Goal: Task Accomplishment & Management: Manage account settings

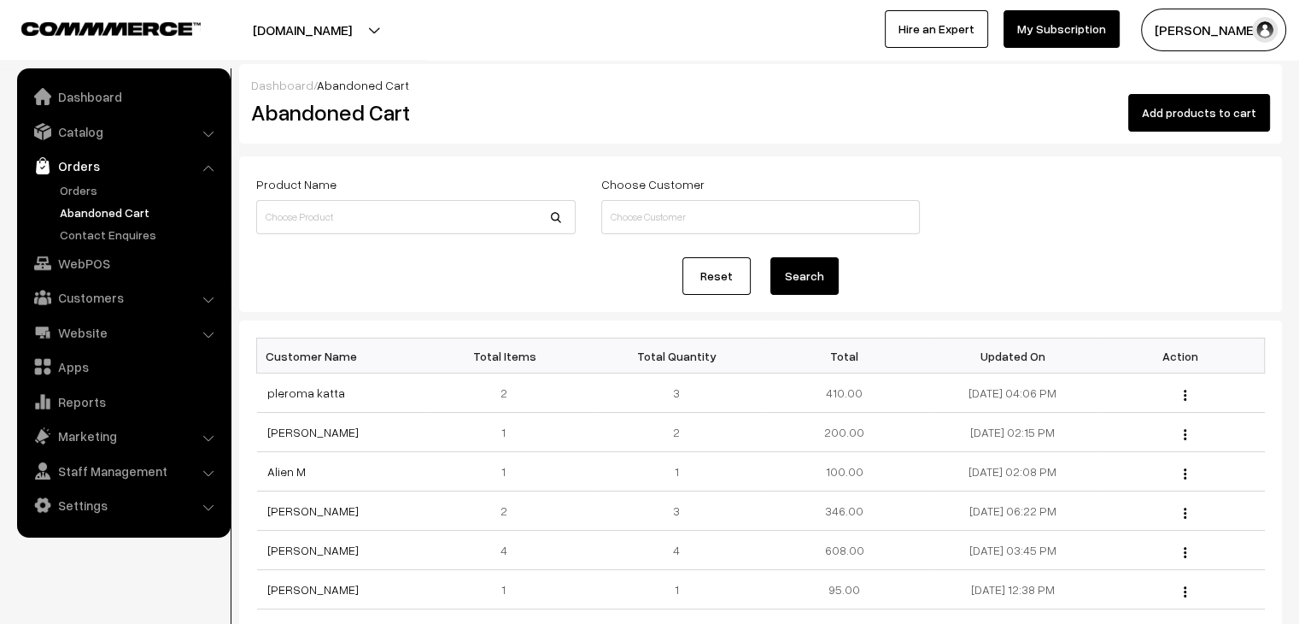
click at [68, 190] on link "Orders" at bounding box center [140, 190] width 169 height 18
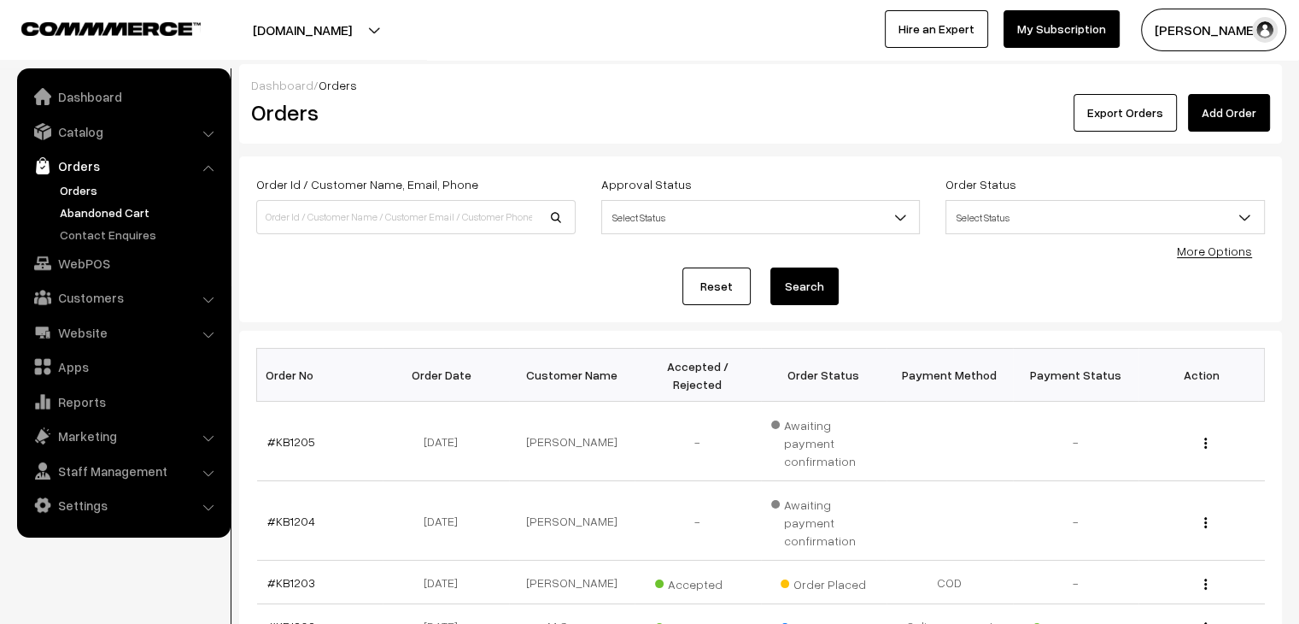
click at [92, 209] on link "Abandoned Cart" at bounding box center [140, 212] width 169 height 18
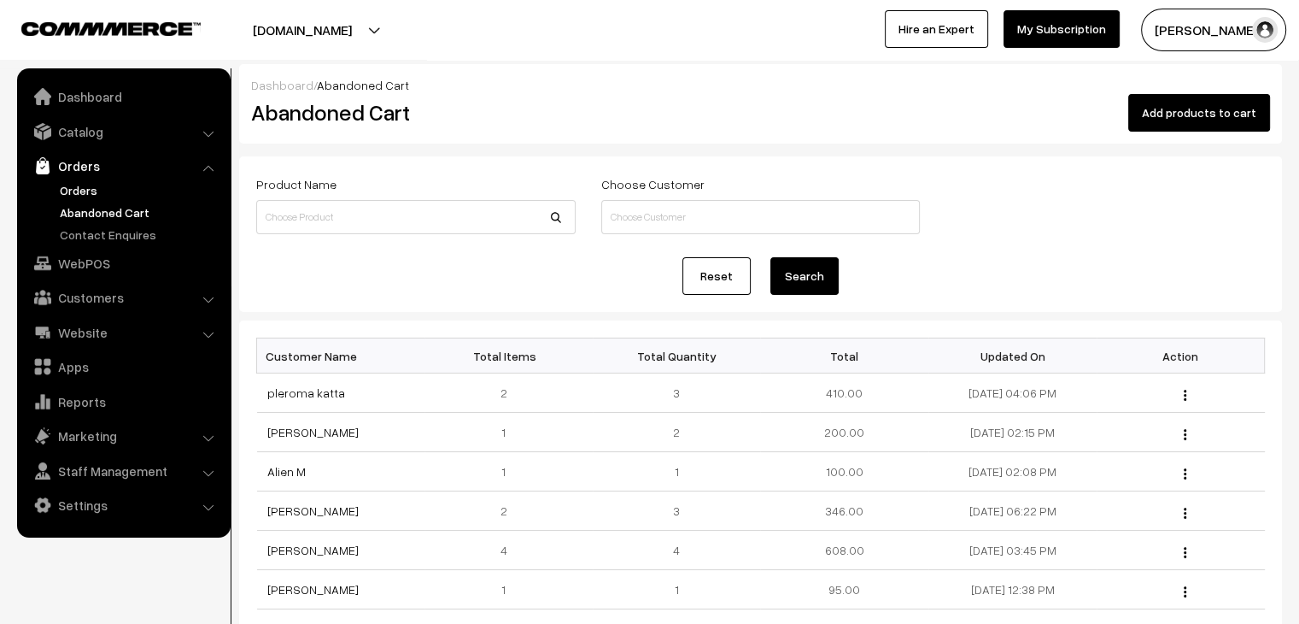
click at [89, 193] on link "Orders" at bounding box center [140, 190] width 169 height 18
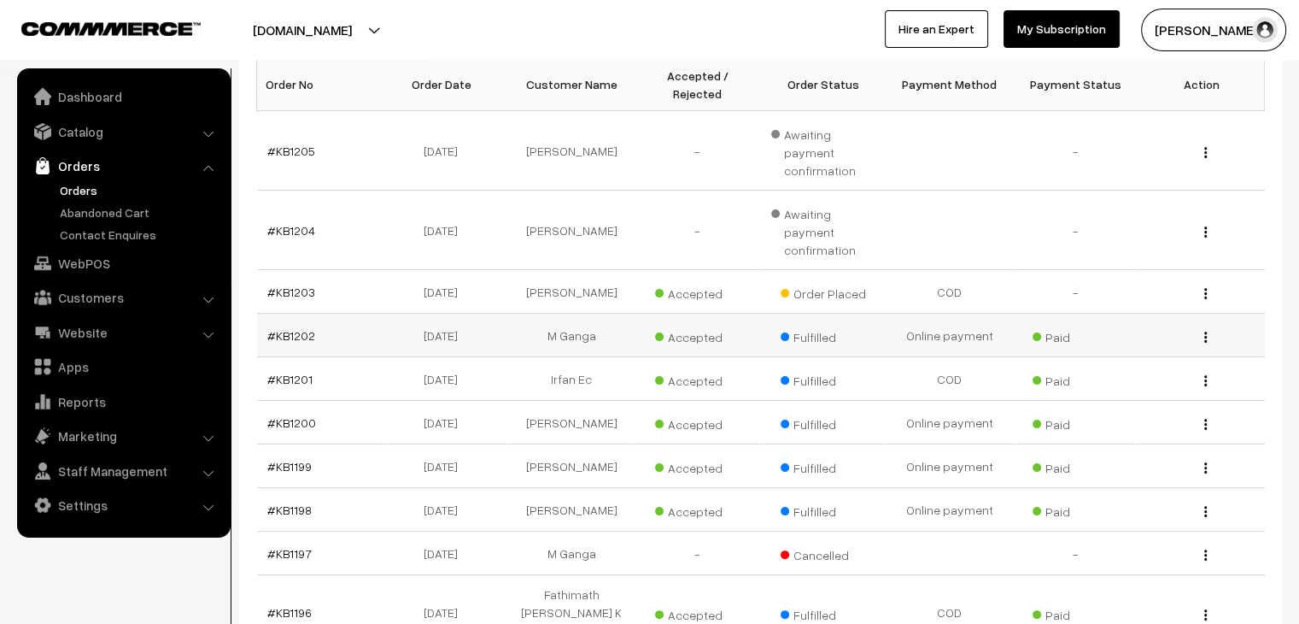
scroll to position [85, 0]
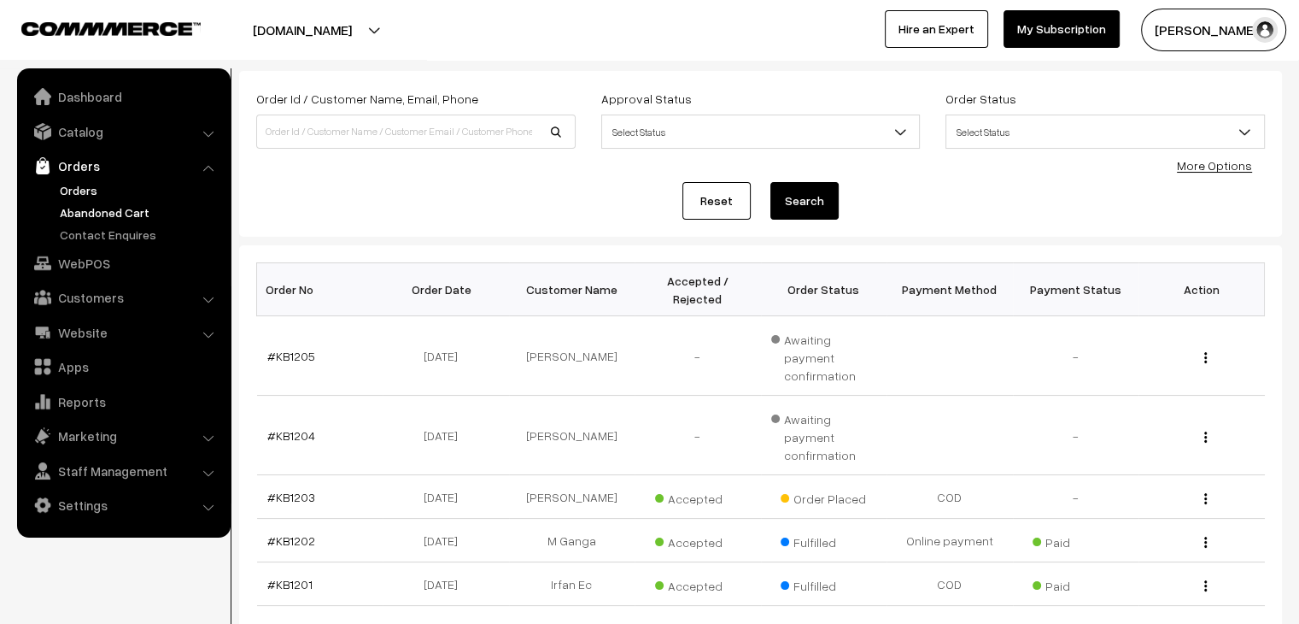
click at [150, 219] on link "Abandoned Cart" at bounding box center [140, 212] width 169 height 18
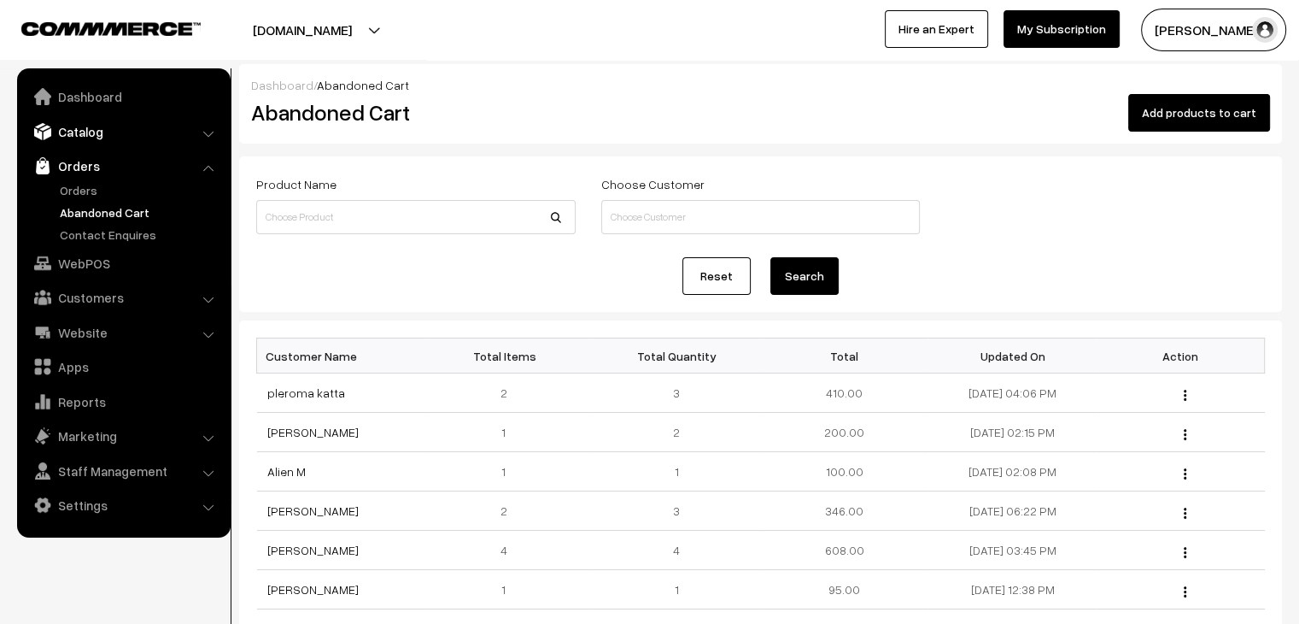
click at [72, 135] on link "Catalog" at bounding box center [122, 131] width 203 height 31
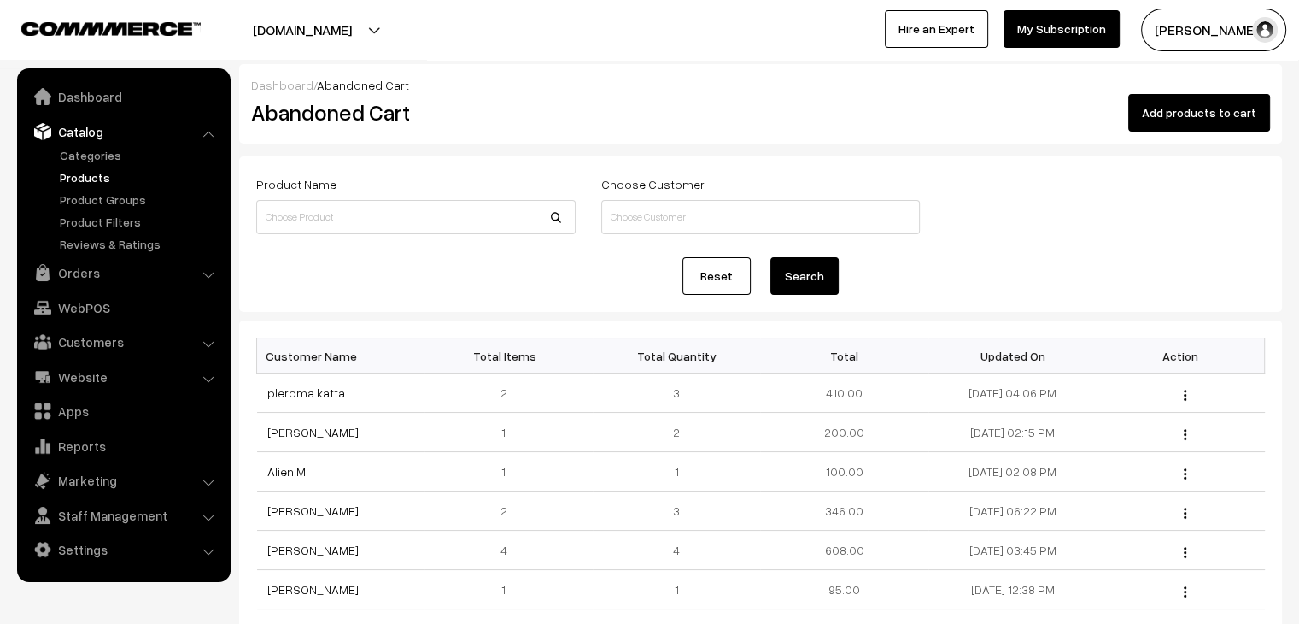
click at [89, 175] on link "Products" at bounding box center [140, 177] width 169 height 18
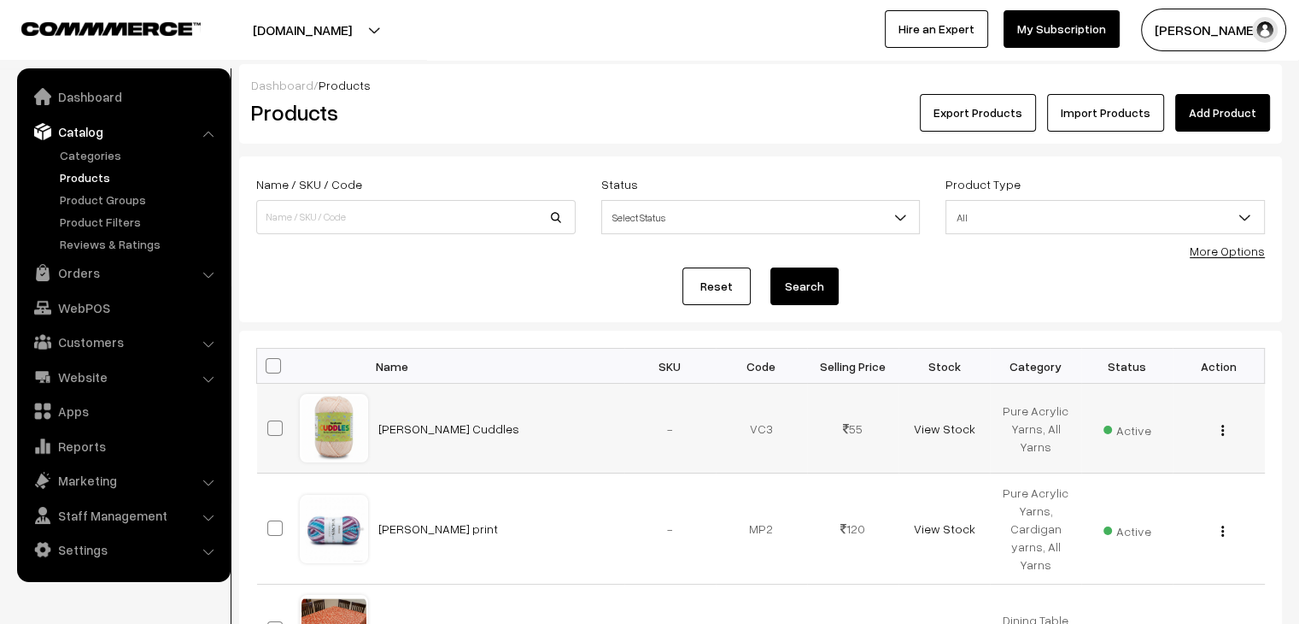
click at [1223, 431] on img "button" at bounding box center [1222, 429] width 3 height 11
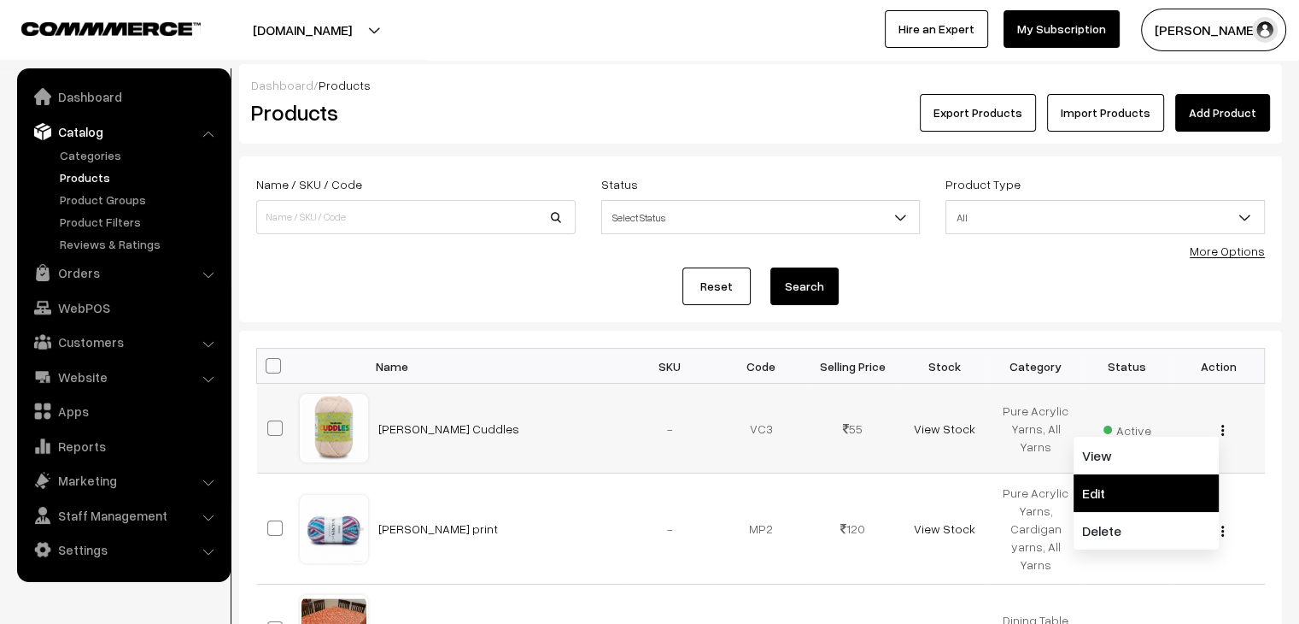
click at [1141, 483] on link "Edit" at bounding box center [1146, 493] width 145 height 38
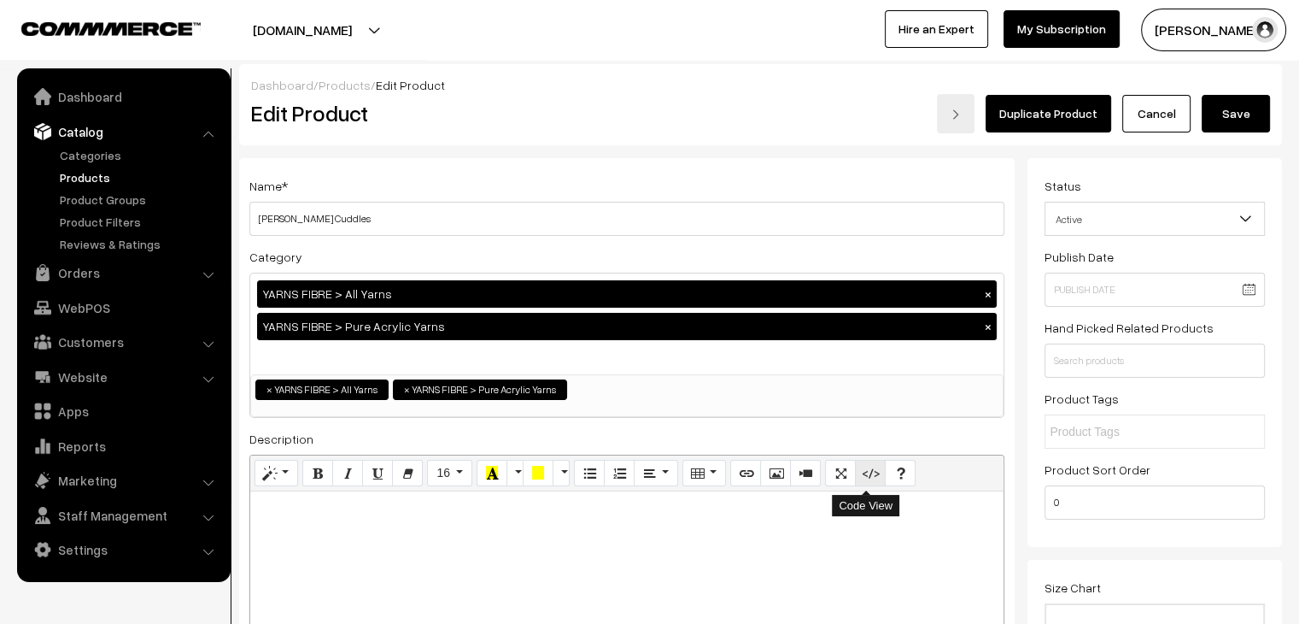
click at [858, 474] on button "Code View" at bounding box center [870, 473] width 31 height 27
type textarea "<p><br></p>"
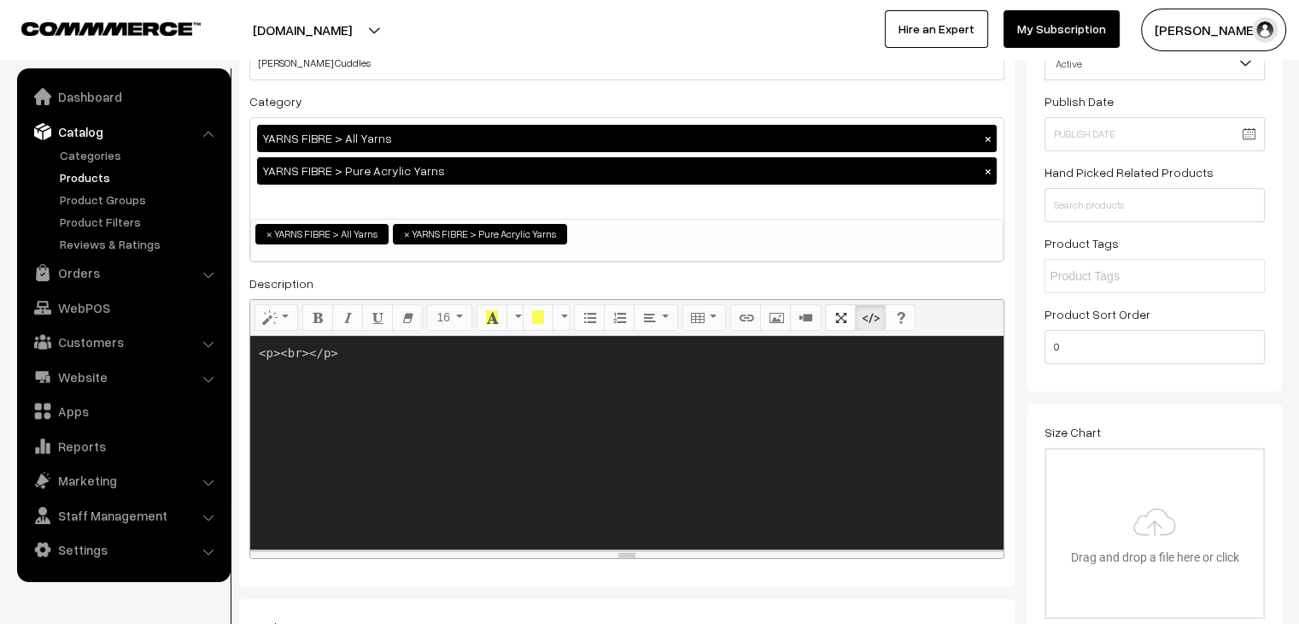
scroll to position [171, 0]
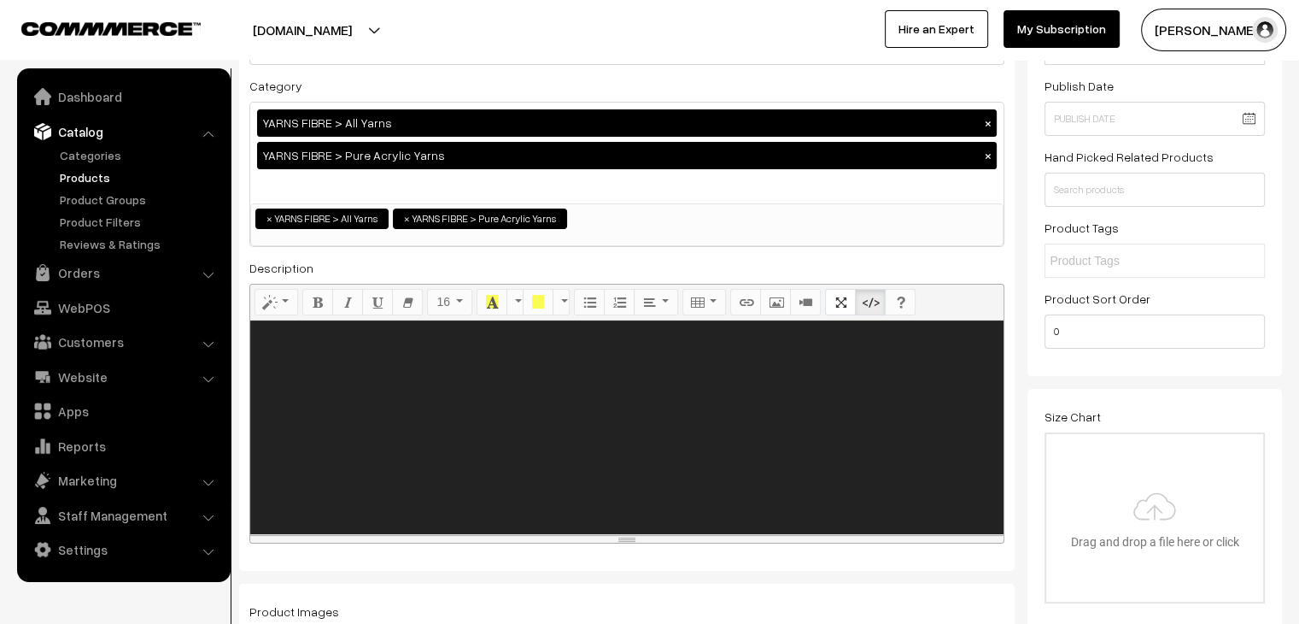
paste textarea "<style> .yarn-facts-container { color: #000000; box-sizing: inherit; display: f…"
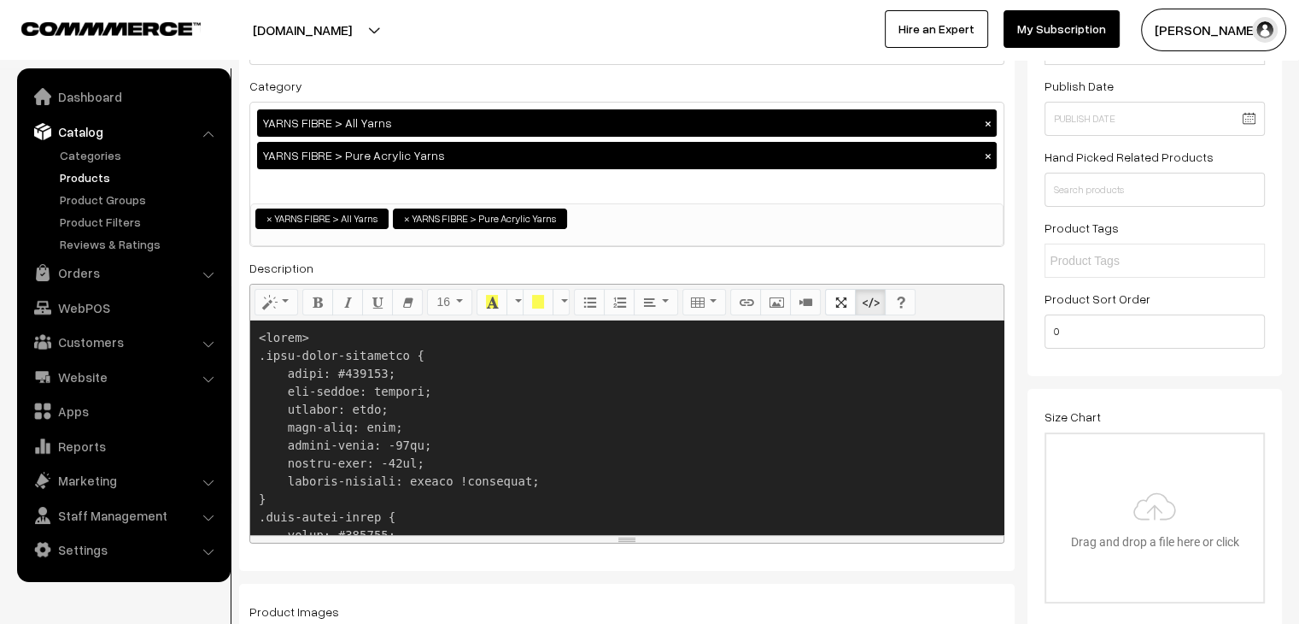
scroll to position [3452, 0]
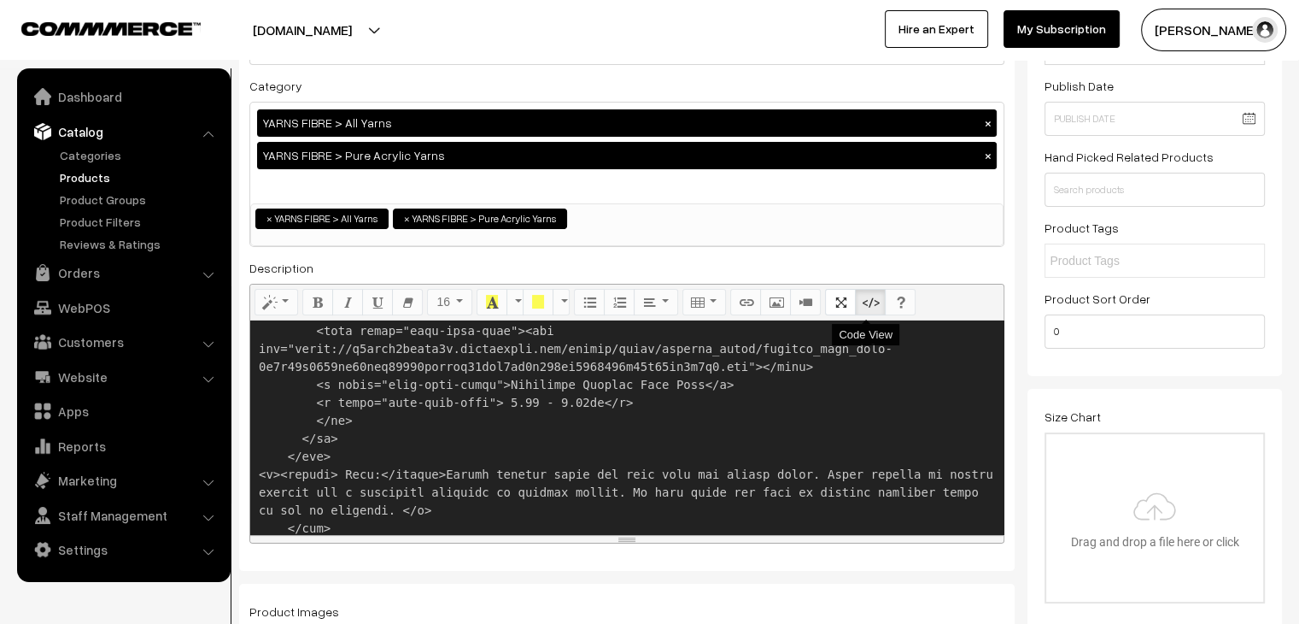
type textarea "<style> .yarn-facts-container { color: #000000; box-sizing: inherit; display: f…"
drag, startPoint x: 867, startPoint y: 302, endPoint x: 792, endPoint y: 338, distance: 83.7
click at [867, 302] on icon "Code View" at bounding box center [870, 302] width 12 height 14
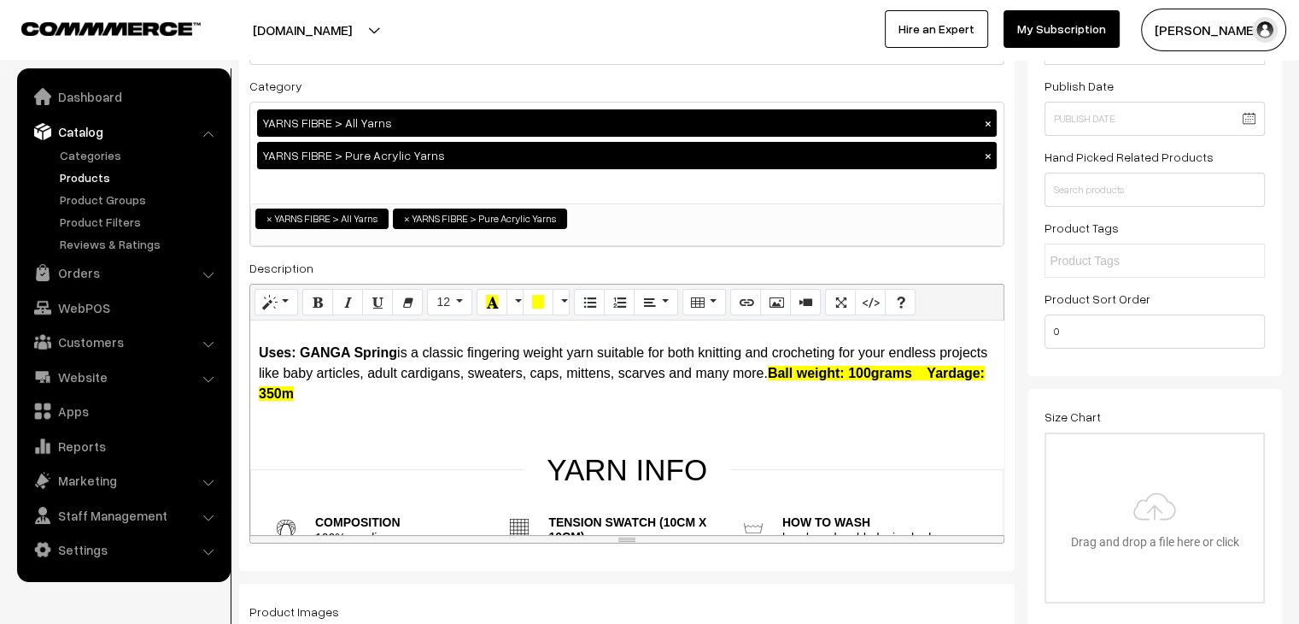
click at [396, 353] on strong "Uses: GANGA Spring" at bounding box center [328, 352] width 138 height 15
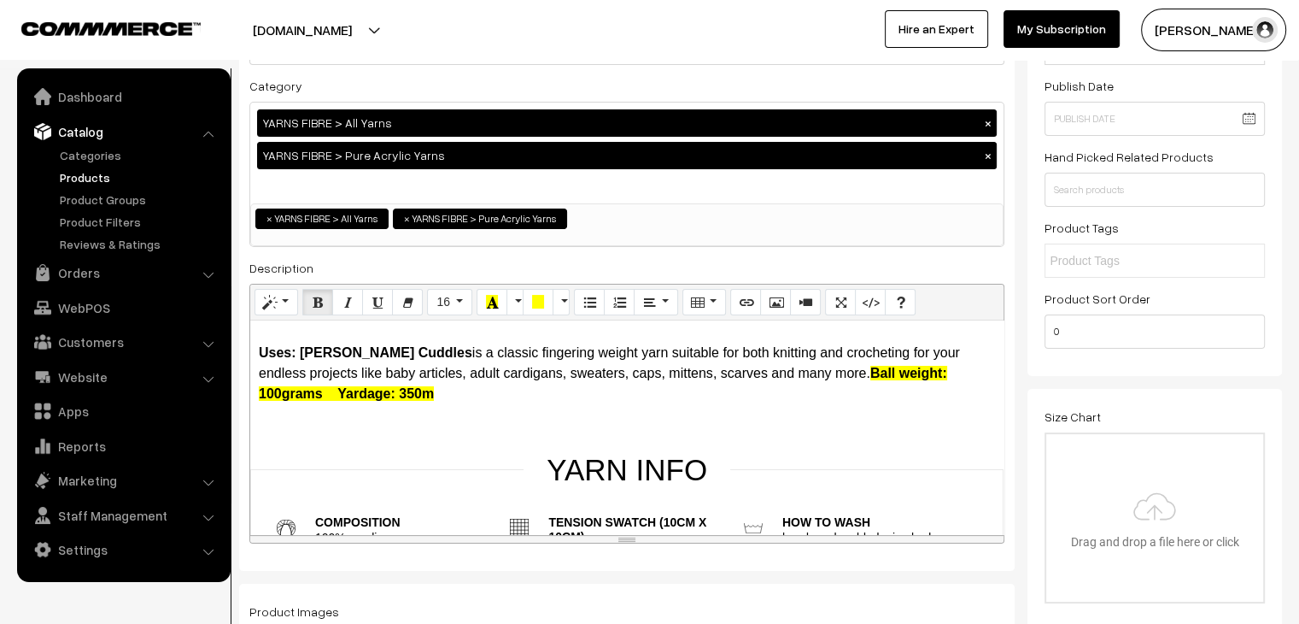
click at [926, 372] on b "Ball weight: 100grams Yardage: 350m" at bounding box center [603, 383] width 688 height 35
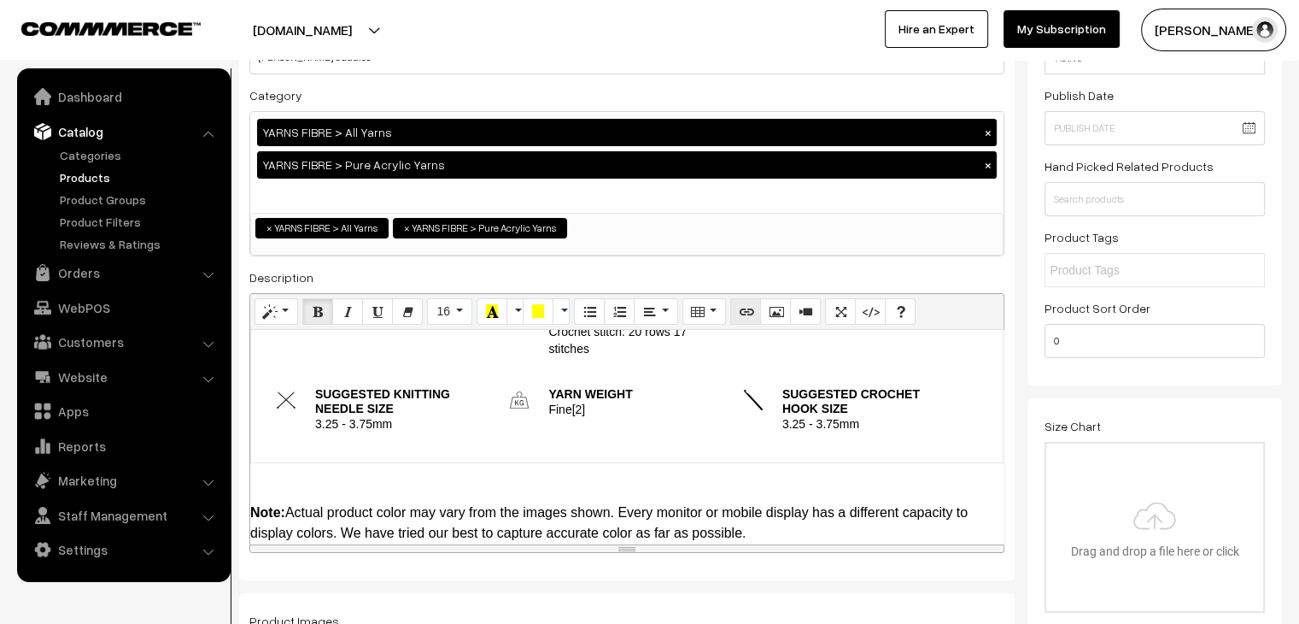
scroll to position [0, 0]
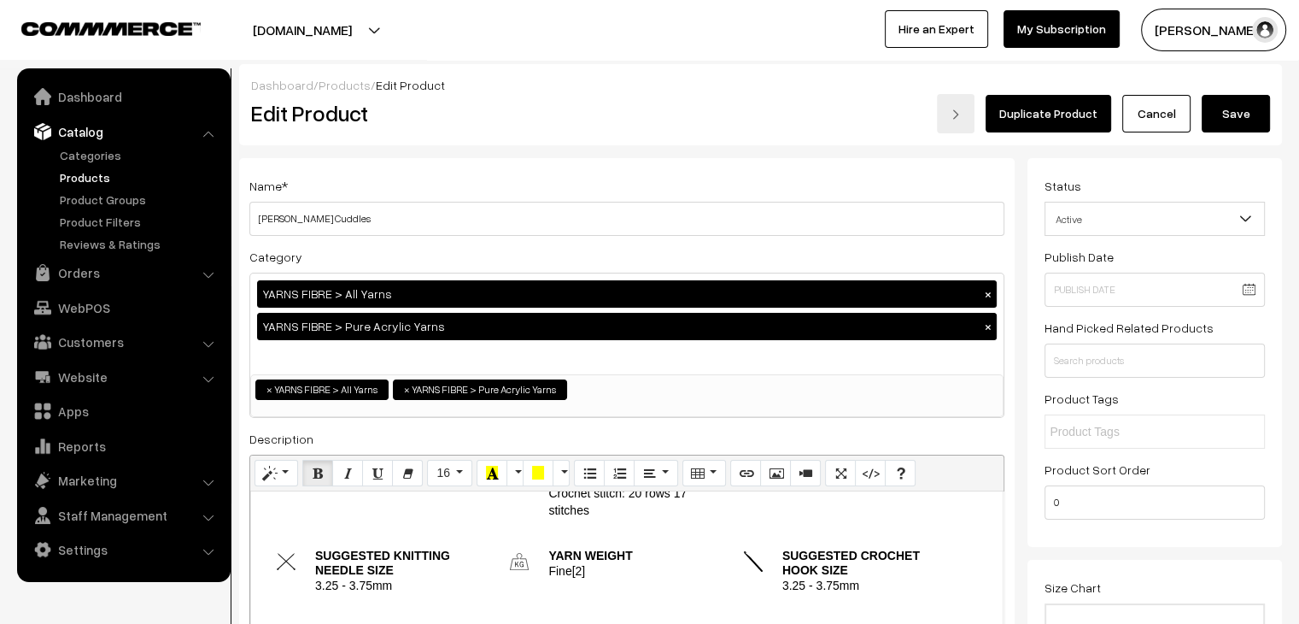
click at [606, 375] on ul "× YARNS FIBRE > All Yarns × YARNS FIBRE > Pure Acrylic Yarns" at bounding box center [627, 387] width 752 height 25
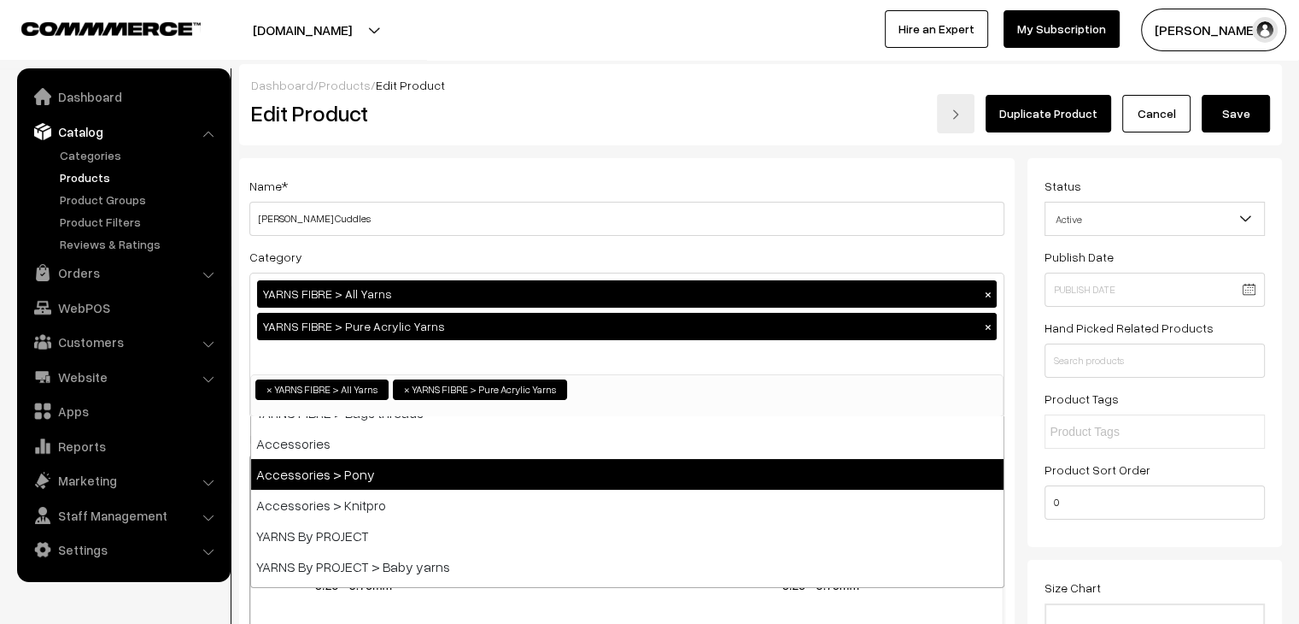
scroll to position [413, 0]
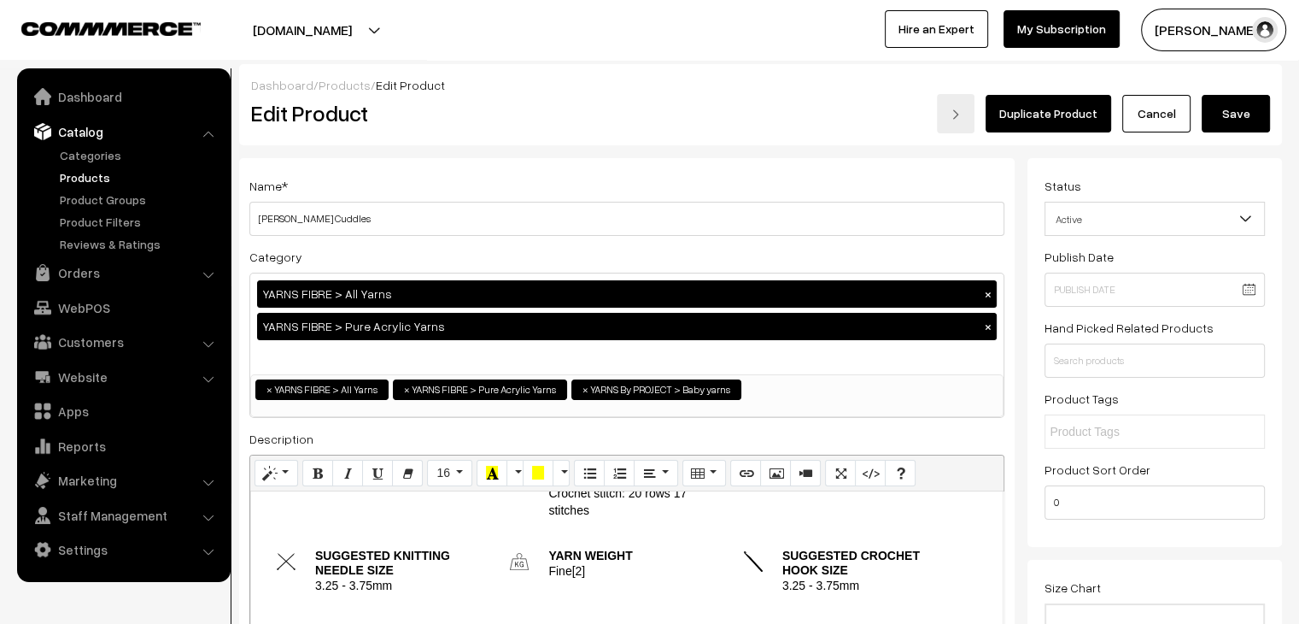
click at [548, 357] on div "YARNS FIBRE > All Yarns × YARNS FIBRE > Pure Acrylic Yarns ×" at bounding box center [626, 323] width 753 height 101
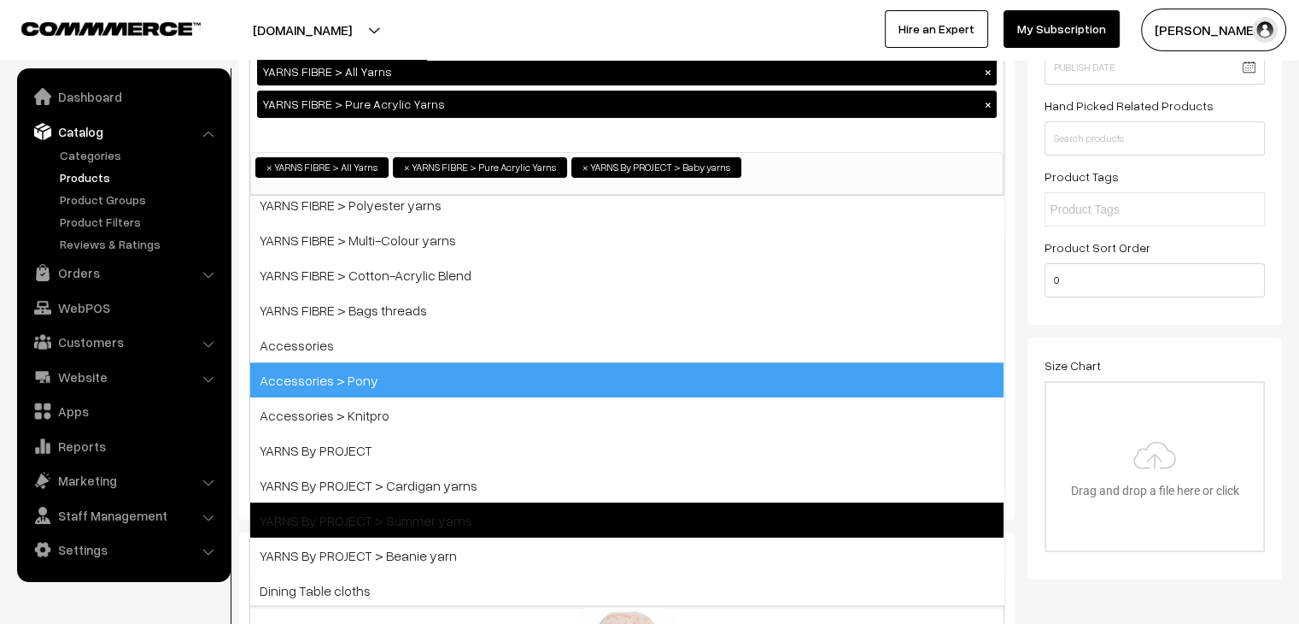
scroll to position [256, 0]
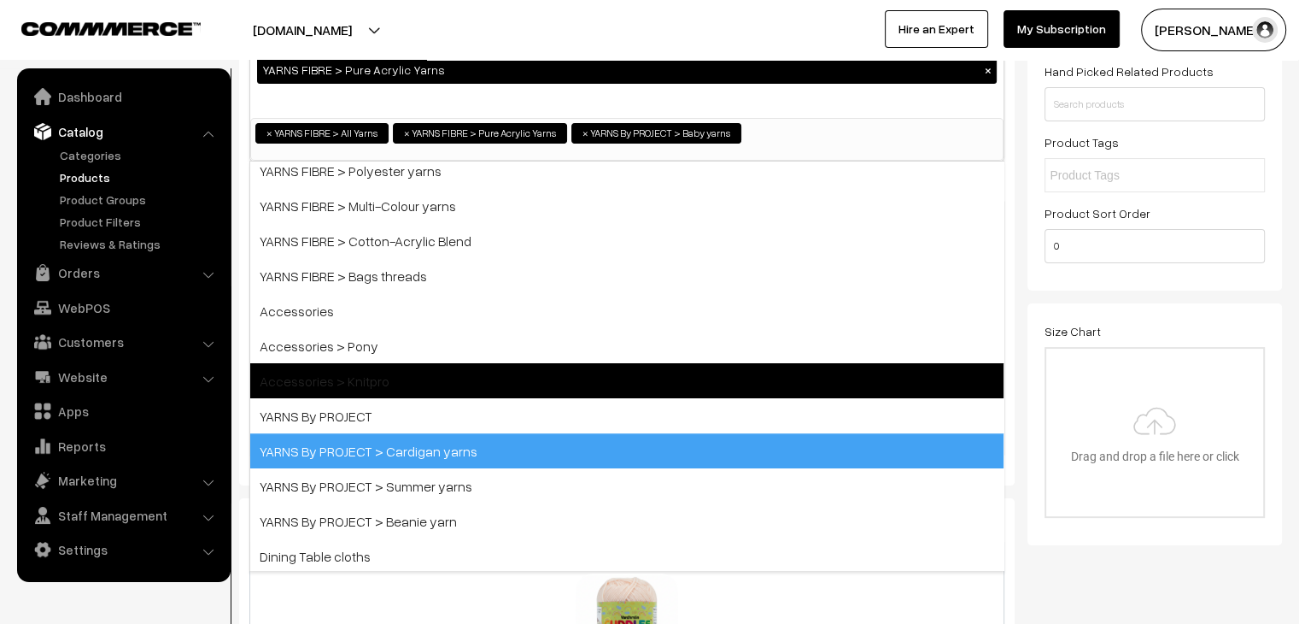
click at [591, 459] on span "YARNS By PROJECT > Cardigan yarns" at bounding box center [626, 450] width 753 height 35
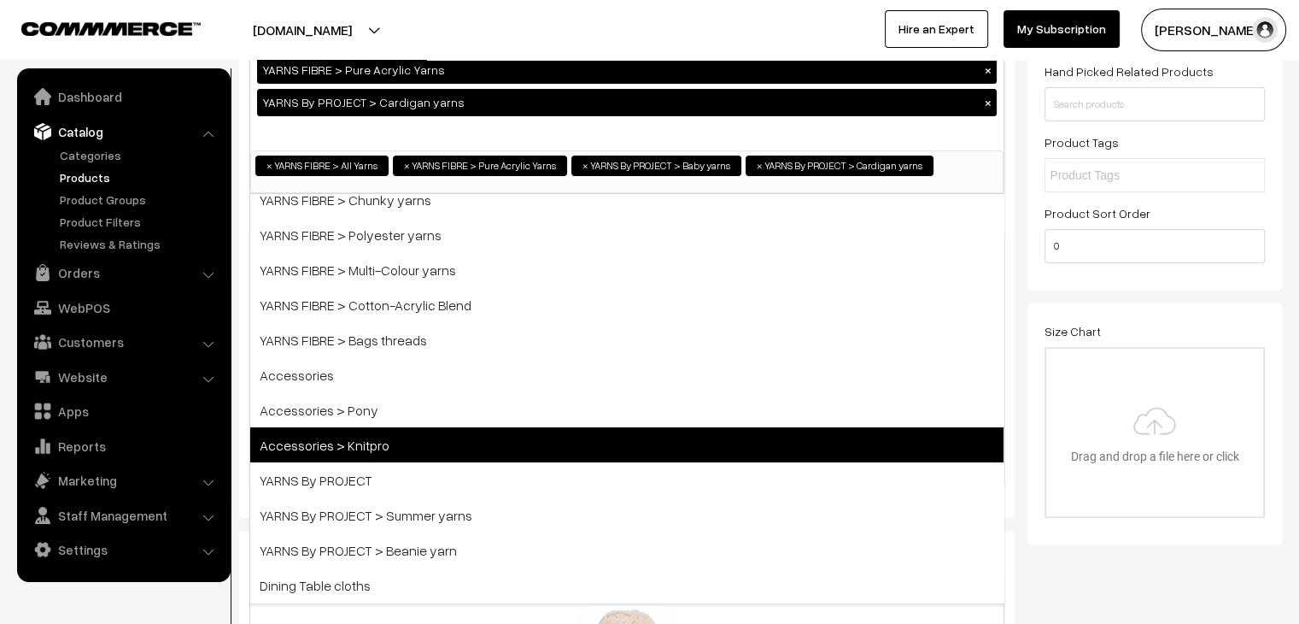
scroll to position [114, 0]
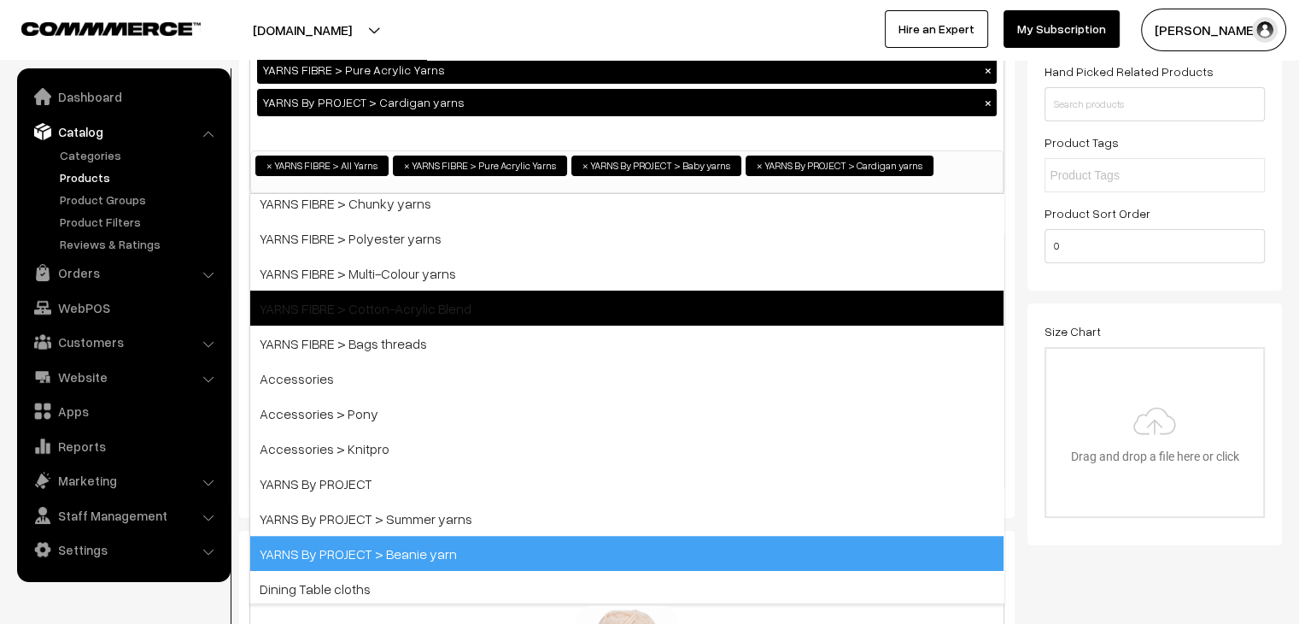
drag, startPoint x: 557, startPoint y: 541, endPoint x: 755, endPoint y: 394, distance: 246.7
click at [556, 541] on span "YARNS By PROJECT > Beanie yarn" at bounding box center [626, 553] width 753 height 35
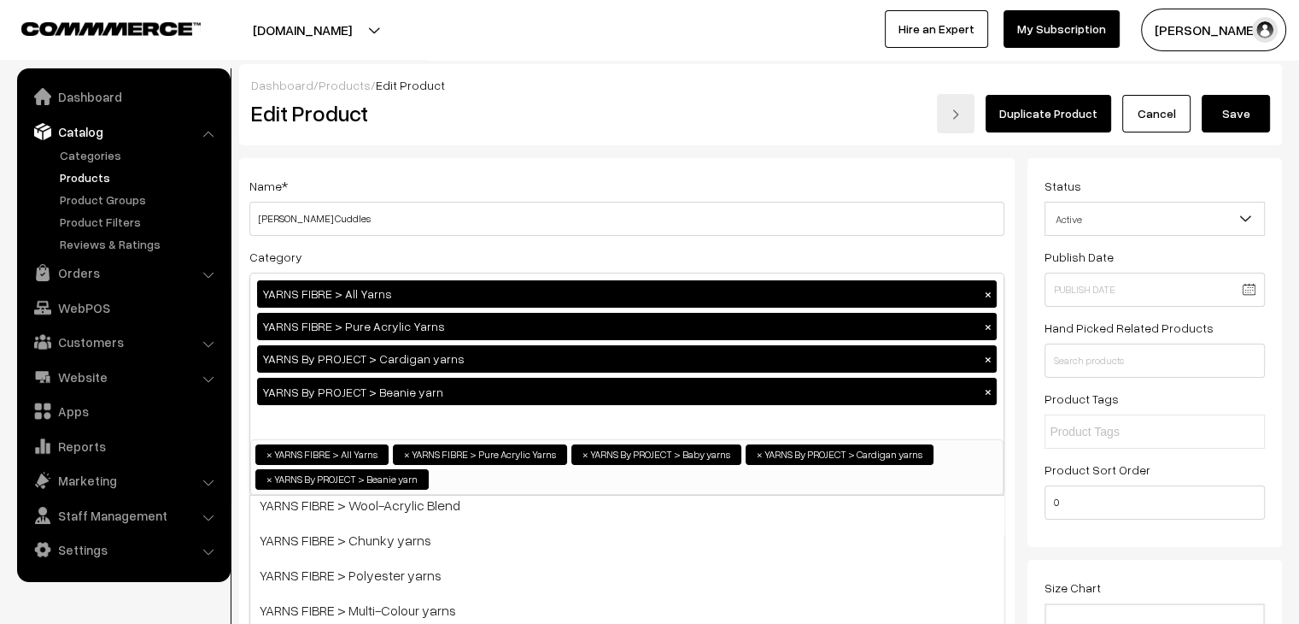
scroll to position [0, 0]
click at [1250, 107] on button "Save" at bounding box center [1236, 114] width 68 height 38
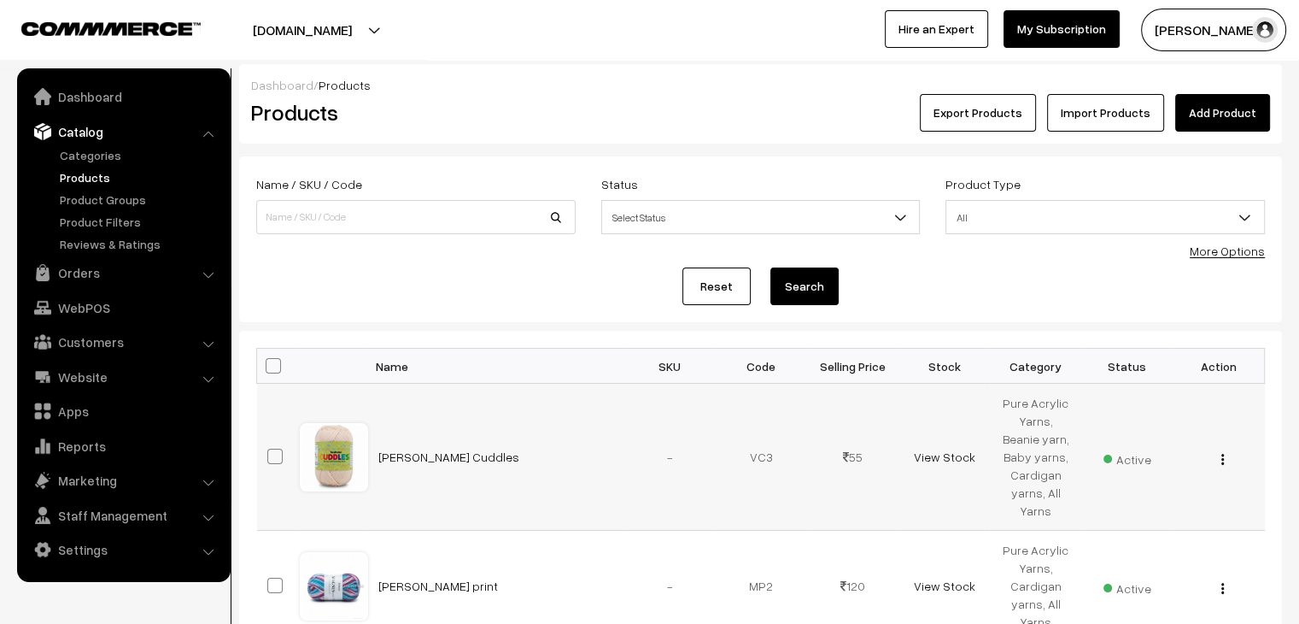
click at [1222, 462] on img "button" at bounding box center [1222, 459] width 3 height 11
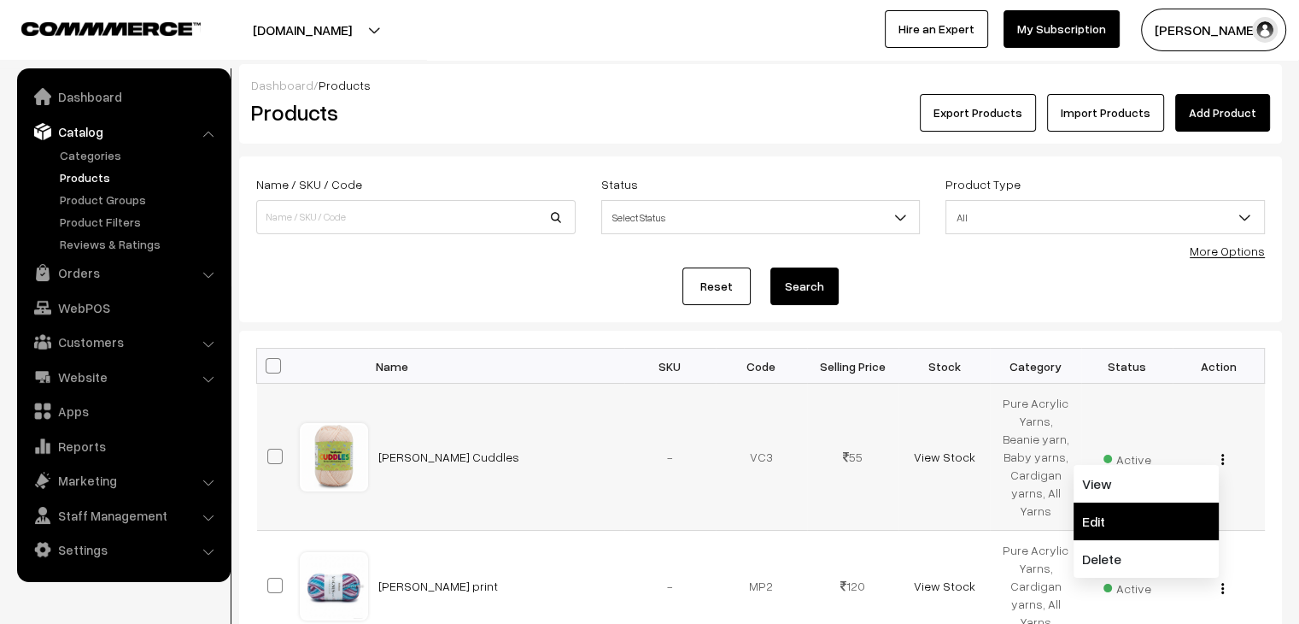
drag, startPoint x: 1144, startPoint y: 510, endPoint x: 1004, endPoint y: 483, distance: 141.7
click at [1142, 510] on link "Edit" at bounding box center [1146, 521] width 145 height 38
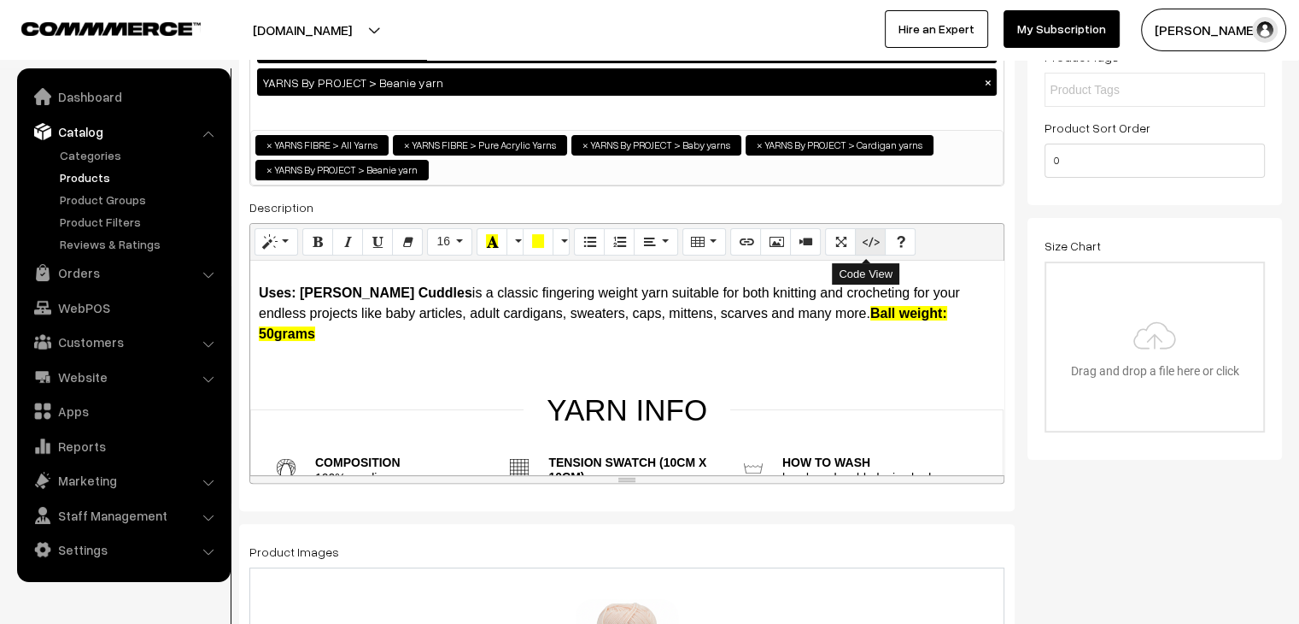
click at [864, 237] on icon "Code View" at bounding box center [870, 241] width 12 height 14
type textarea "<style> .yarn-facts-container { color: #000000; box-sizing: inherit; display: f…"
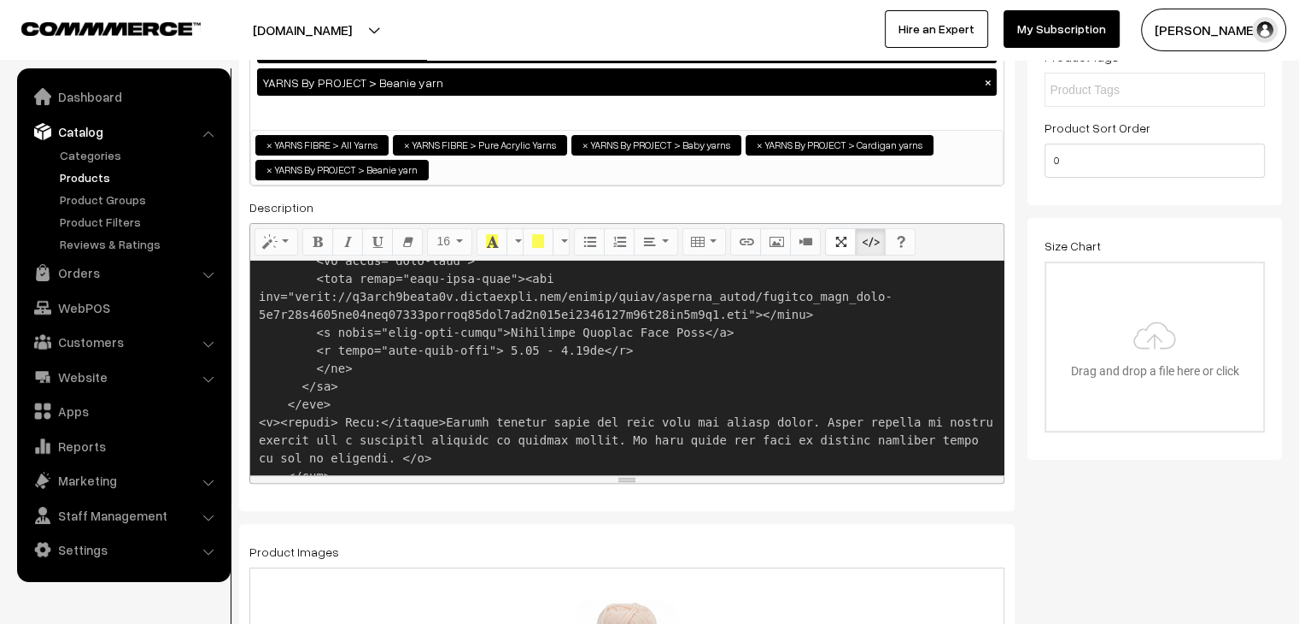
click at [603, 347] on textarea at bounding box center [626, 368] width 753 height 214
click at [864, 241] on icon "Code View" at bounding box center [870, 241] width 12 height 14
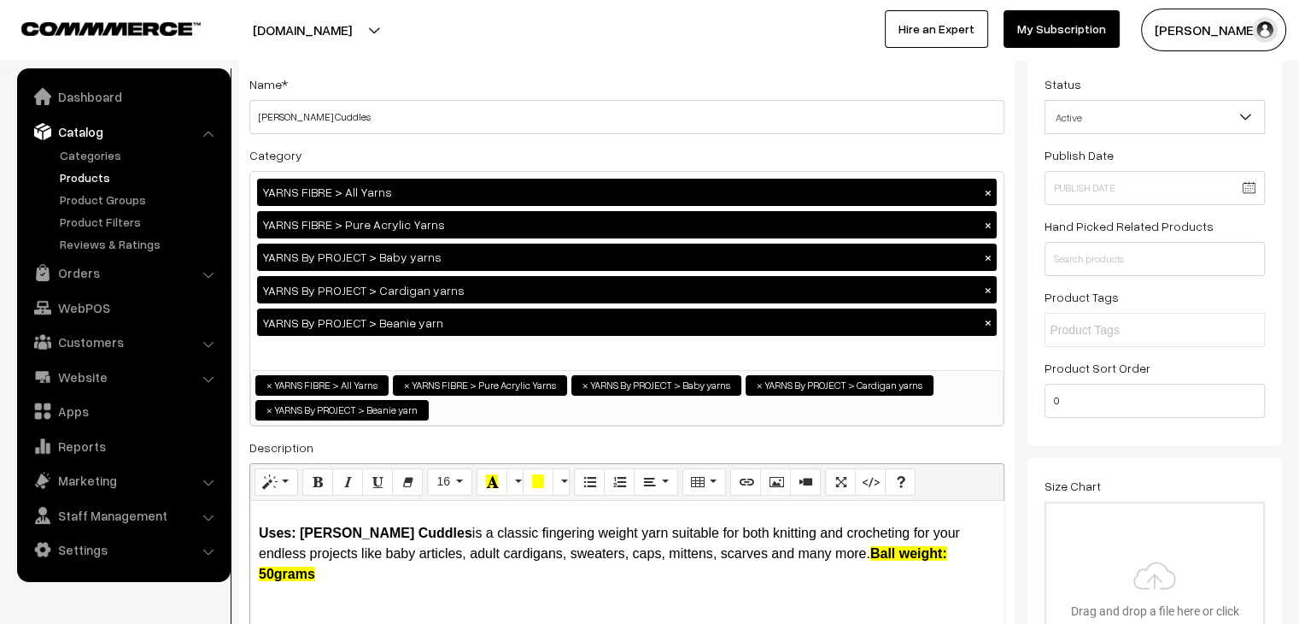
scroll to position [0, 0]
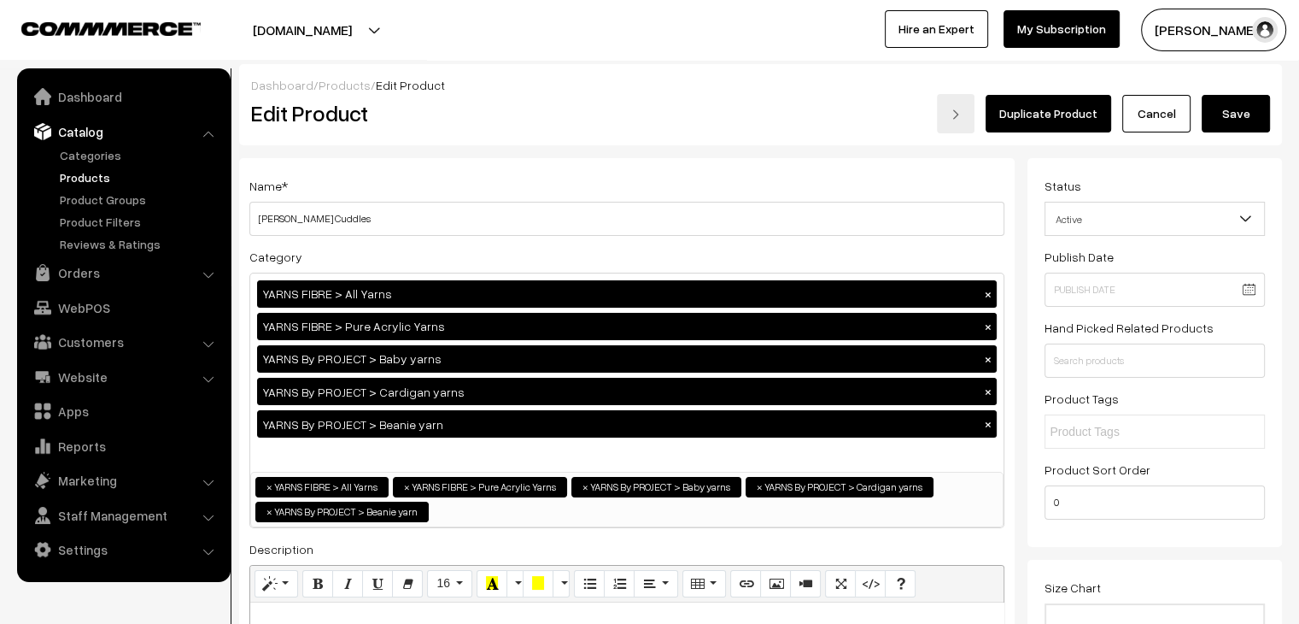
drag, startPoint x: 1231, startPoint y: 122, endPoint x: 1188, endPoint y: 139, distance: 46.0
click at [1231, 123] on button "Save" at bounding box center [1236, 114] width 68 height 38
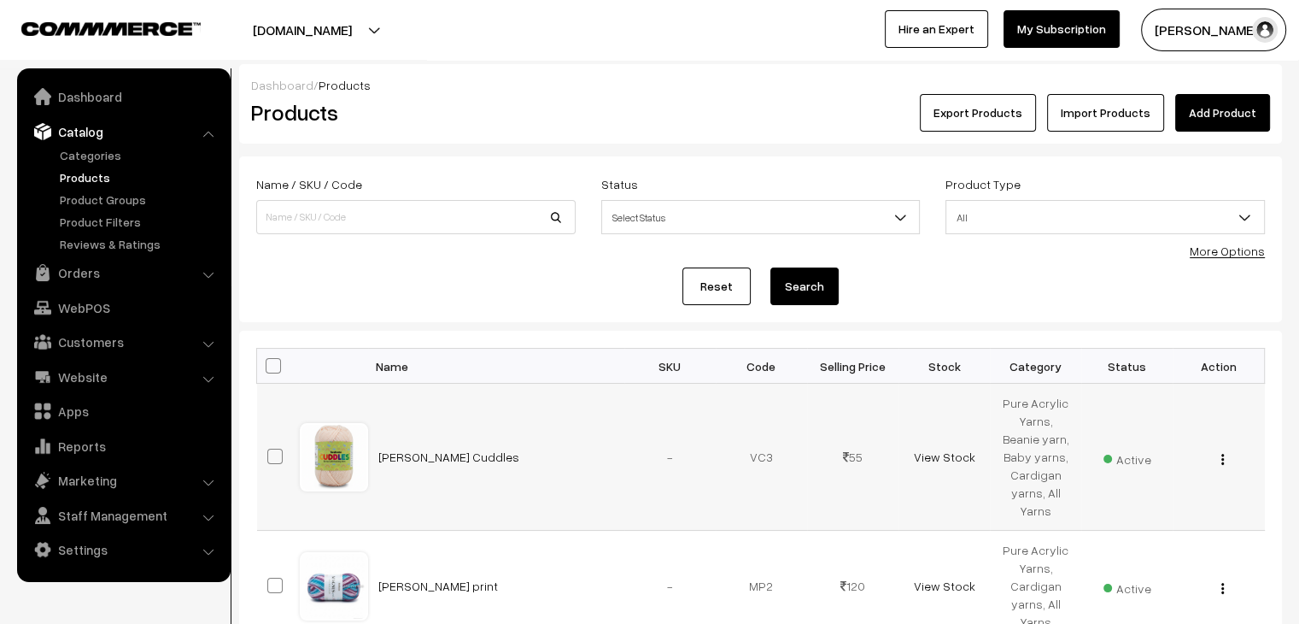
click at [1223, 462] on img "button" at bounding box center [1222, 459] width 3 height 11
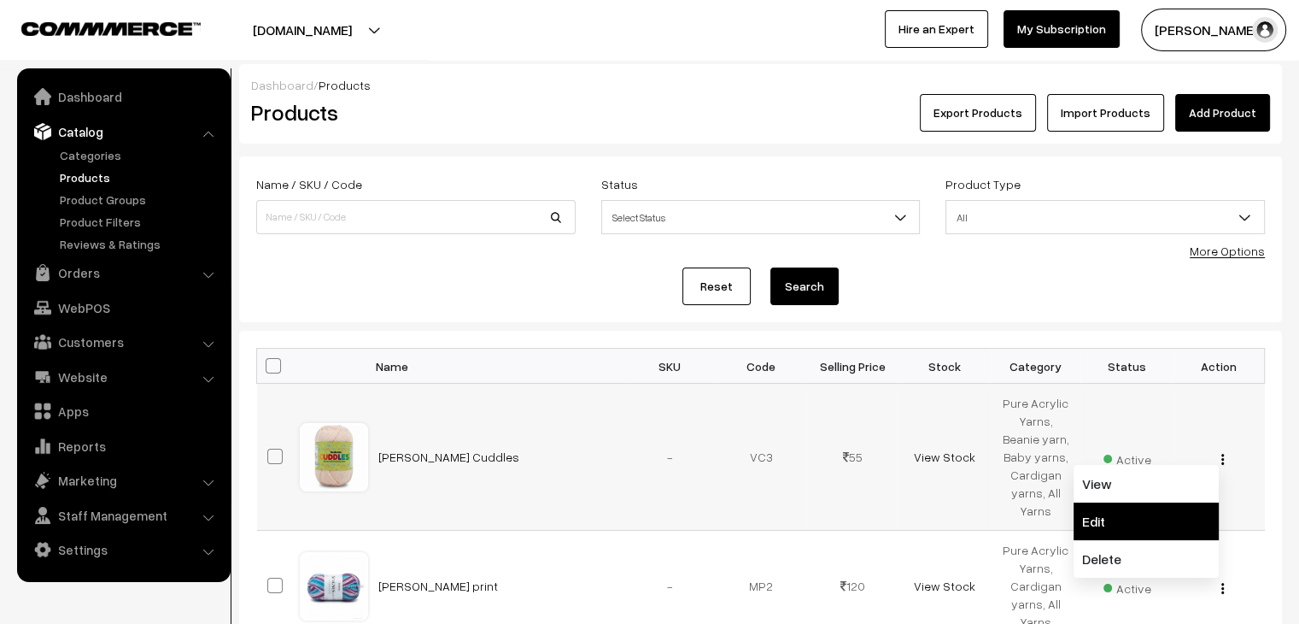
click at [1157, 504] on link "Edit" at bounding box center [1146, 521] width 145 height 38
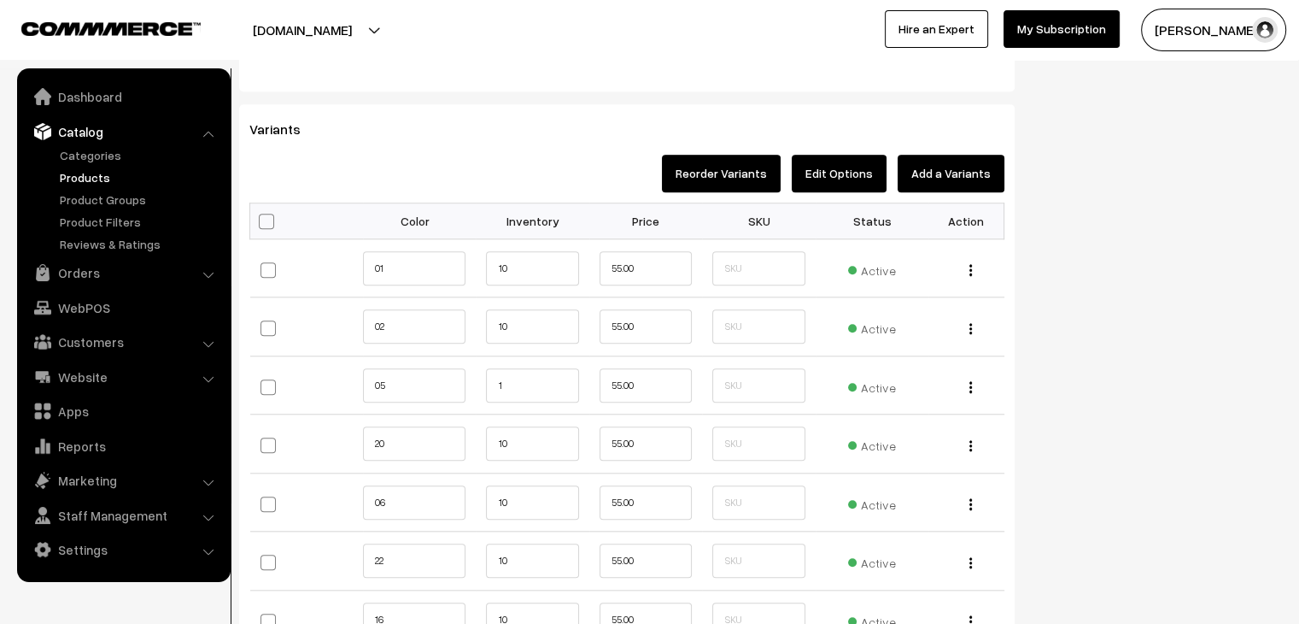
click at [815, 184] on button "Edit Options" at bounding box center [839, 174] width 95 height 38
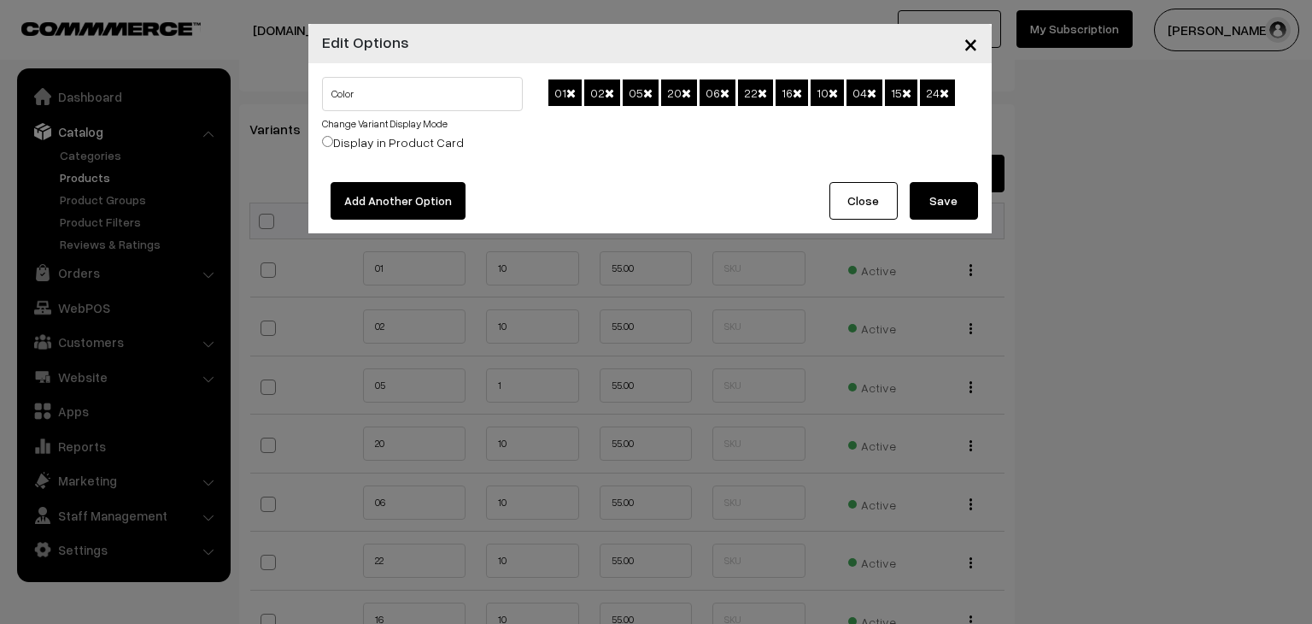
click at [413, 144] on label "Display in Product Card" at bounding box center [393, 142] width 142 height 18
click at [333, 144] on input "Display in Product Card" at bounding box center [327, 141] width 11 height 11
radio input "true"
click at [465, 103] on input "Color" at bounding box center [423, 94] width 202 height 34
click at [569, 161] on div "01 02 05 20 06 22 16 10 04 15 24" at bounding box center [763, 122] width 454 height 91
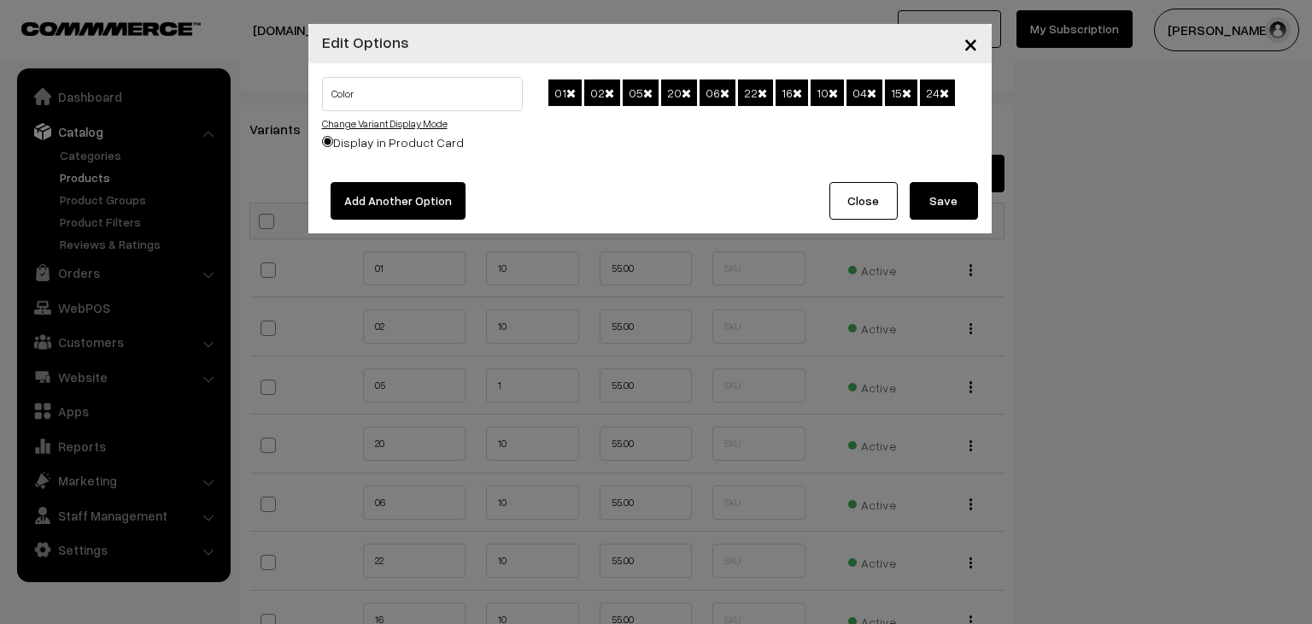
click at [409, 124] on link "Change Variant Display Mode" at bounding box center [385, 123] width 126 height 13
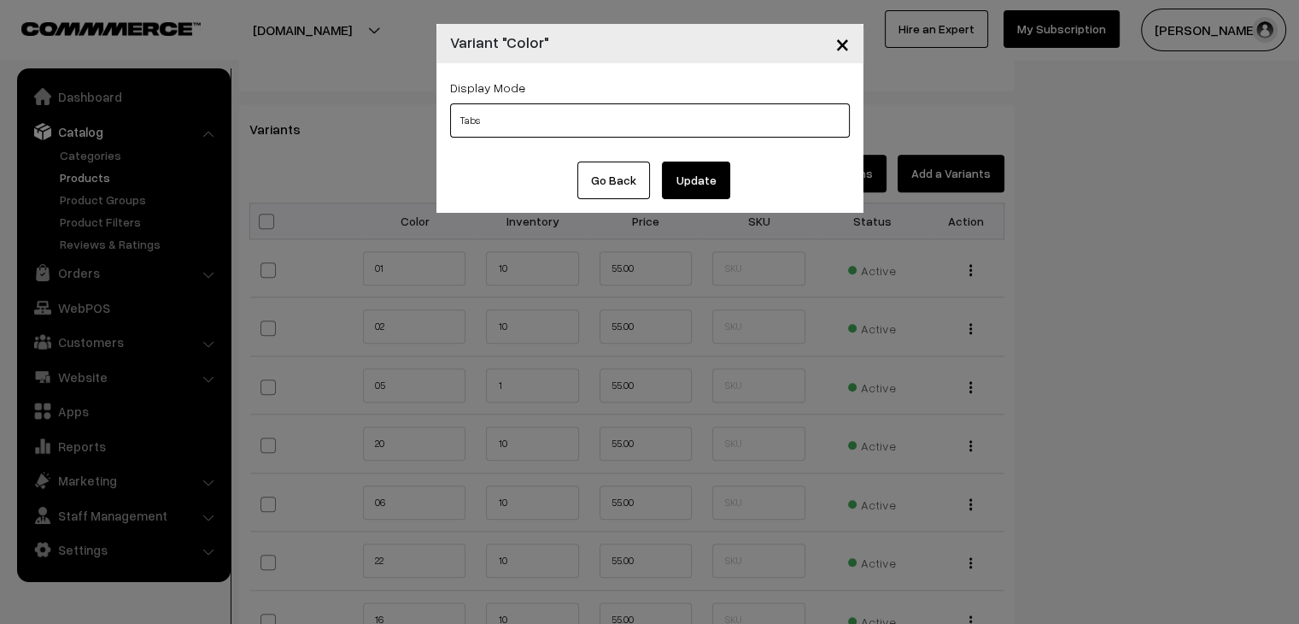
click at [495, 126] on select "Tabs Drop Down Tabs With Images Drop Down With Images Tabs With Color Swatches …" at bounding box center [650, 120] width 400 height 34
select select "dd-img"
click at [450, 103] on select "Tabs Drop Down Tabs With Images Drop Down With Images Tabs With Color Swatches …" at bounding box center [650, 120] width 400 height 34
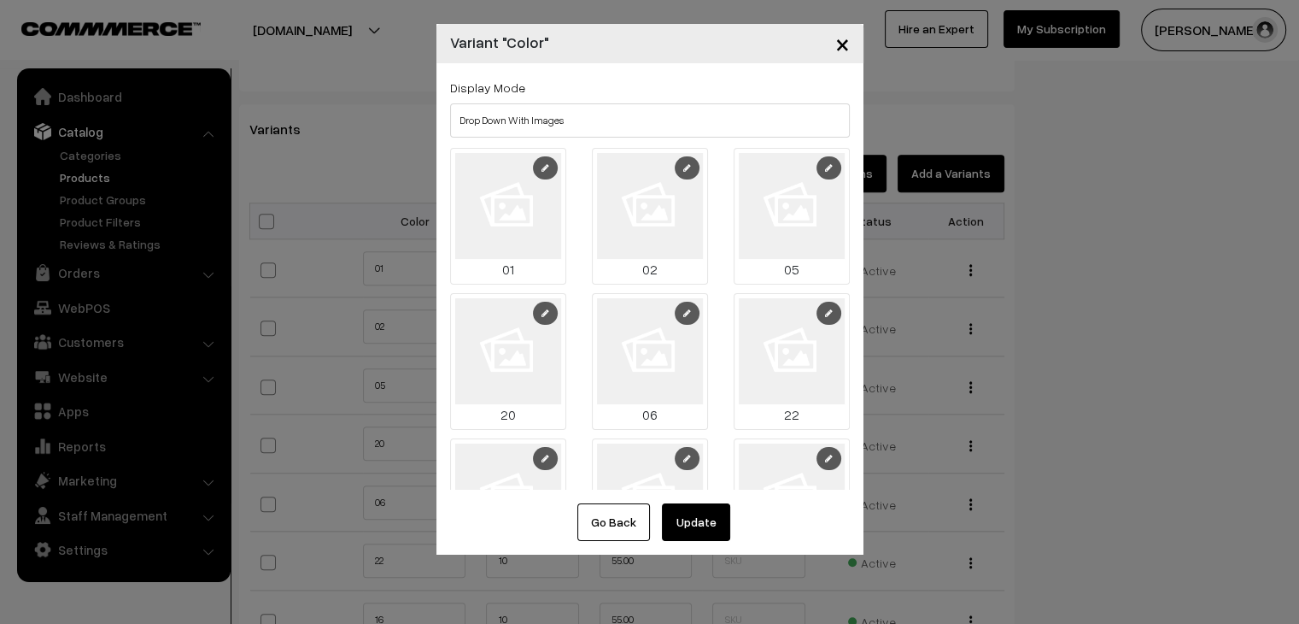
click at [534, 181] on img at bounding box center [508, 206] width 106 height 106
click at [534, 169] on link at bounding box center [545, 167] width 25 height 23
click at [683, 167] on icon at bounding box center [687, 167] width 8 height 9
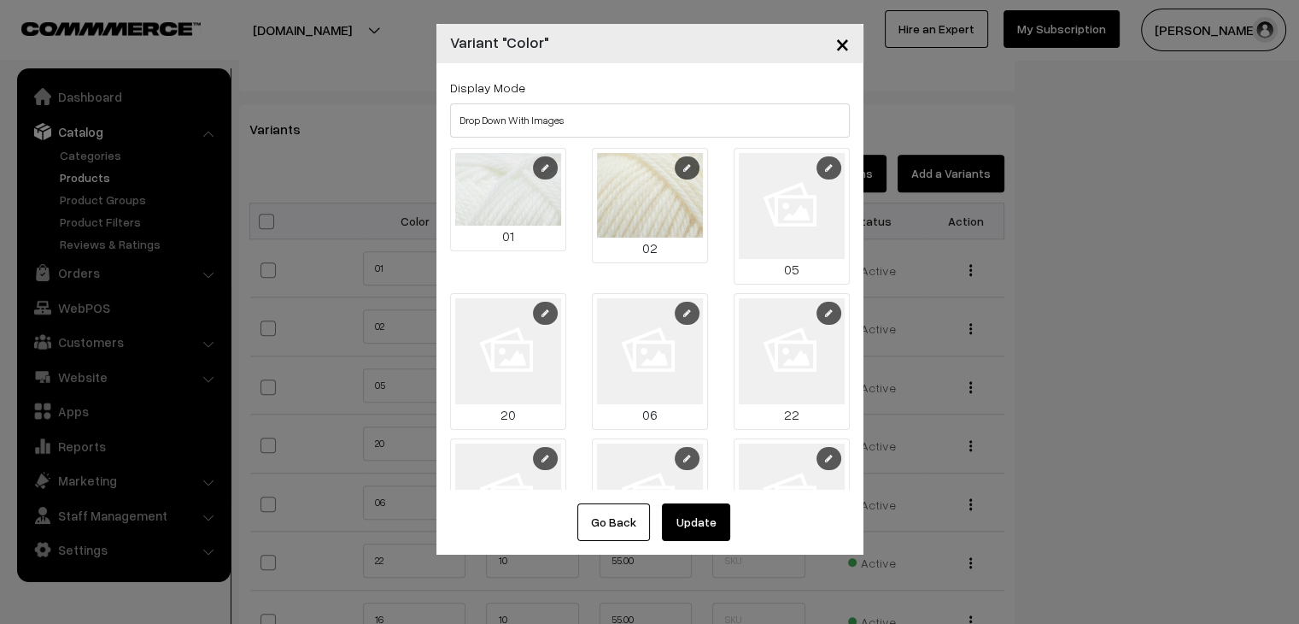
click at [817, 172] on link at bounding box center [829, 167] width 25 height 23
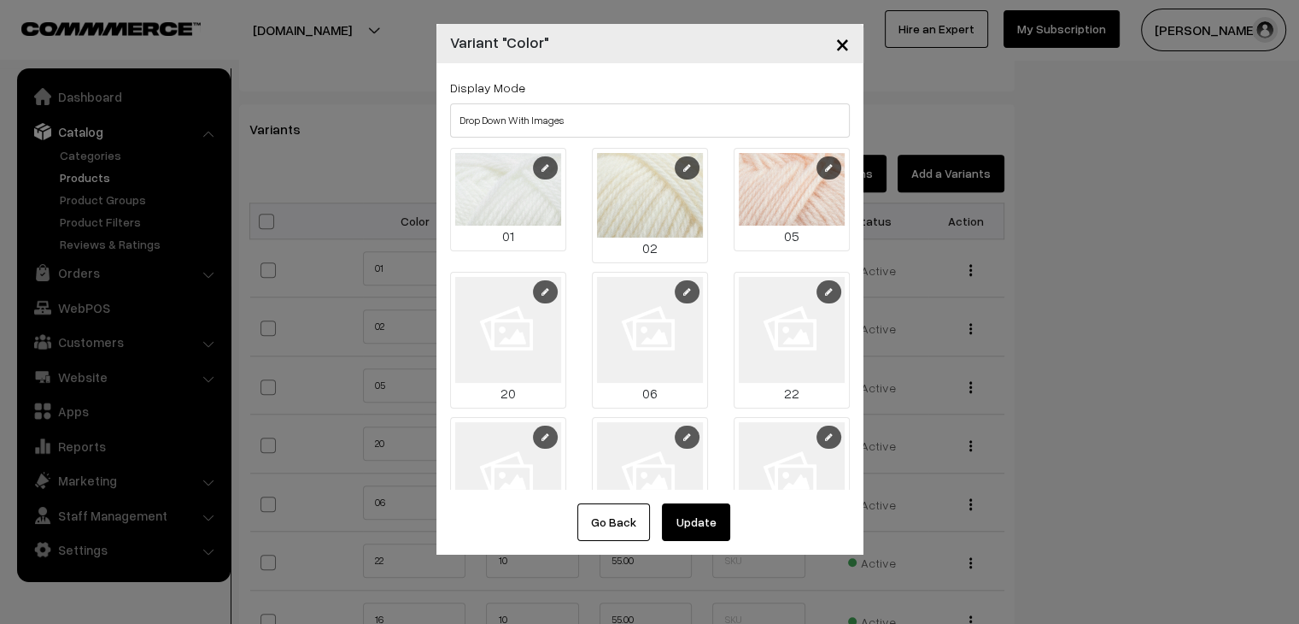
click at [538, 281] on link at bounding box center [545, 291] width 25 height 23
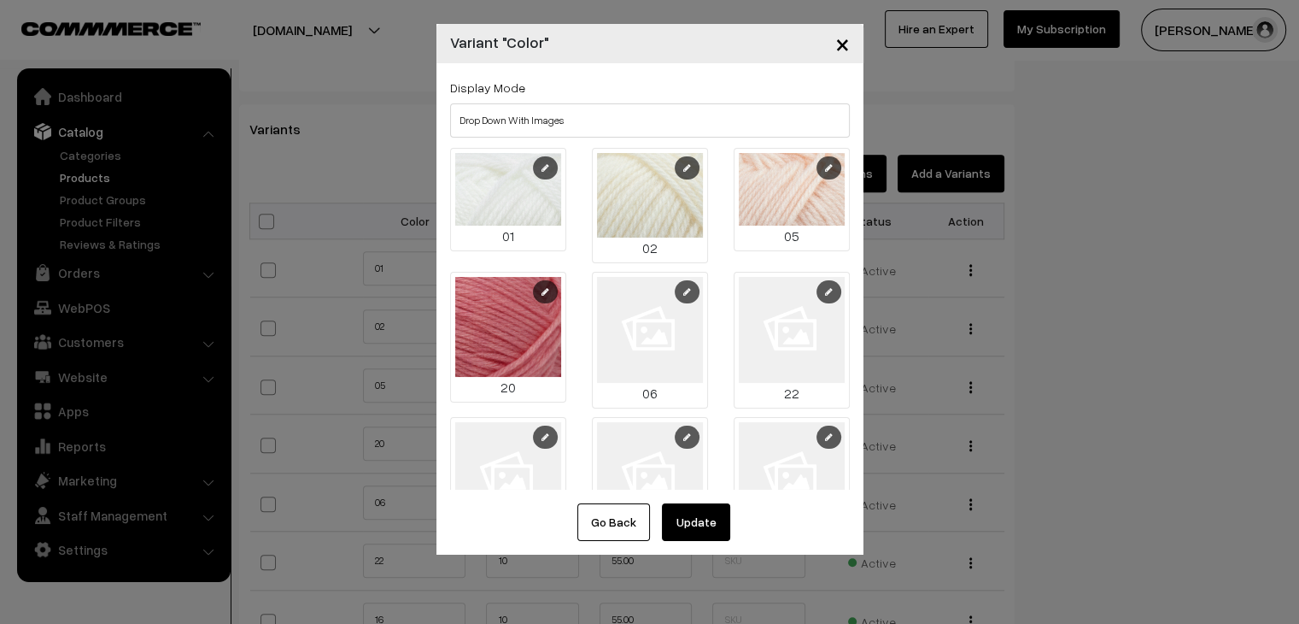
click at [683, 287] on icon at bounding box center [687, 291] width 8 height 9
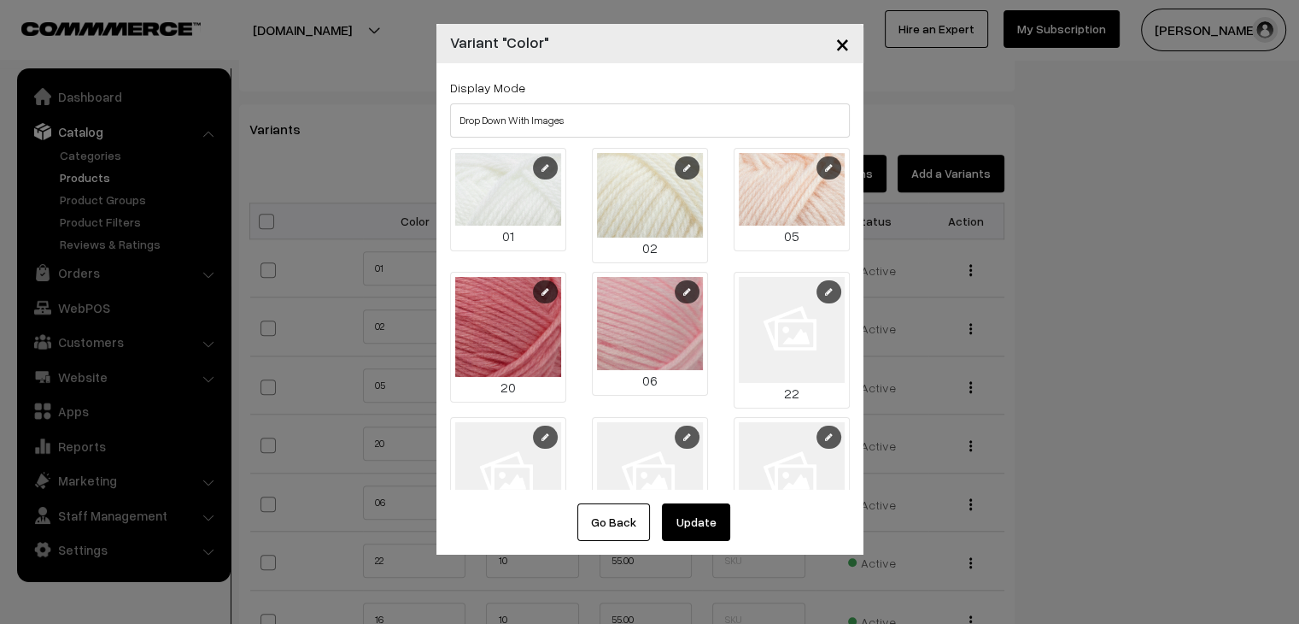
click at [823, 286] on link at bounding box center [829, 291] width 25 height 23
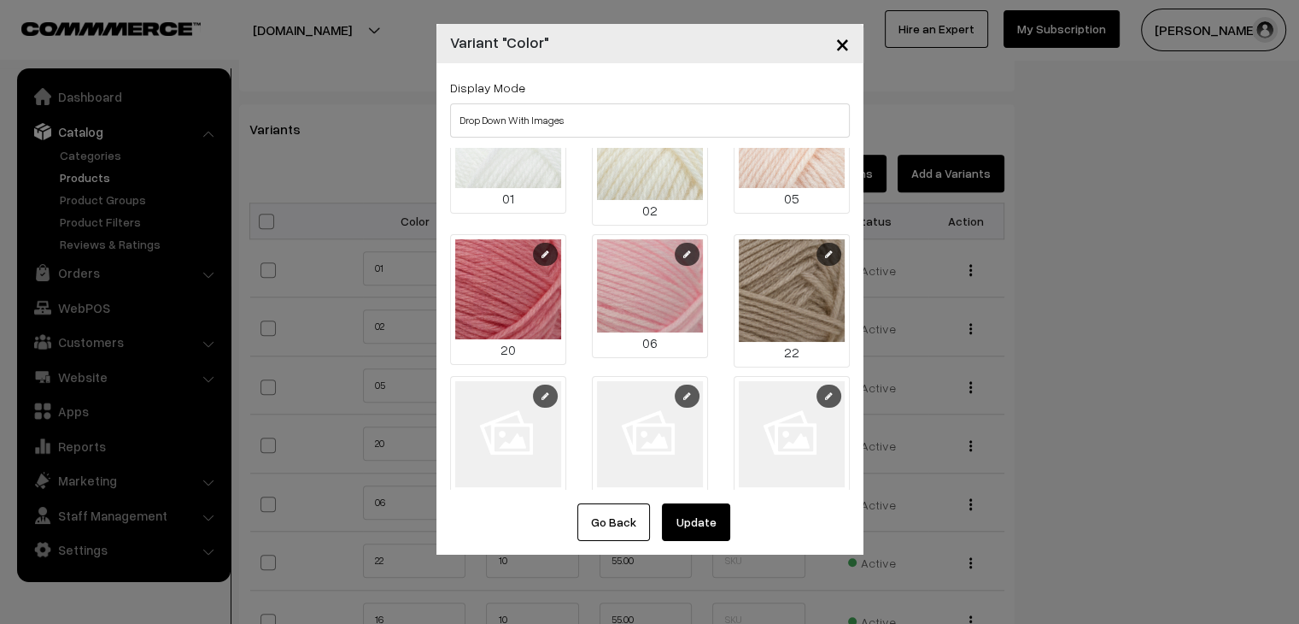
scroll to position [85, 0]
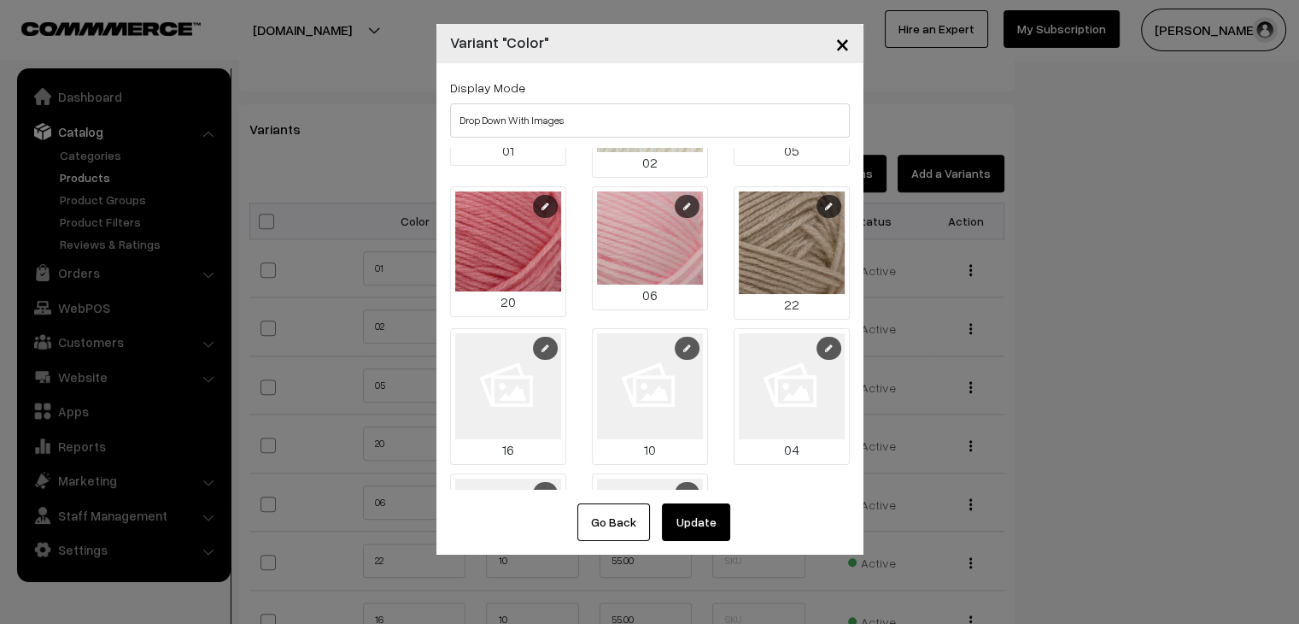
click at [542, 348] on link at bounding box center [545, 348] width 25 height 23
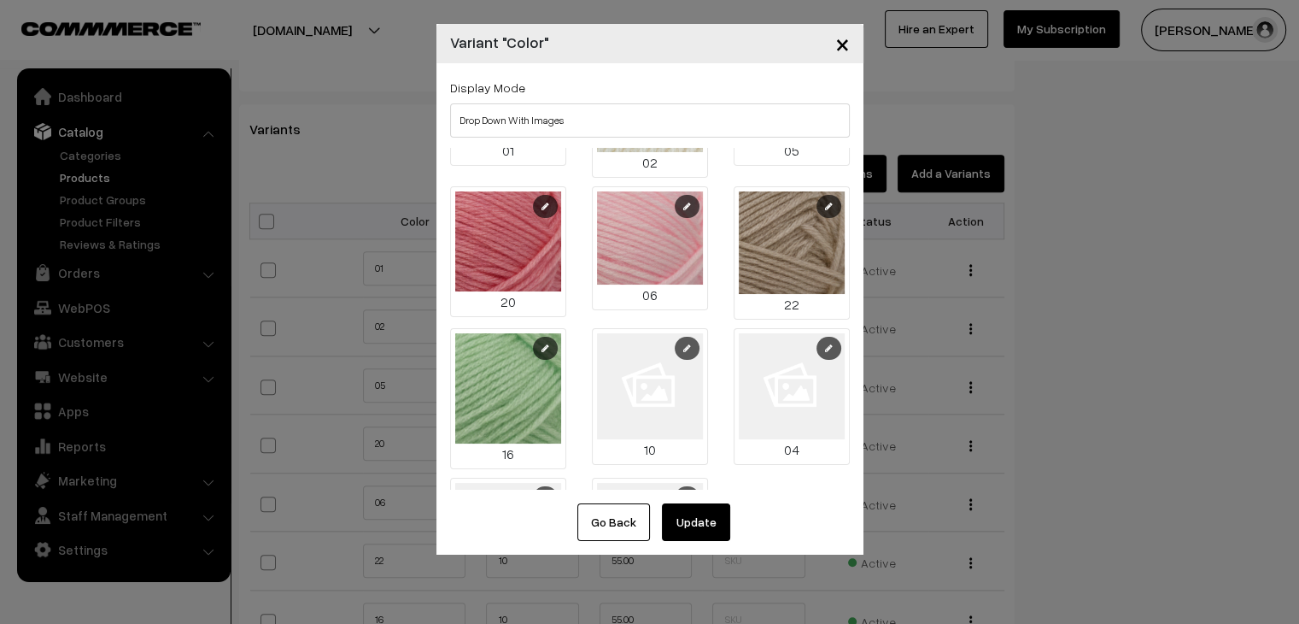
click at [683, 343] on icon at bounding box center [687, 347] width 8 height 9
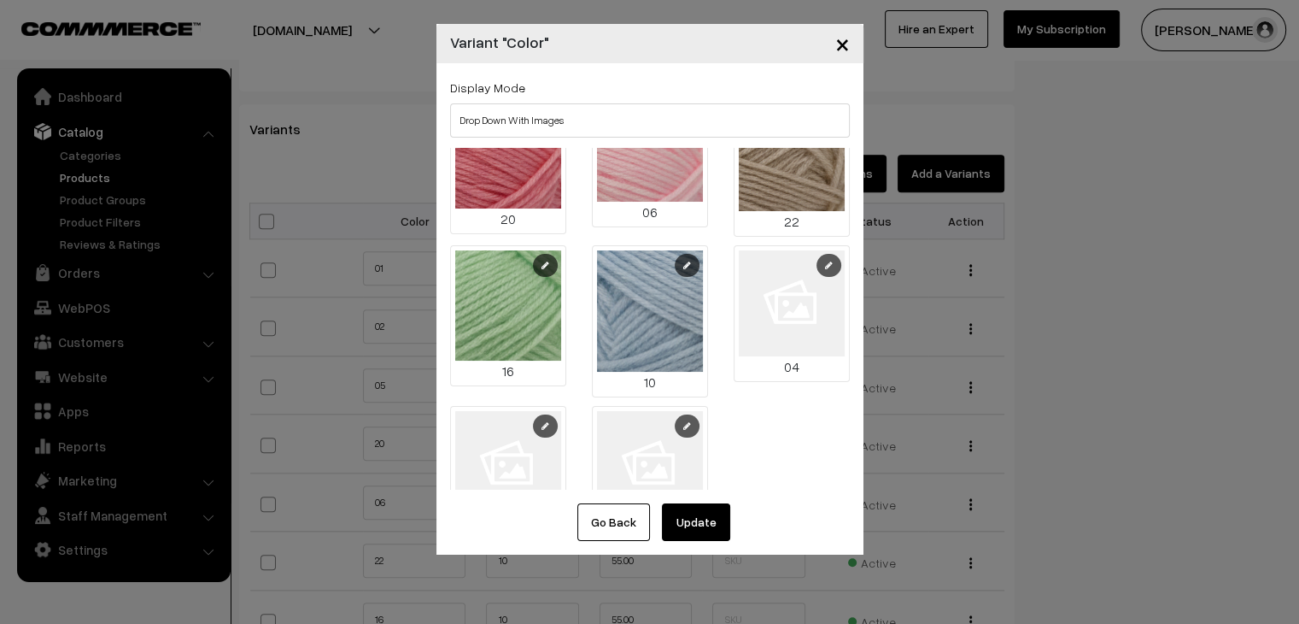
scroll to position [171, 0]
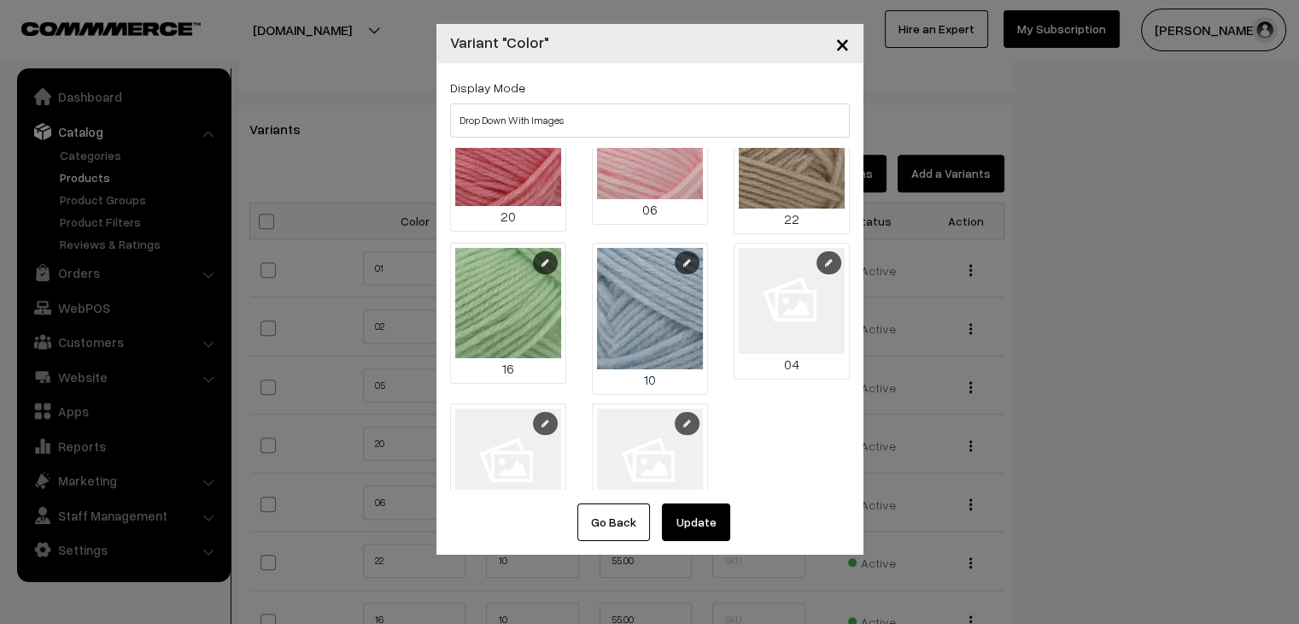
click at [820, 261] on link at bounding box center [829, 262] width 25 height 23
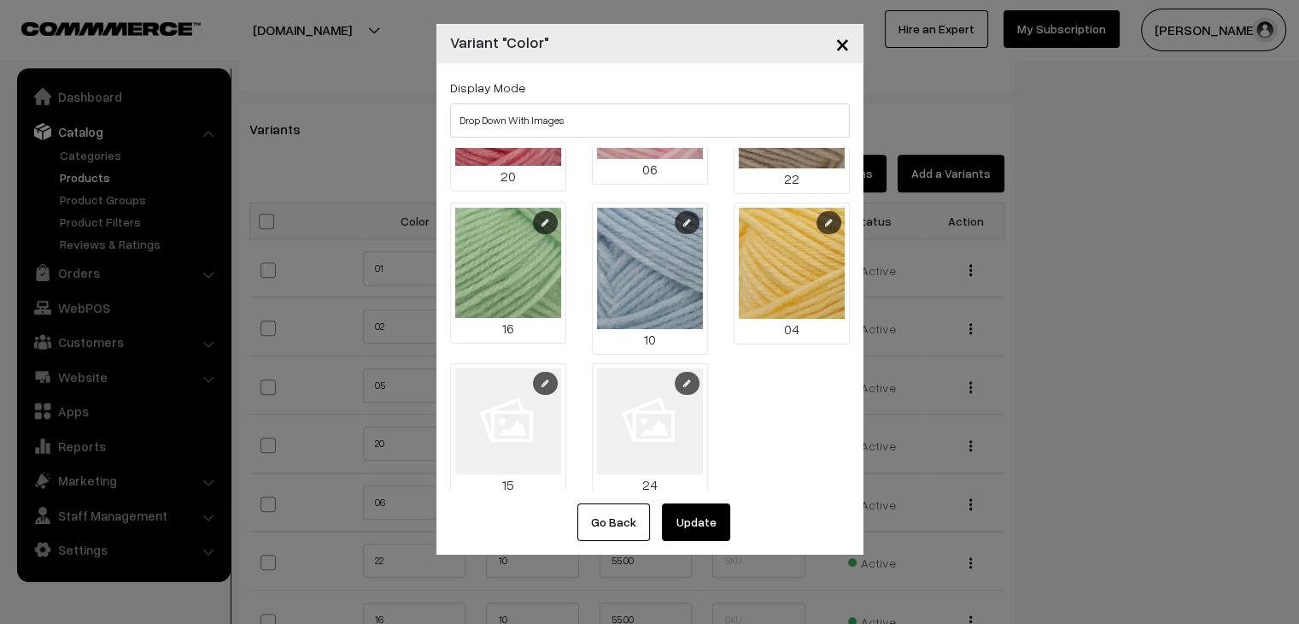
scroll to position [212, 0]
click at [550, 371] on link at bounding box center [545, 382] width 25 height 23
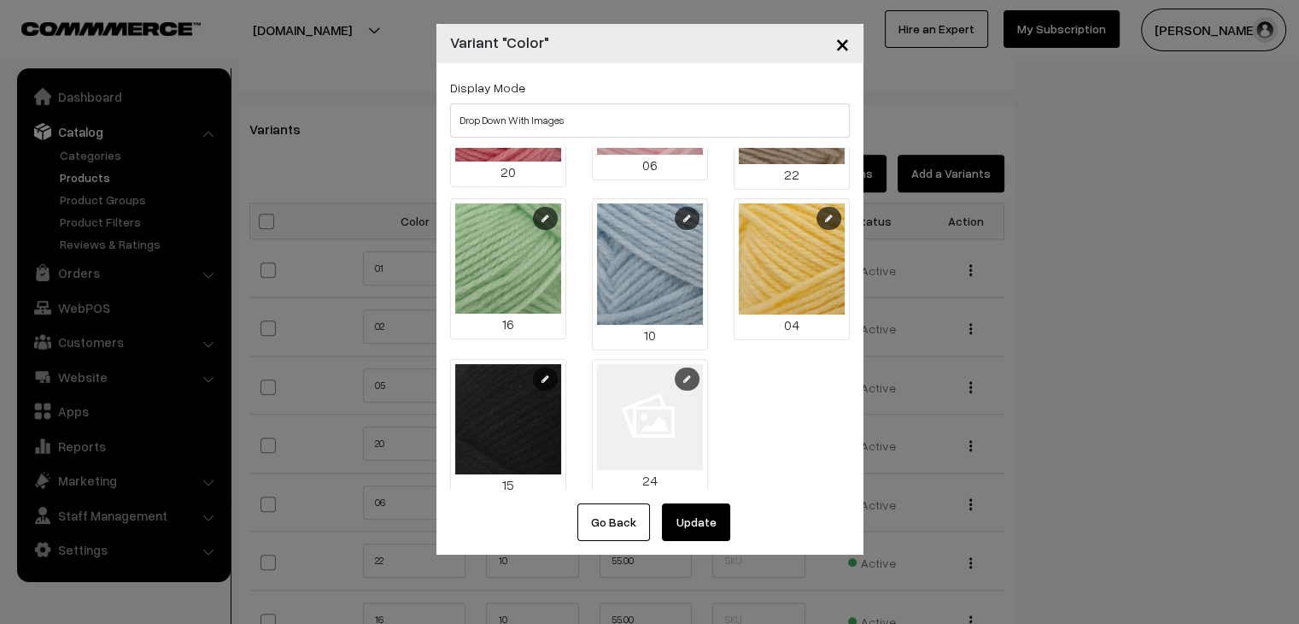
scroll to position [217, 0]
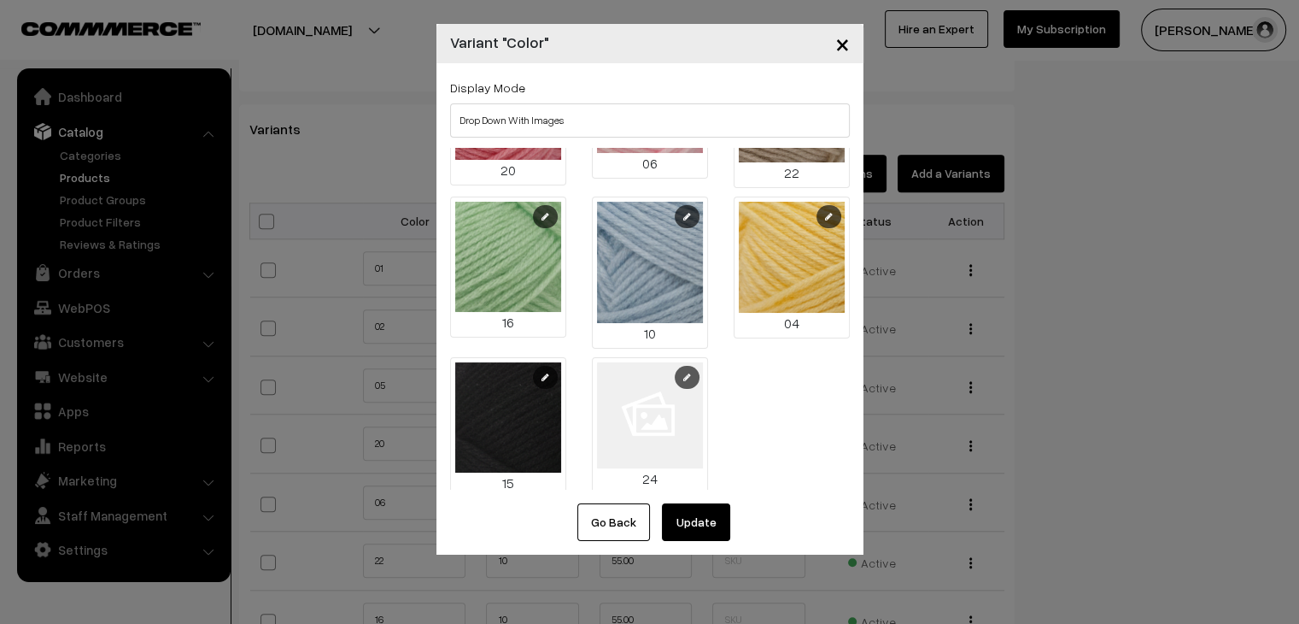
click at [675, 366] on link at bounding box center [687, 377] width 25 height 23
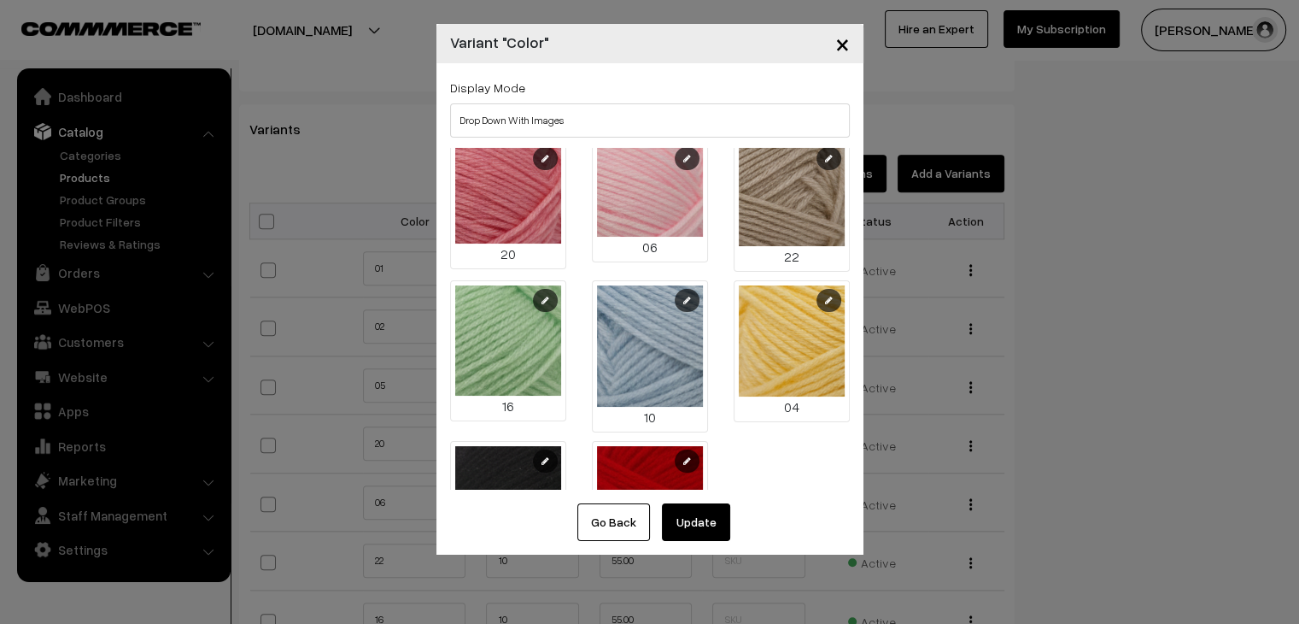
scroll to position [0, 0]
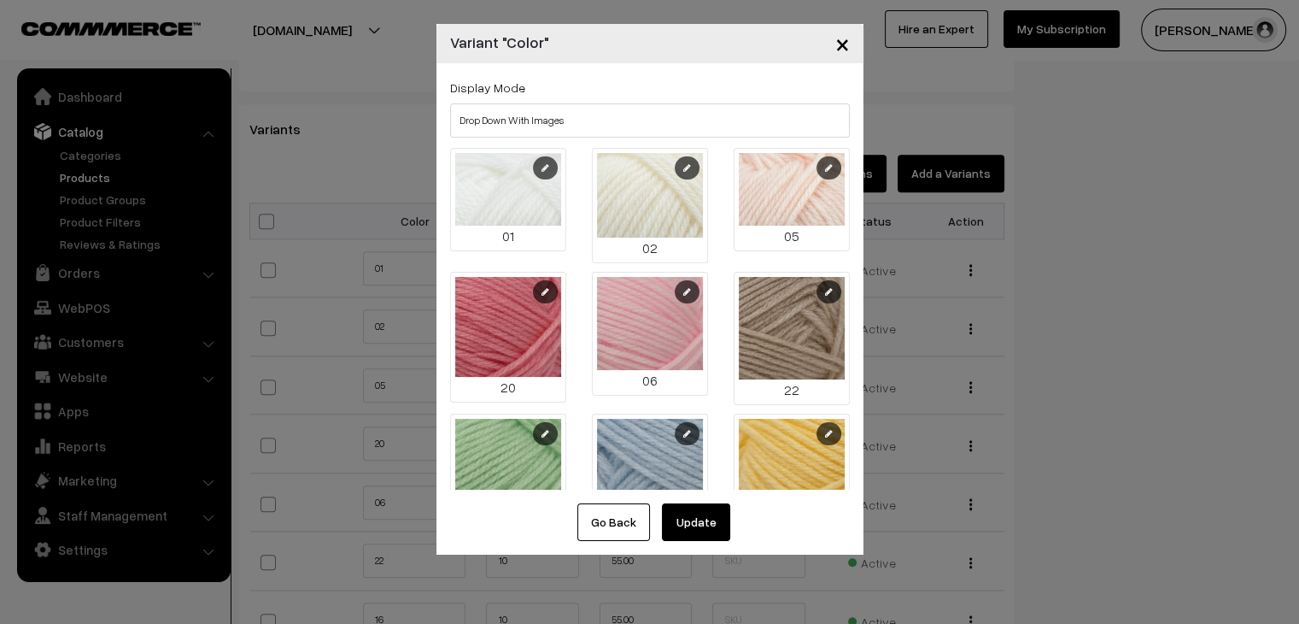
click at [700, 517] on button "Update" at bounding box center [696, 522] width 68 height 38
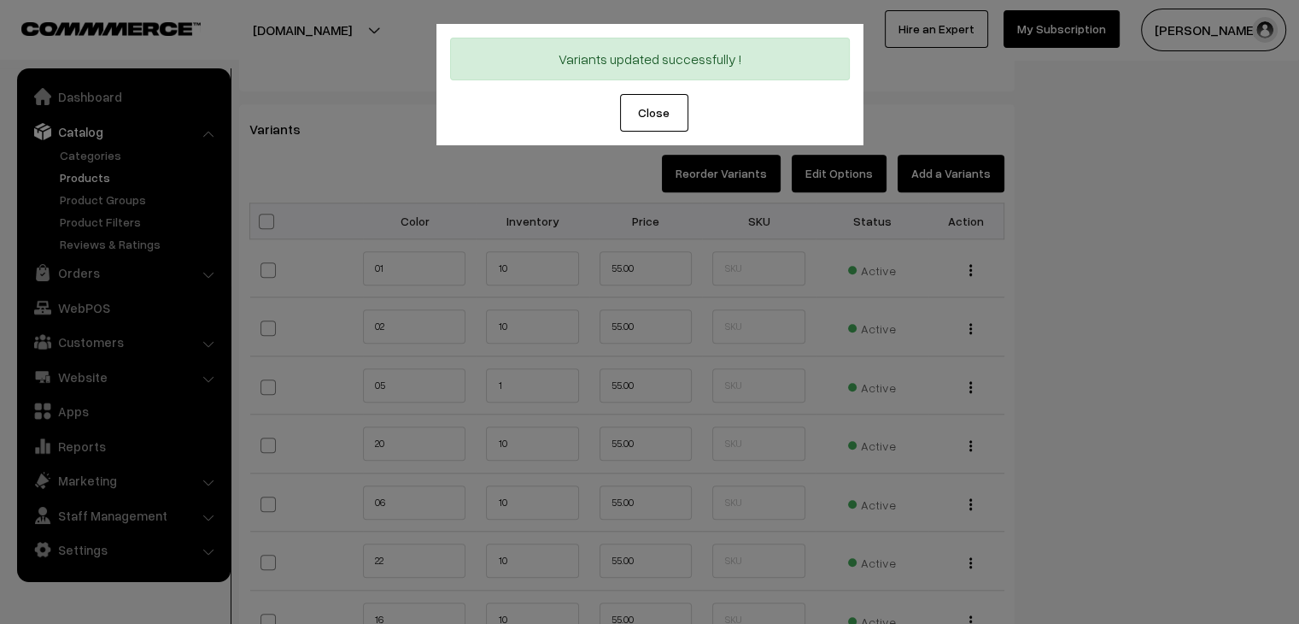
click at [654, 124] on button "Close" at bounding box center [654, 113] width 68 height 38
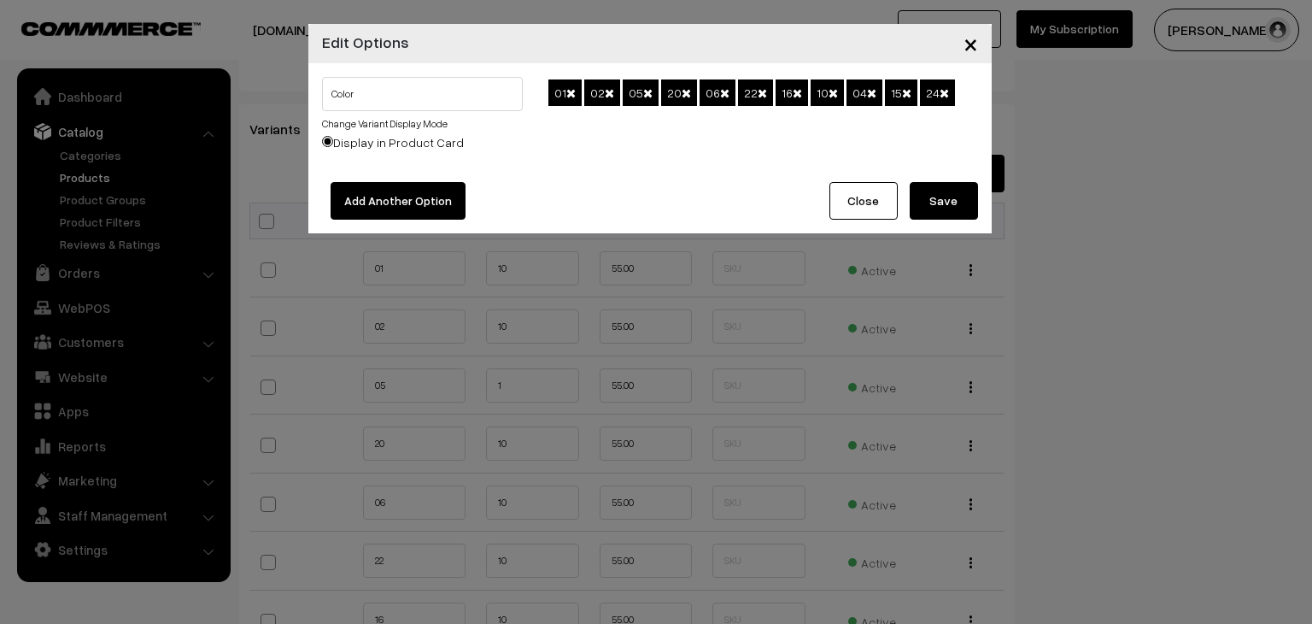
click at [939, 199] on button "Save" at bounding box center [944, 201] width 68 height 38
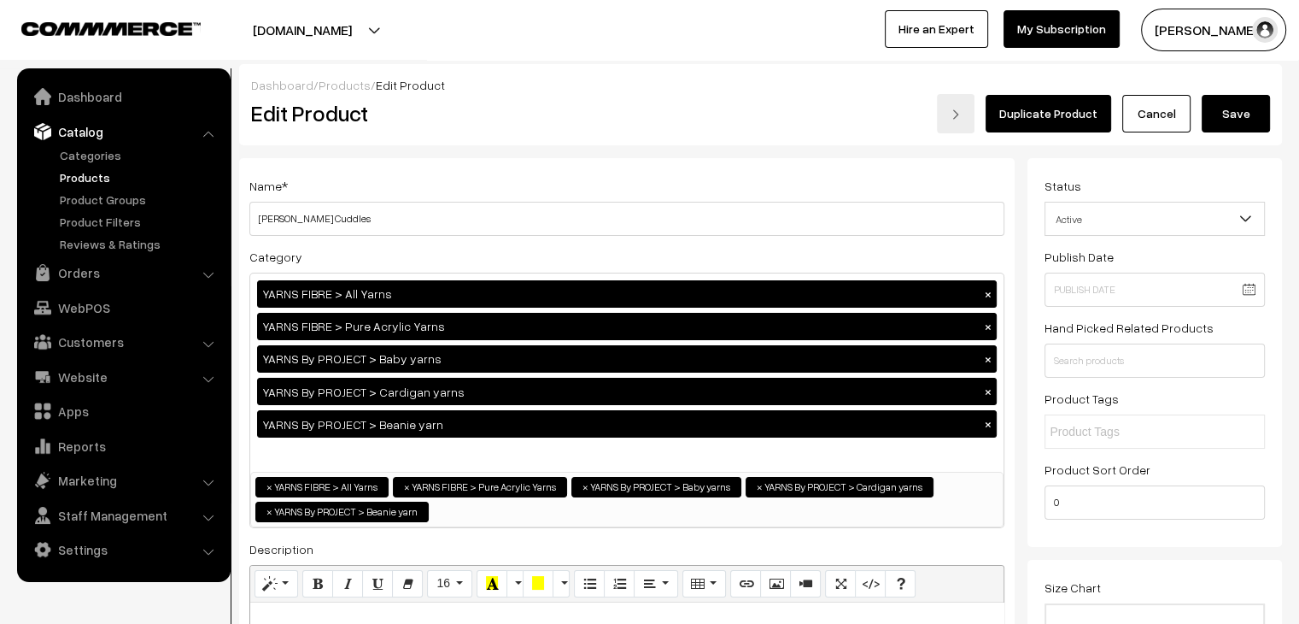
drag, startPoint x: 1215, startPoint y: 113, endPoint x: 995, endPoint y: 104, distance: 219.7
click at [1212, 114] on button "Save" at bounding box center [1236, 114] width 68 height 38
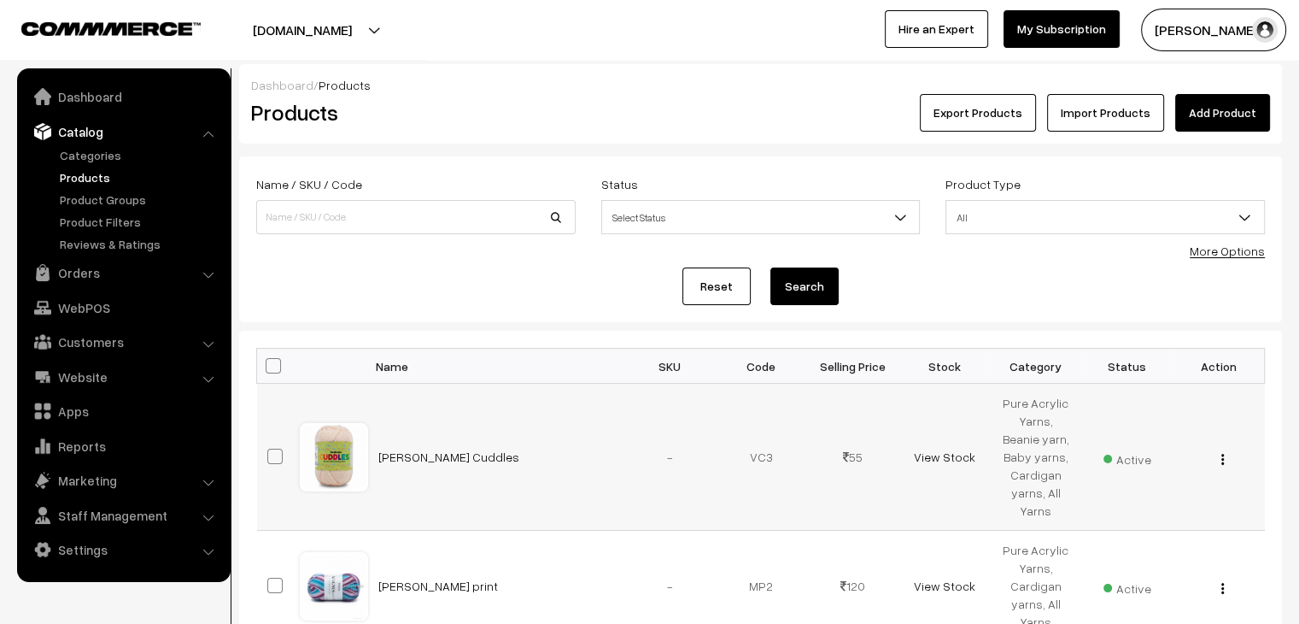
click at [1221, 455] on img "button" at bounding box center [1222, 459] width 3 height 11
drag, startPoint x: 1128, startPoint y: 509, endPoint x: 1100, endPoint y: 505, distance: 28.5
click at [1127, 508] on link "Edit" at bounding box center [1146, 521] width 145 height 38
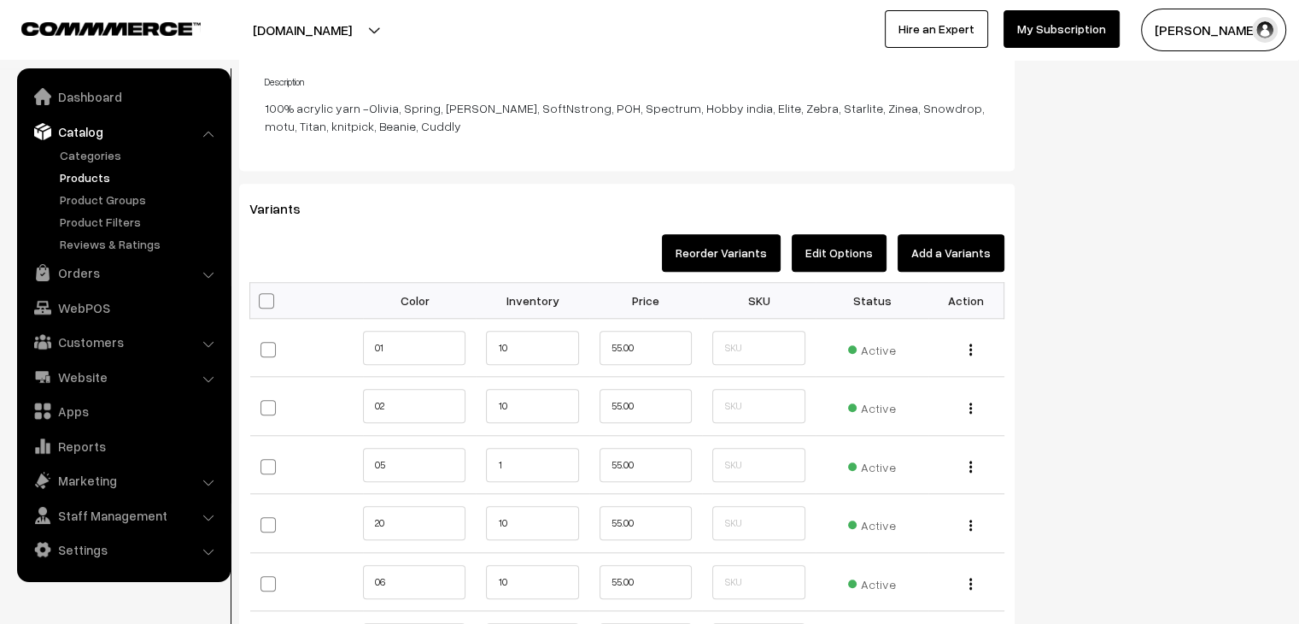
scroll to position [1537, 0]
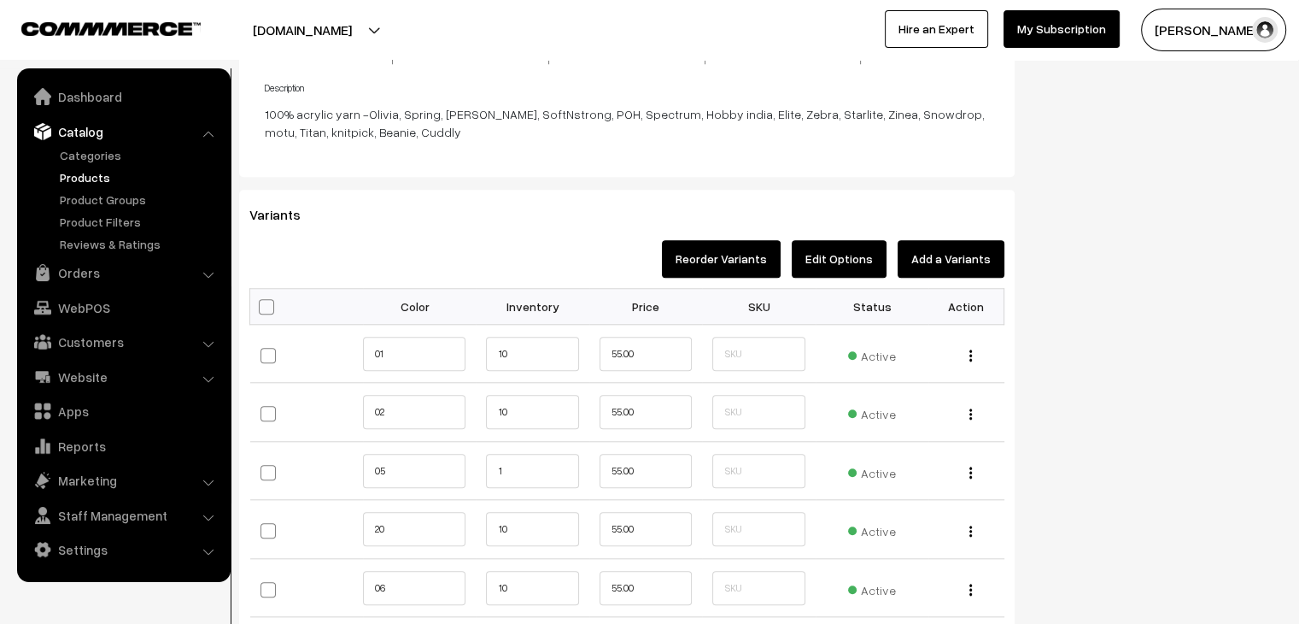
click at [833, 261] on button "Edit Options" at bounding box center [839, 259] width 95 height 38
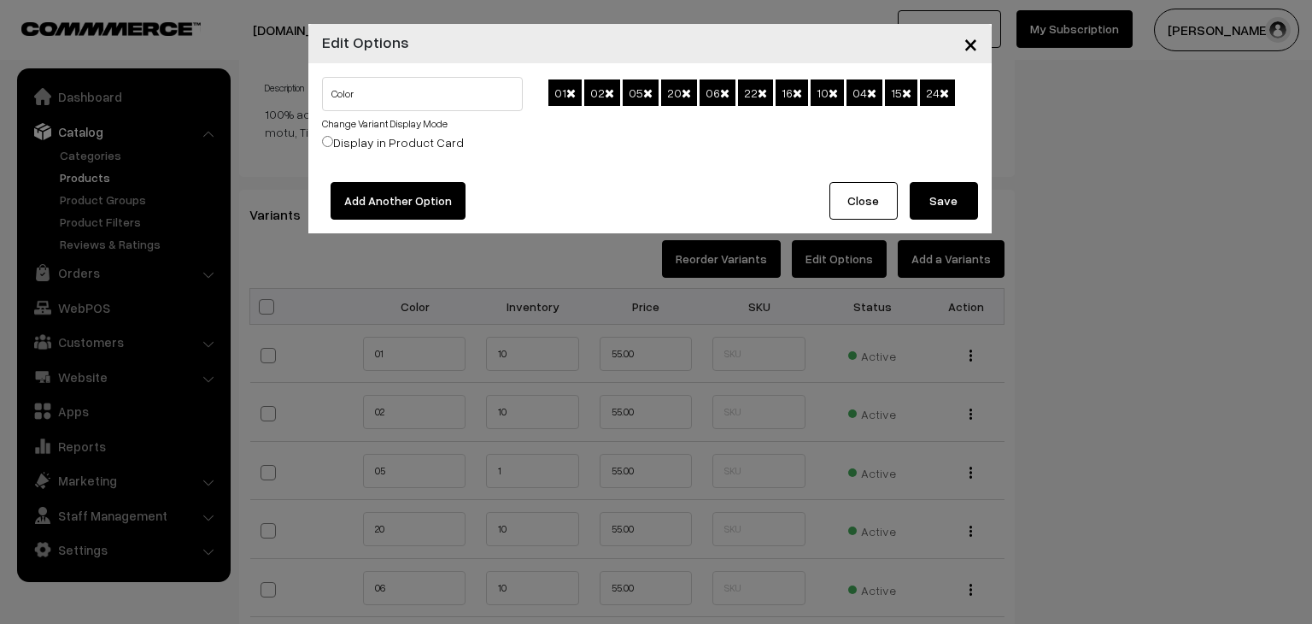
drag, startPoint x: 383, startPoint y: 120, endPoint x: 483, endPoint y: 226, distance: 146.2
click at [383, 120] on link "Change Variant Display Mode" at bounding box center [385, 123] width 126 height 13
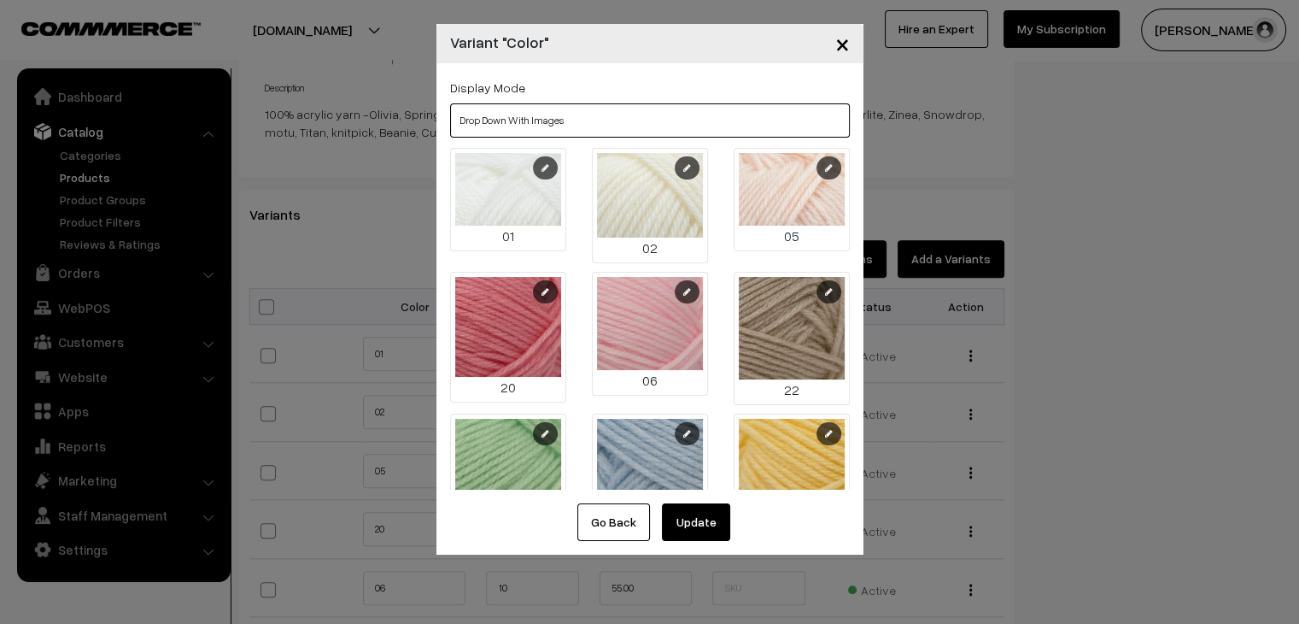
click at [510, 129] on select "Tabs Drop Down Tabs With Images Drop Down With Images Tabs With Color Swatches …" at bounding box center [650, 120] width 400 height 34
select select "img"
click at [450, 103] on select "Tabs Drop Down Tabs With Images Drop Down With Images Tabs With Color Swatches …" at bounding box center [650, 120] width 400 height 34
click at [693, 529] on button "Update" at bounding box center [696, 522] width 68 height 38
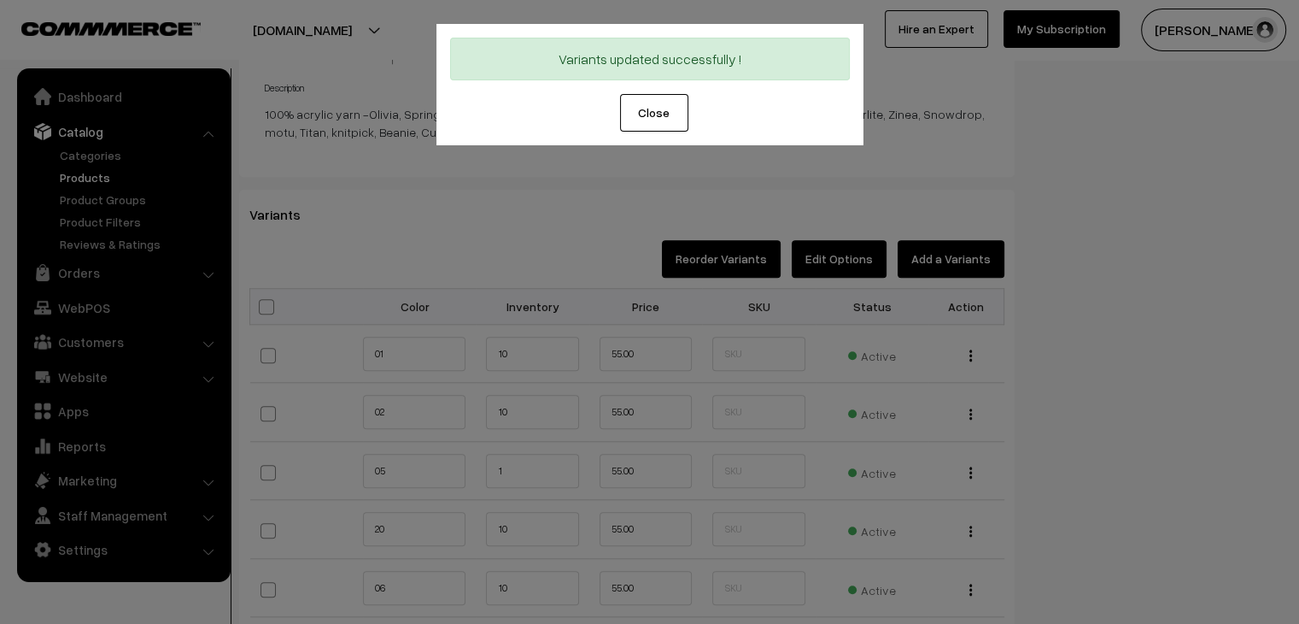
click at [653, 126] on button "Close" at bounding box center [654, 113] width 68 height 38
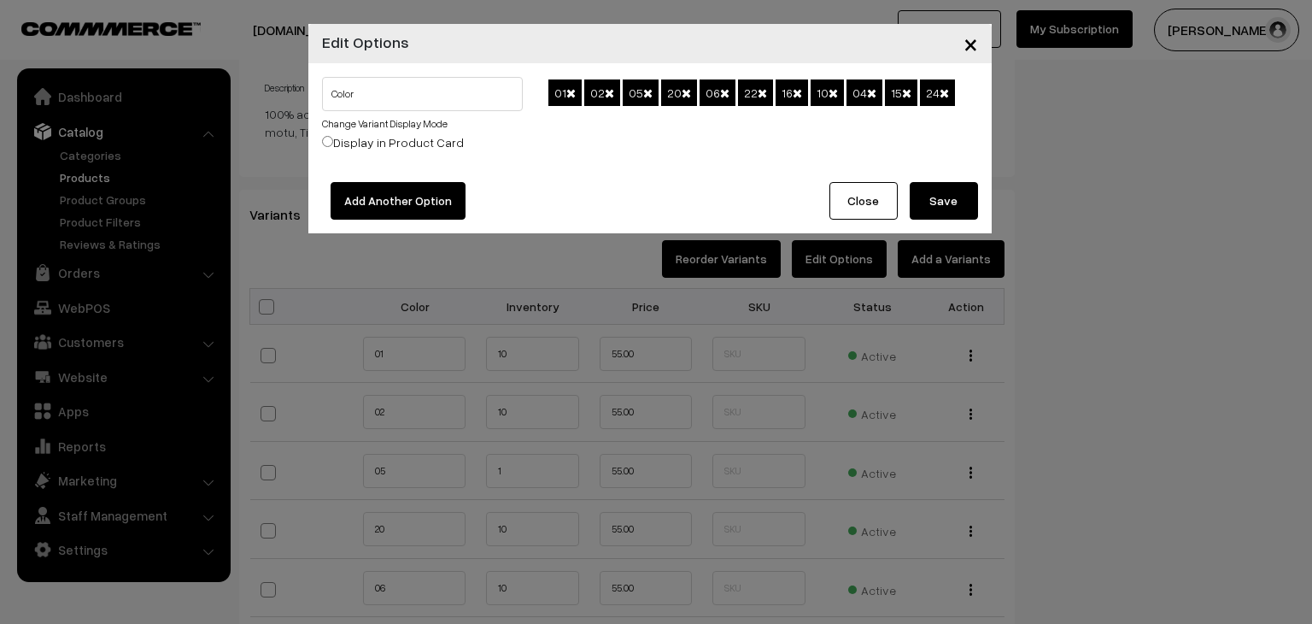
drag, startPoint x: 922, startPoint y: 202, endPoint x: 912, endPoint y: 211, distance: 12.7
click at [920, 206] on button "Save" at bounding box center [944, 201] width 68 height 38
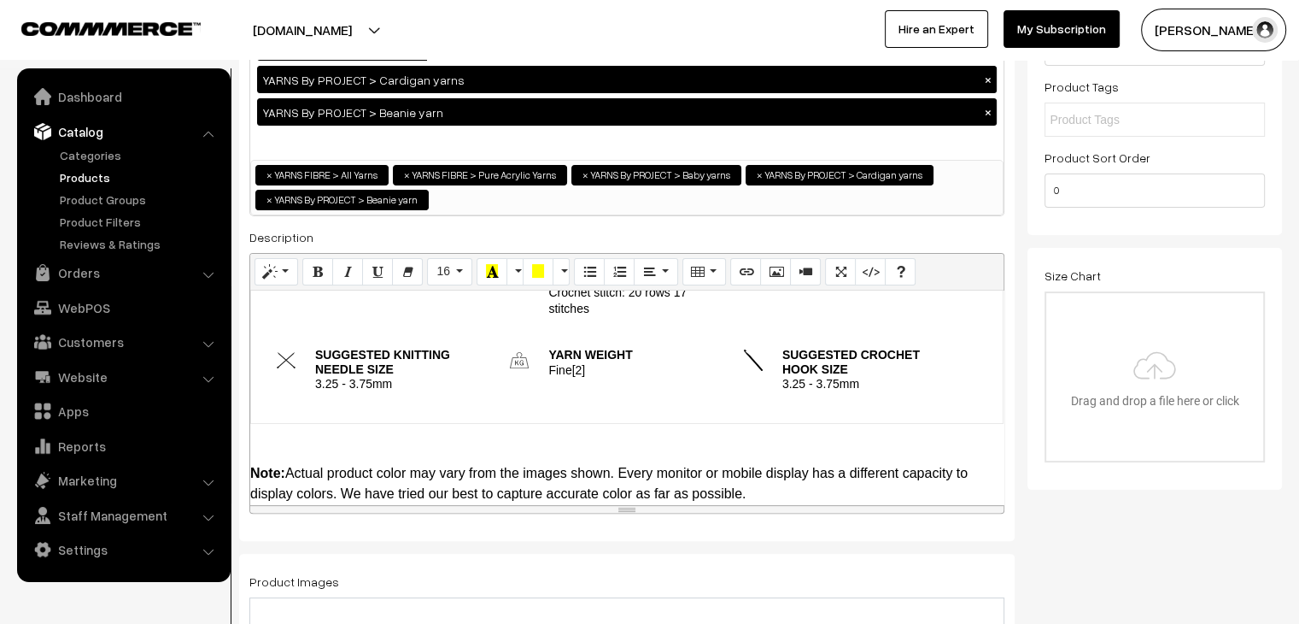
scroll to position [0, 0]
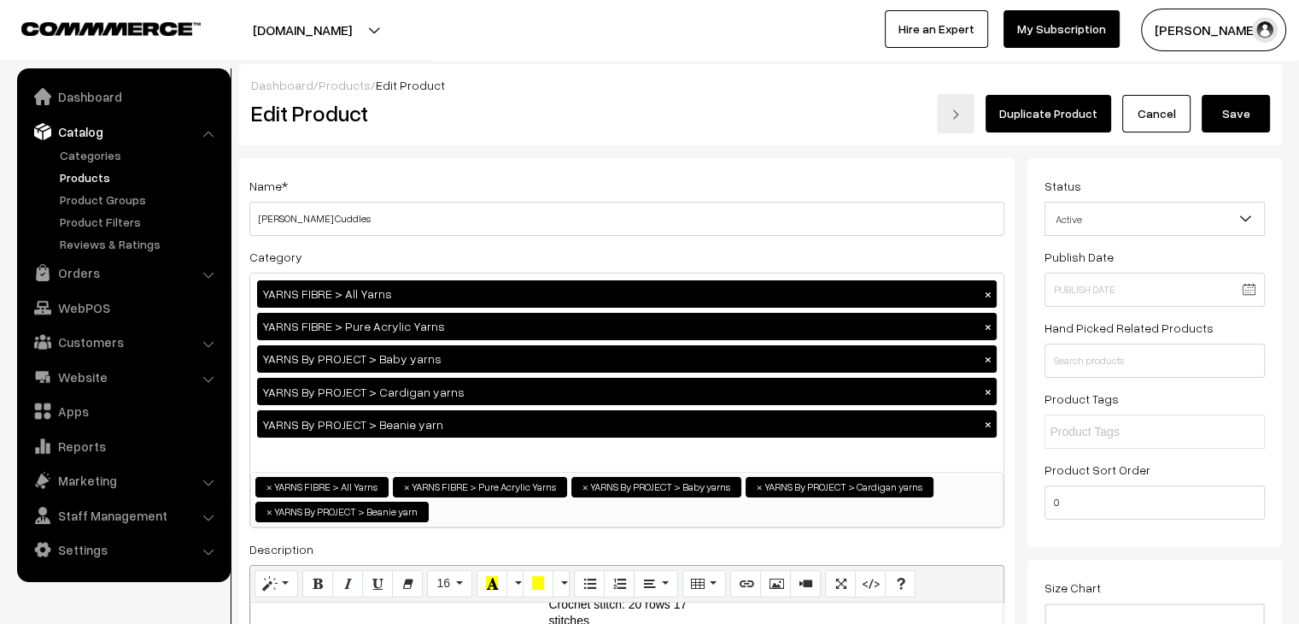
drag, startPoint x: 1246, startPoint y: 114, endPoint x: 1237, endPoint y: 119, distance: 10.7
click at [1245, 116] on button "Save" at bounding box center [1236, 114] width 68 height 38
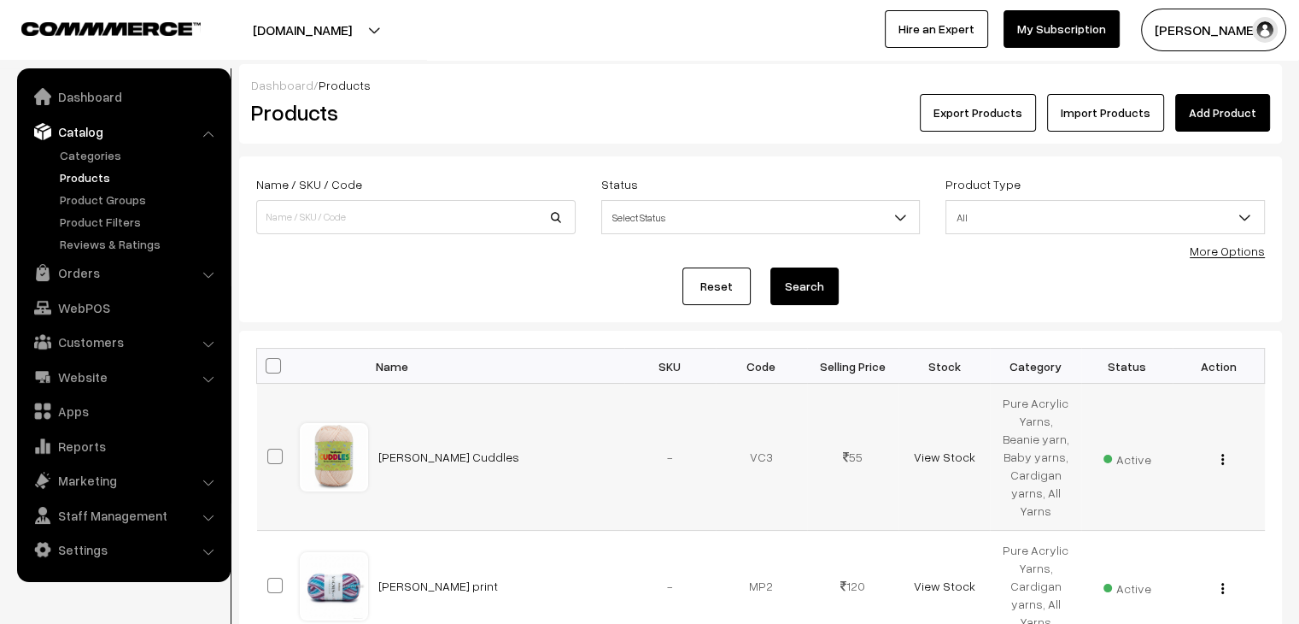
click at [1220, 462] on div "View Edit Delete" at bounding box center [1218, 457] width 71 height 18
click at [1224, 464] on button "button" at bounding box center [1223, 459] width 4 height 14
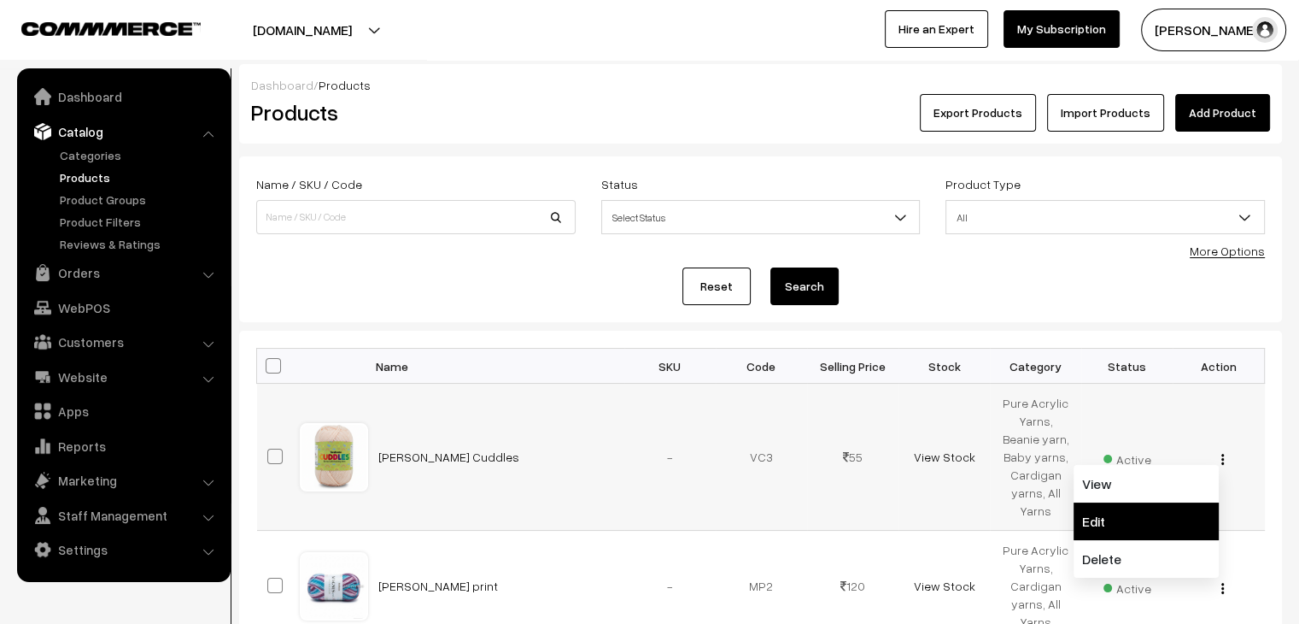
click at [1131, 513] on link "Edit" at bounding box center [1146, 521] width 145 height 38
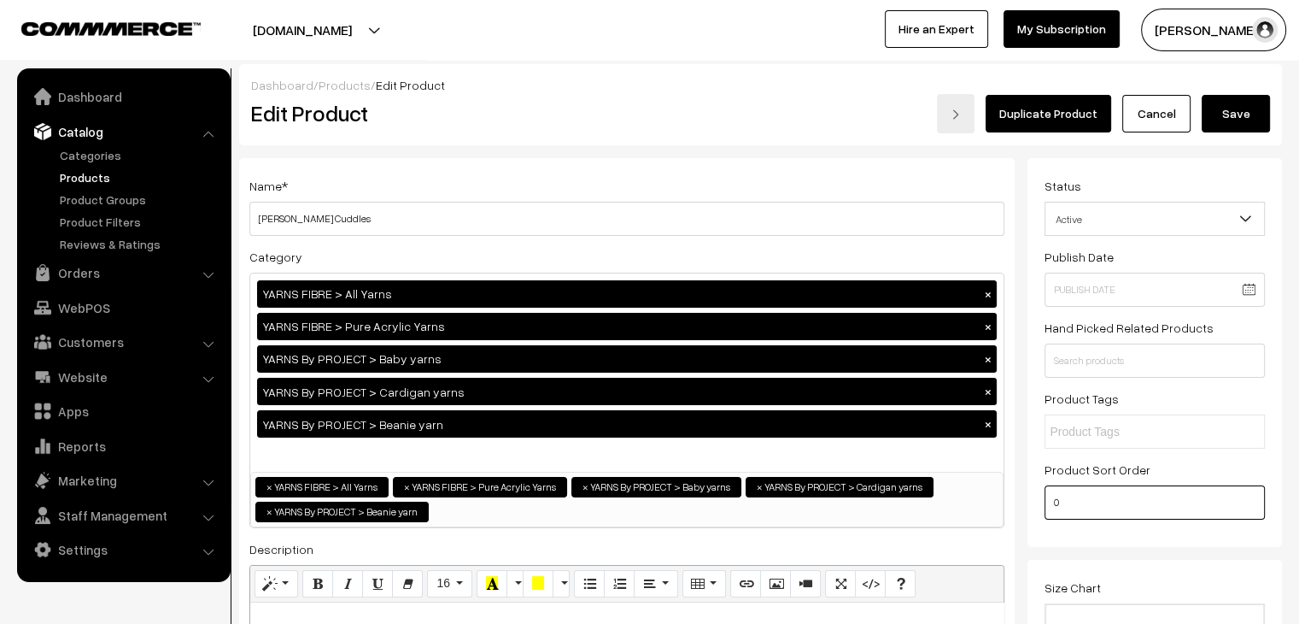
click at [1240, 511] on input "0" at bounding box center [1155, 502] width 220 height 34
click at [1250, 506] on input "0" at bounding box center [1155, 502] width 220 height 34
click at [1254, 501] on input "0" at bounding box center [1155, 502] width 220 height 34
click at [1247, 502] on input "1" at bounding box center [1155, 502] width 220 height 34
click at [1244, 496] on input "2" at bounding box center [1155, 502] width 220 height 34
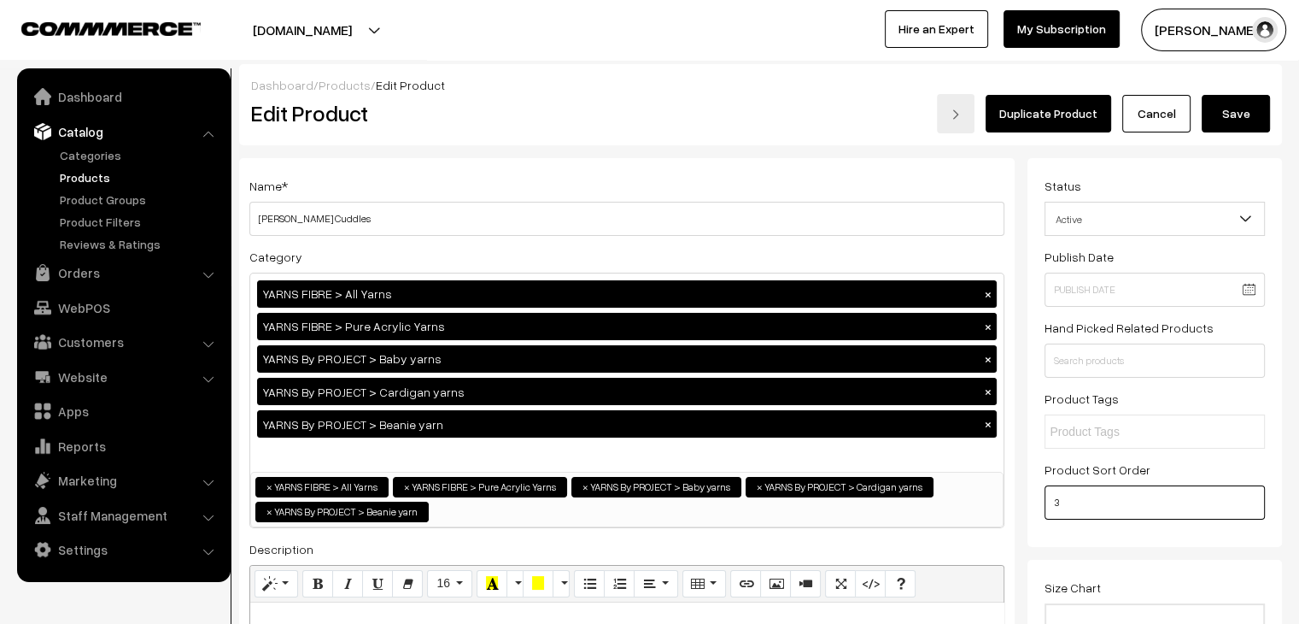
click at [1244, 496] on input "3" at bounding box center [1155, 502] width 220 height 34
type input "4"
click at [1244, 496] on input "4" at bounding box center [1155, 502] width 220 height 34
click at [1238, 123] on button "Save" at bounding box center [1236, 114] width 68 height 38
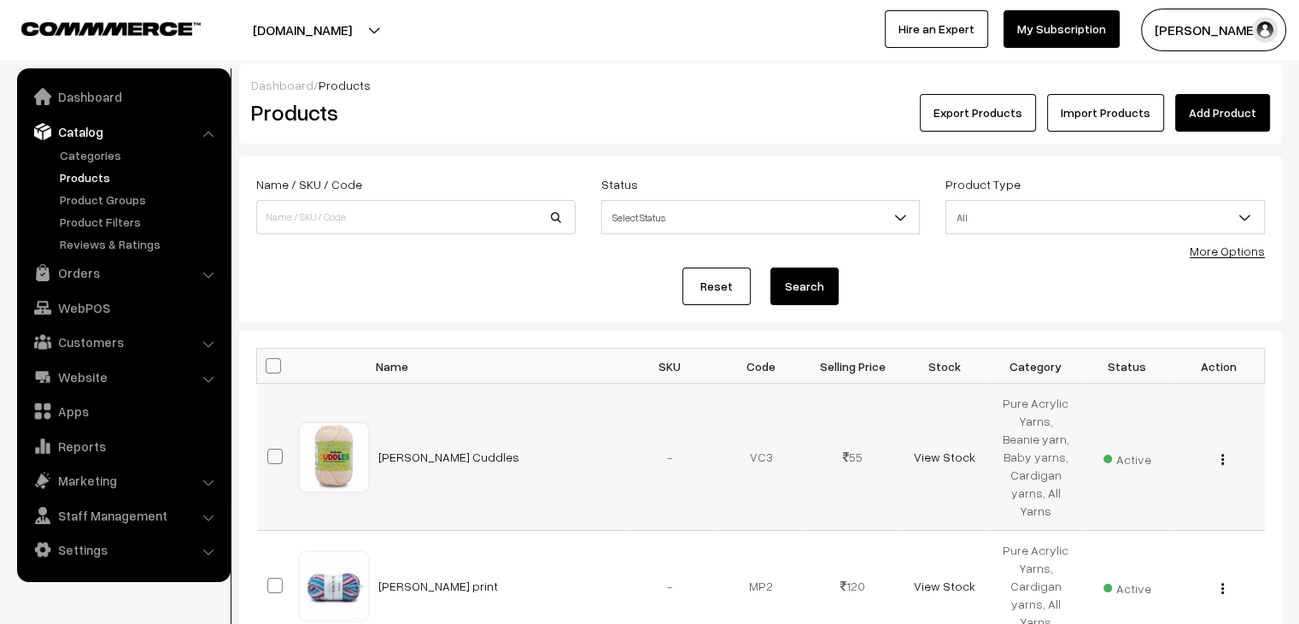
drag, startPoint x: 1220, startPoint y: 457, endPoint x: 1191, endPoint y: 478, distance: 35.4
click at [1220, 459] on div "View Edit Delete" at bounding box center [1218, 457] width 71 height 18
click at [1223, 462] on img "button" at bounding box center [1222, 459] width 3 height 11
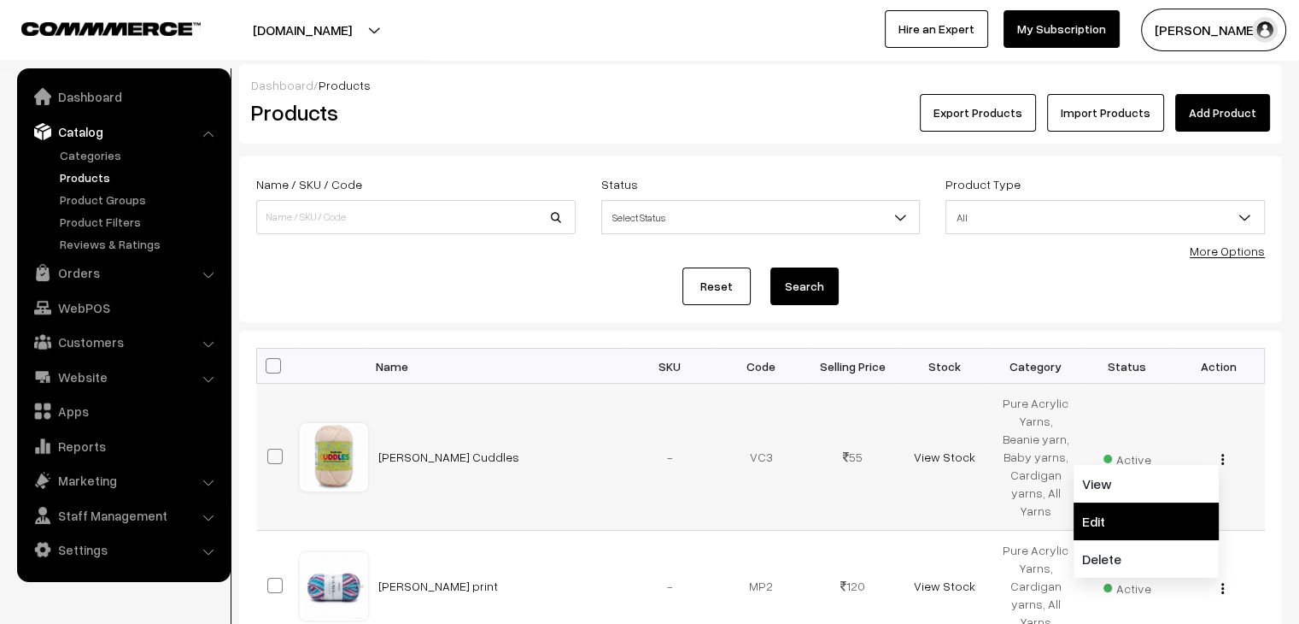
click at [1180, 510] on link "Edit" at bounding box center [1146, 521] width 145 height 38
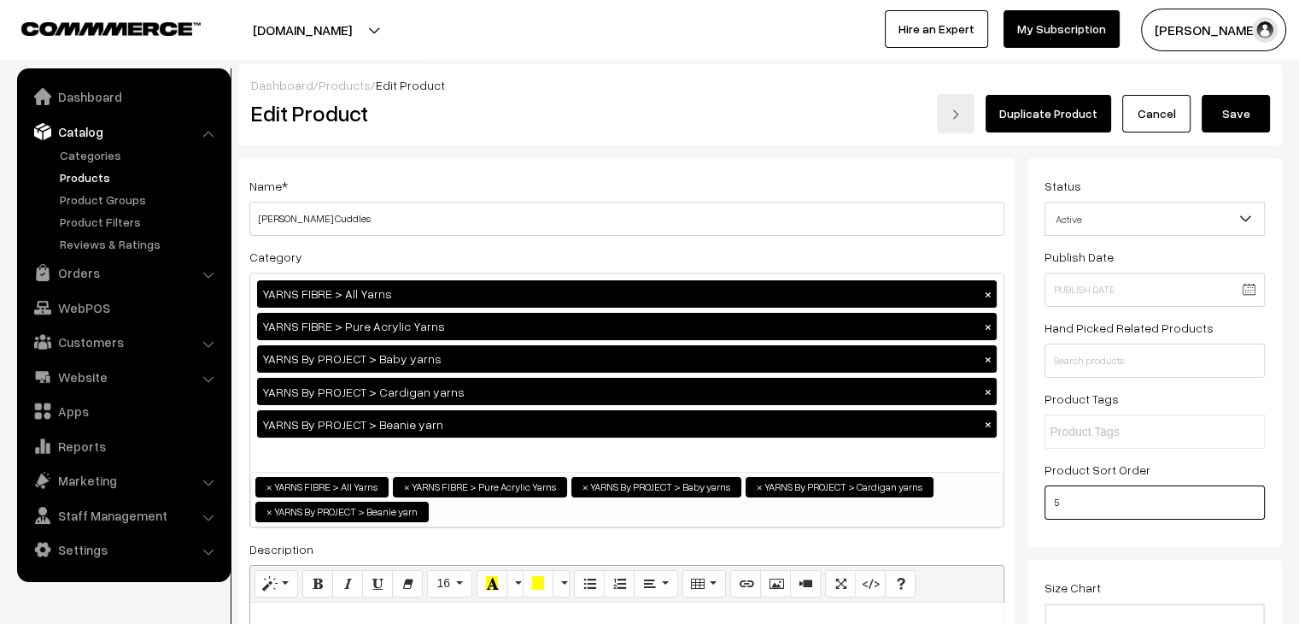
click at [1250, 500] on input "5" at bounding box center [1155, 502] width 220 height 34
click at [1250, 500] on input "6" at bounding box center [1155, 502] width 220 height 34
type input "7"
click at [1250, 500] on input "7" at bounding box center [1155, 502] width 220 height 34
click at [1219, 106] on button "Save" at bounding box center [1236, 114] width 68 height 38
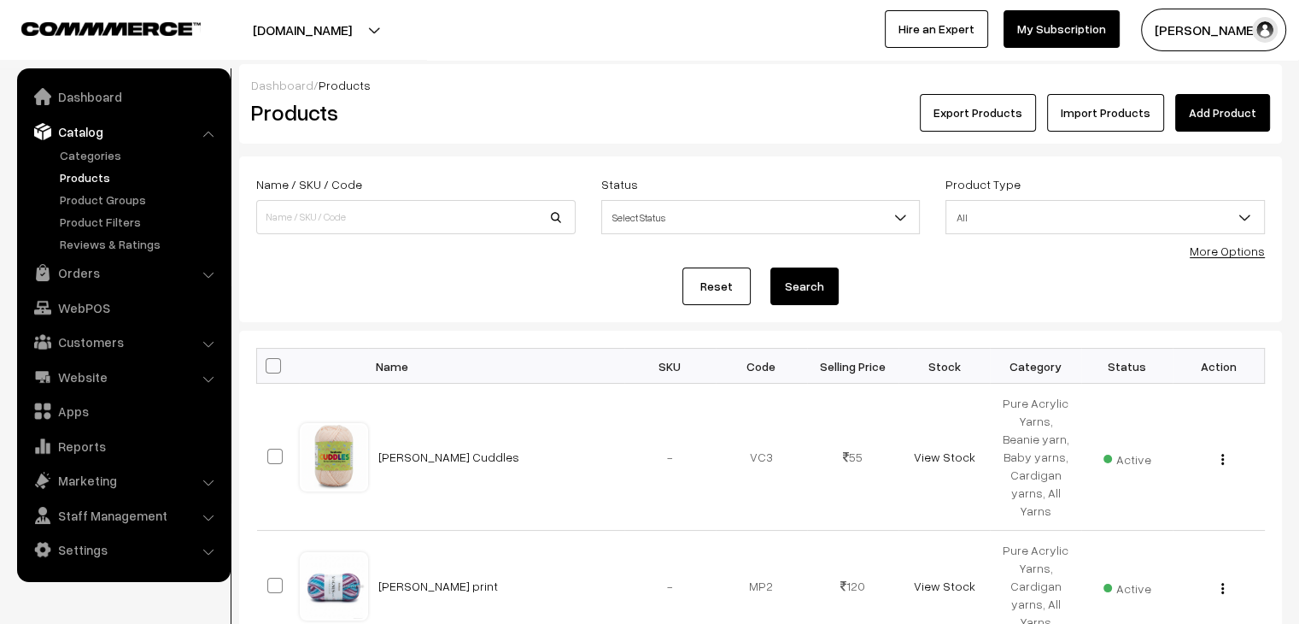
click at [76, 174] on link "Products" at bounding box center [140, 177] width 169 height 18
click at [99, 278] on link "Orders" at bounding box center [122, 272] width 203 height 31
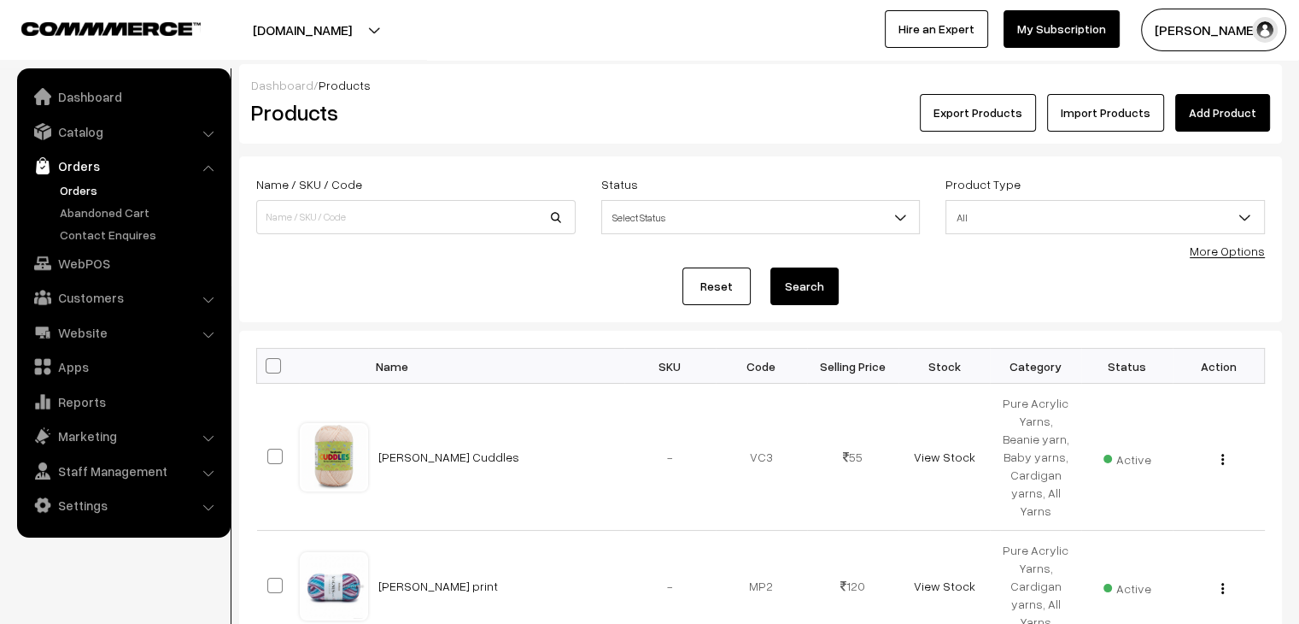
click at [71, 195] on link "Orders" at bounding box center [140, 190] width 169 height 18
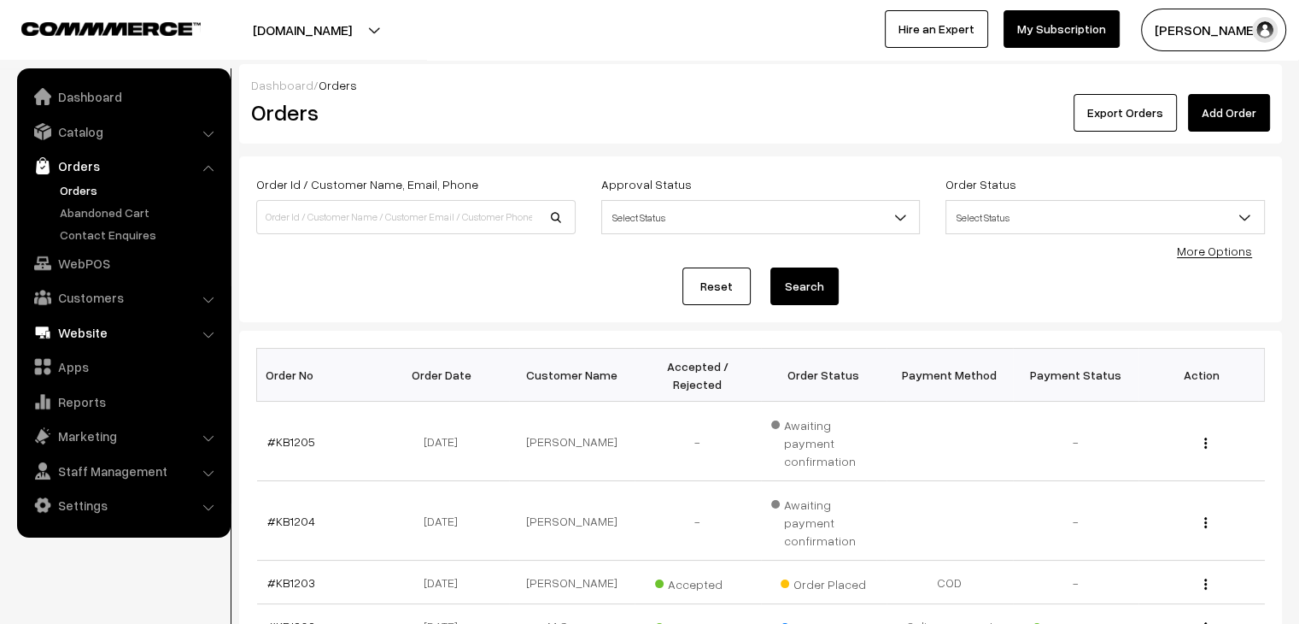
click at [106, 325] on link "Website" at bounding box center [122, 332] width 203 height 31
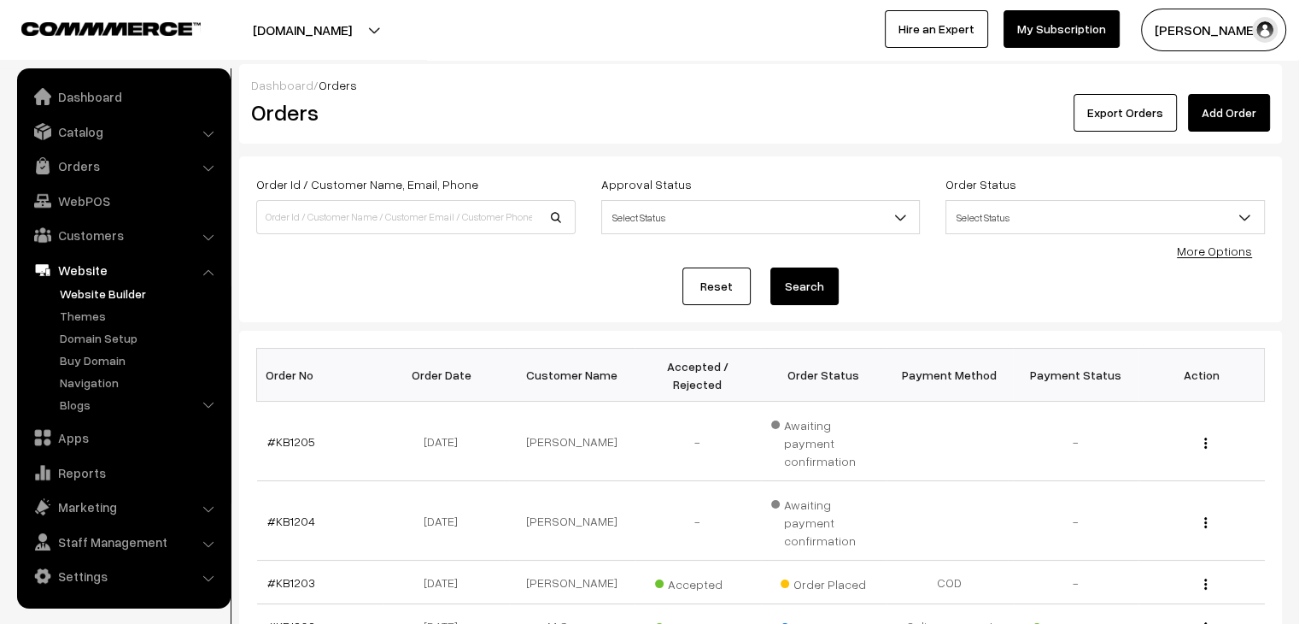
click at [98, 297] on link "Website Builder" at bounding box center [140, 293] width 169 height 18
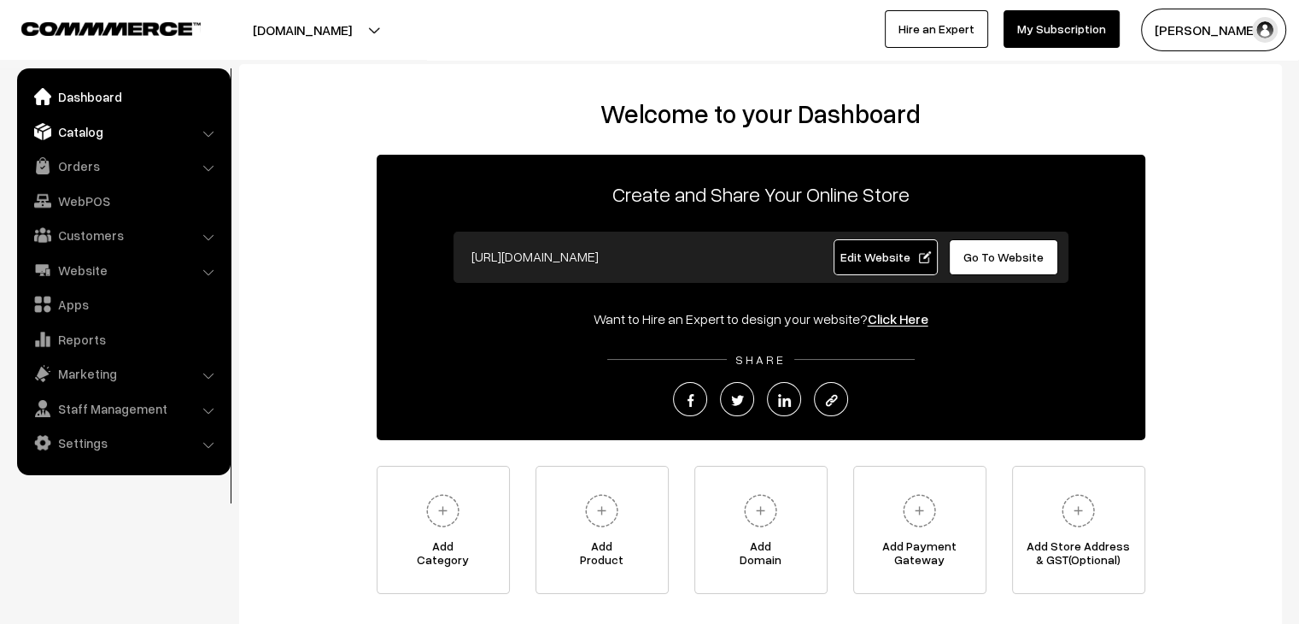
click at [96, 144] on link "Catalog" at bounding box center [122, 131] width 203 height 31
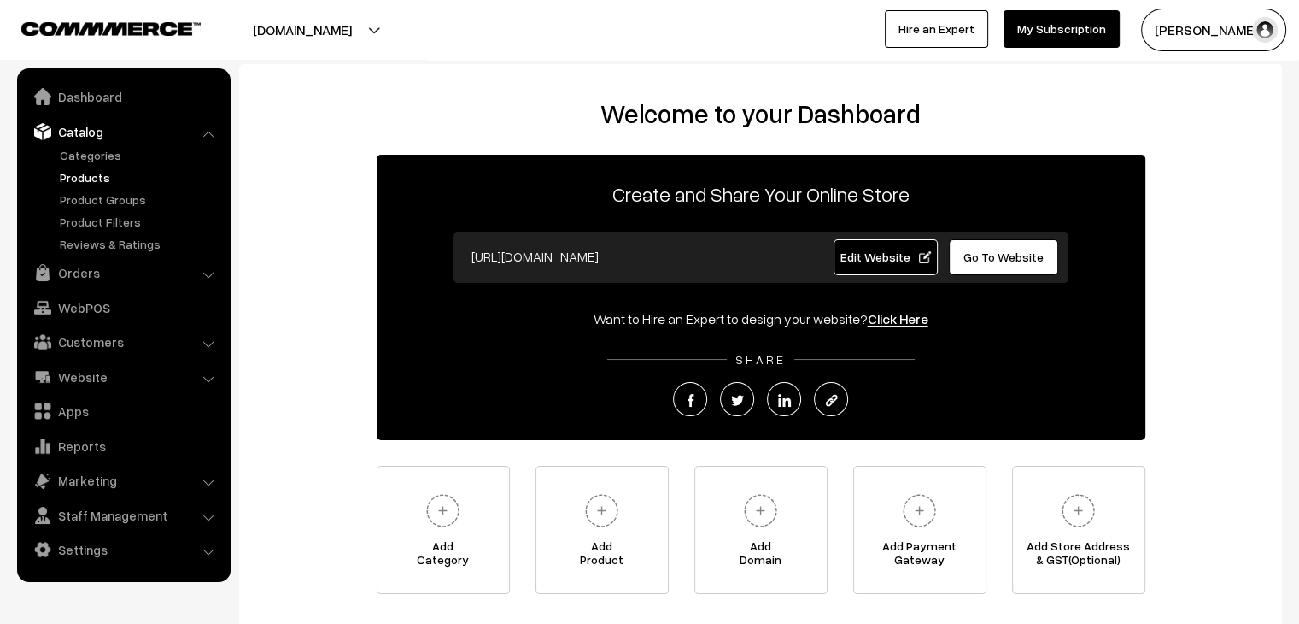
click at [109, 172] on link "Products" at bounding box center [140, 177] width 169 height 18
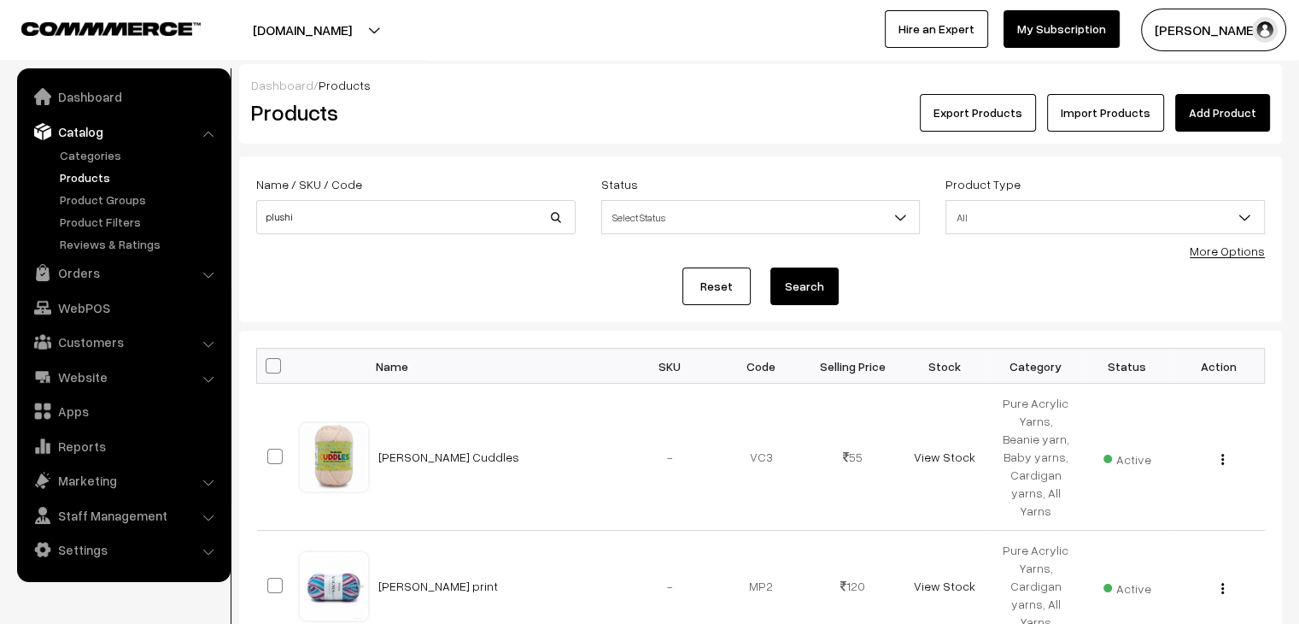
type input "plushi"
click at [770, 267] on button "Search" at bounding box center [804, 286] width 68 height 38
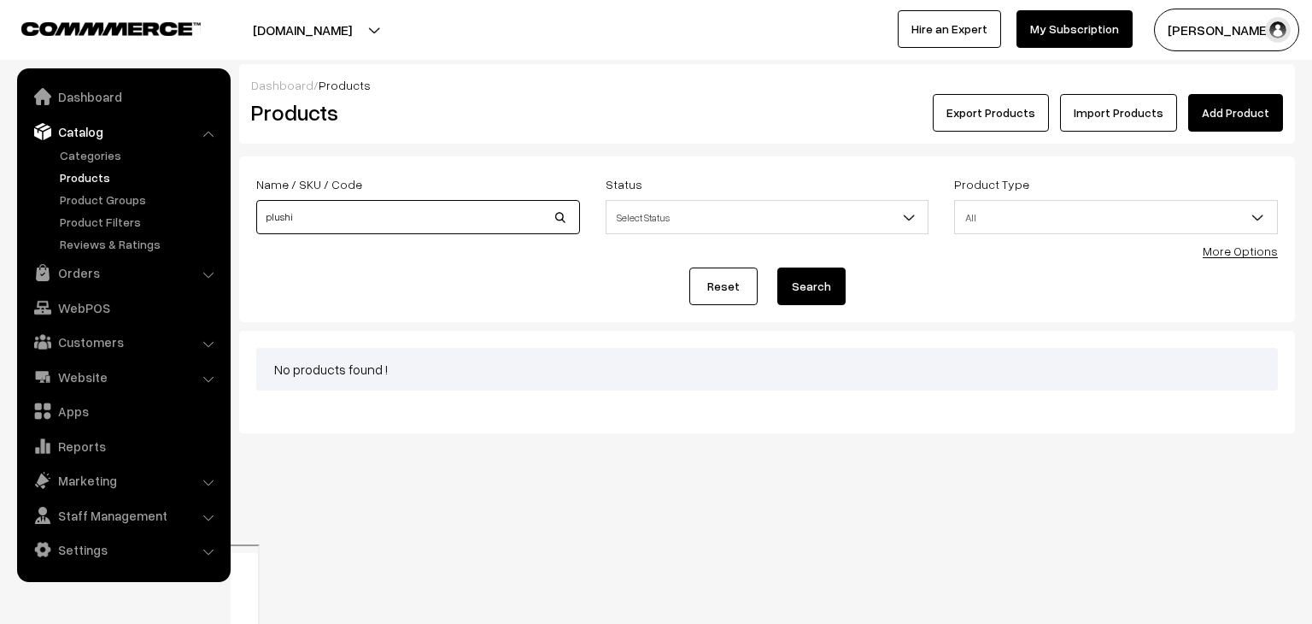
click at [405, 215] on input "plushi" at bounding box center [418, 217] width 324 height 34
type input "plush"
click at [777, 267] on button "Search" at bounding box center [811, 286] width 68 height 38
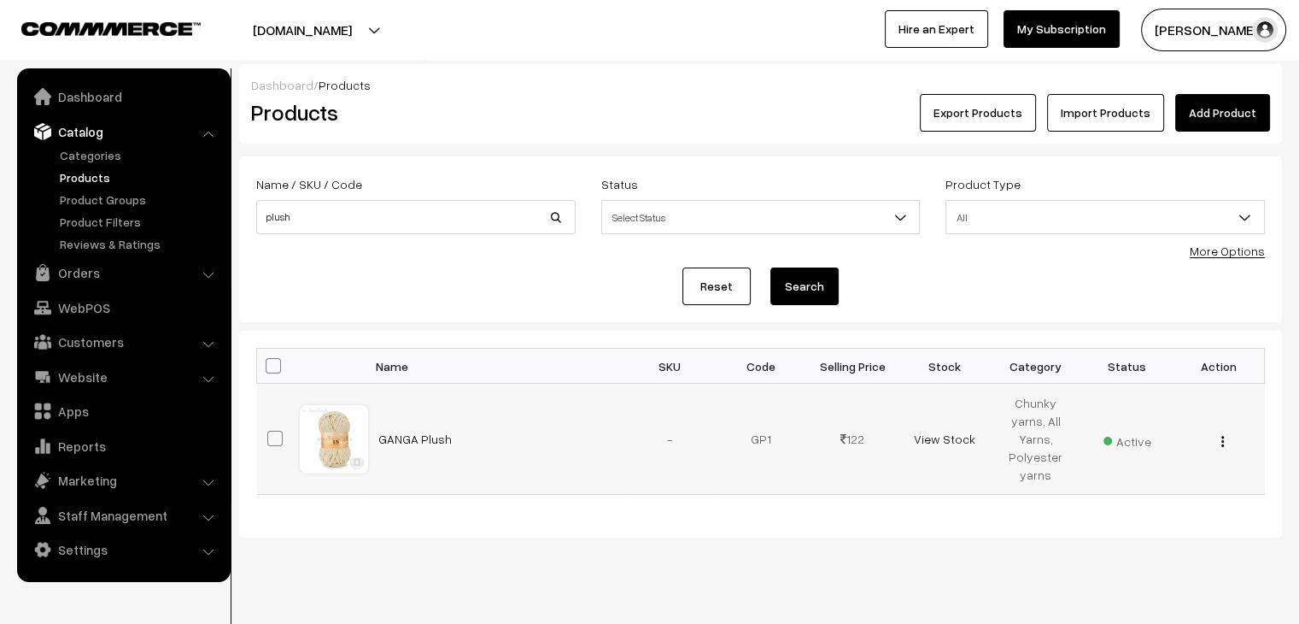
click at [1223, 436] on img "button" at bounding box center [1222, 441] width 3 height 11
click at [1156, 489] on link "Edit" at bounding box center [1146, 503] width 145 height 38
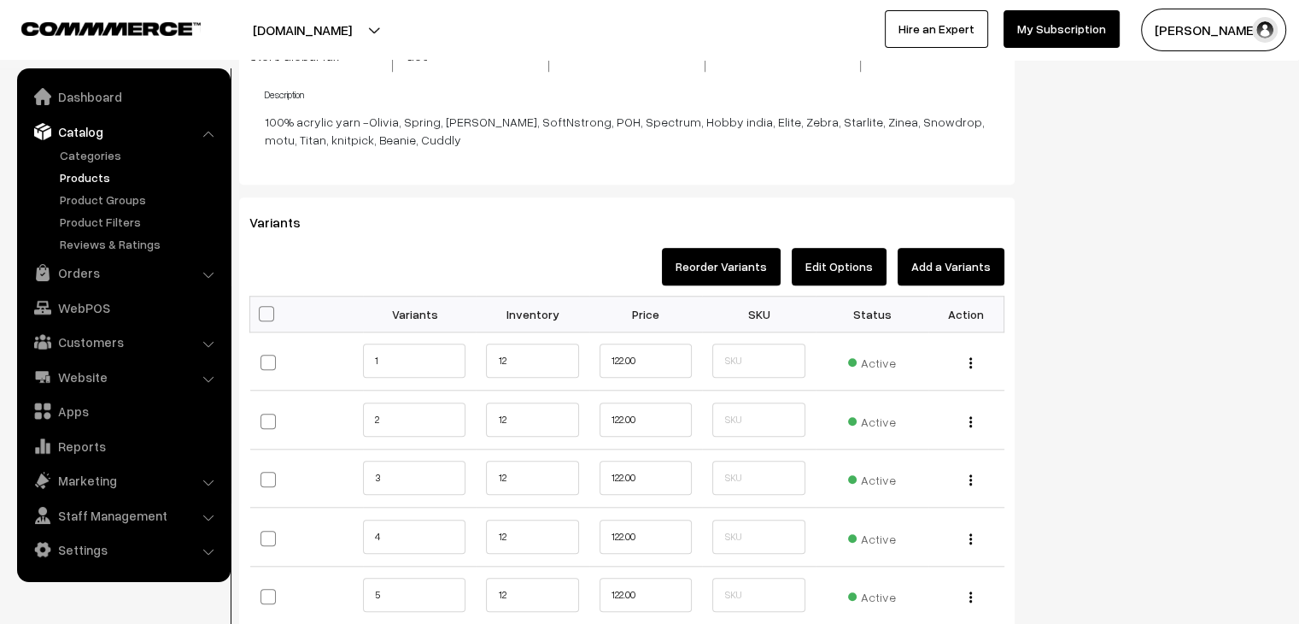
click at [263, 321] on th at bounding box center [306, 314] width 113 height 36
click at [266, 312] on span at bounding box center [266, 313] width 15 height 15
click at [266, 312] on input "checkbox" at bounding box center [264, 312] width 11 height 11
checkbox input "true"
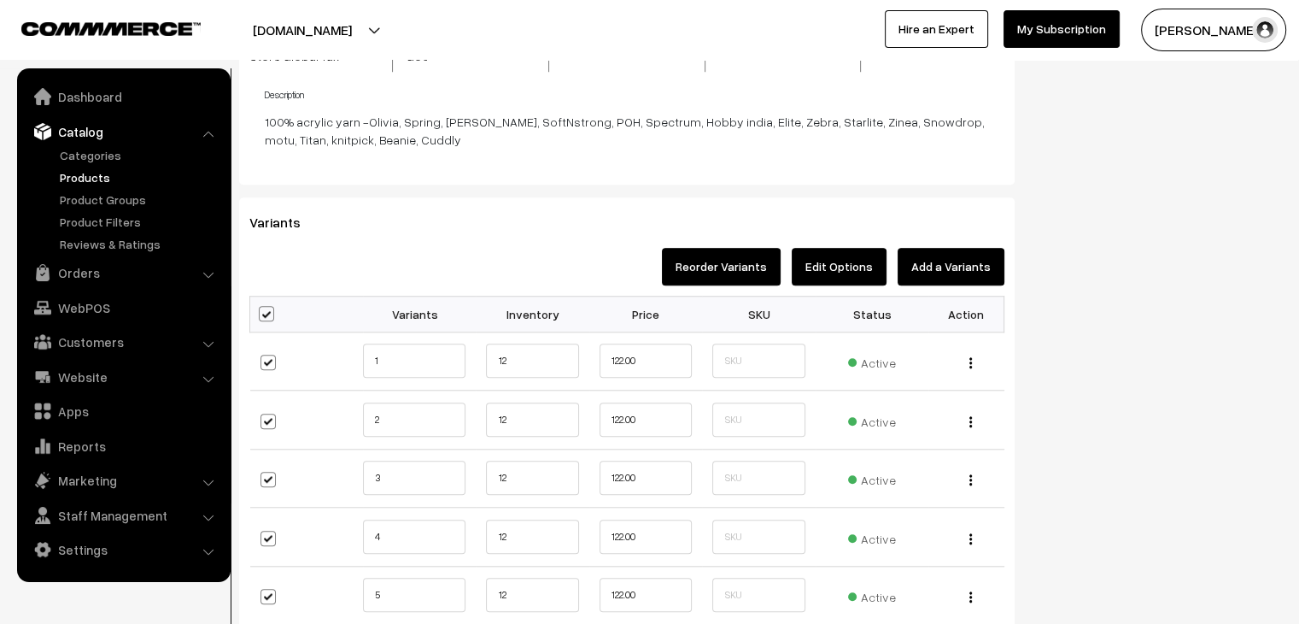
checkbox input "true"
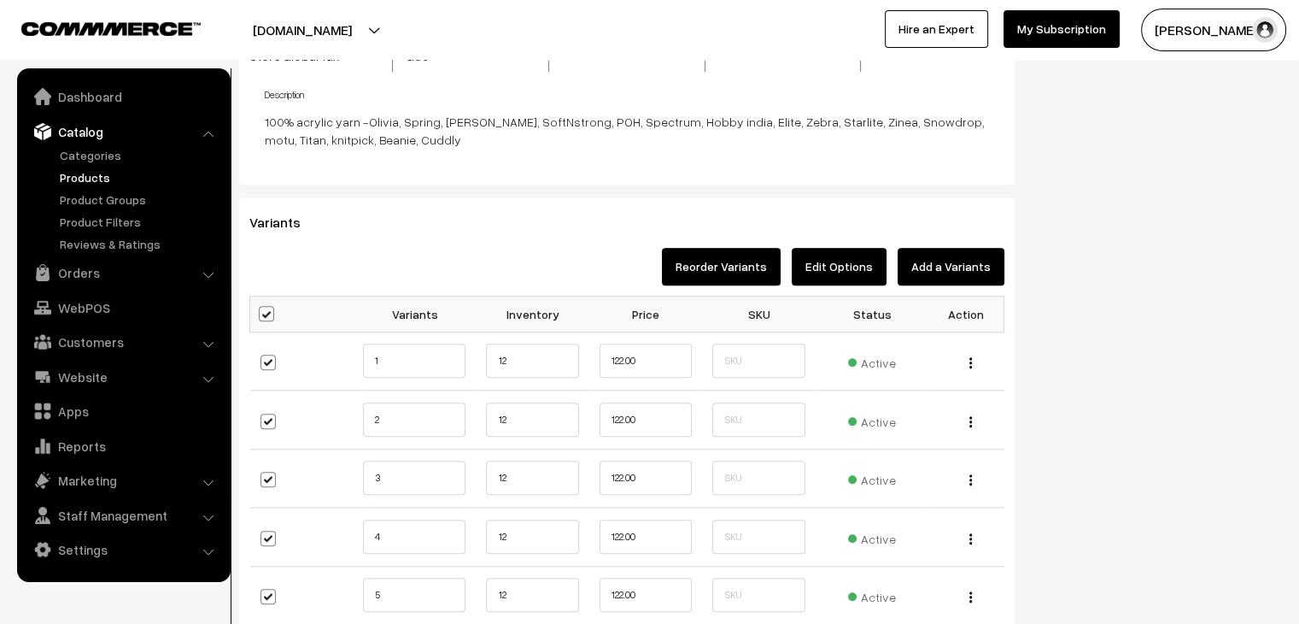
checkbox input "true"
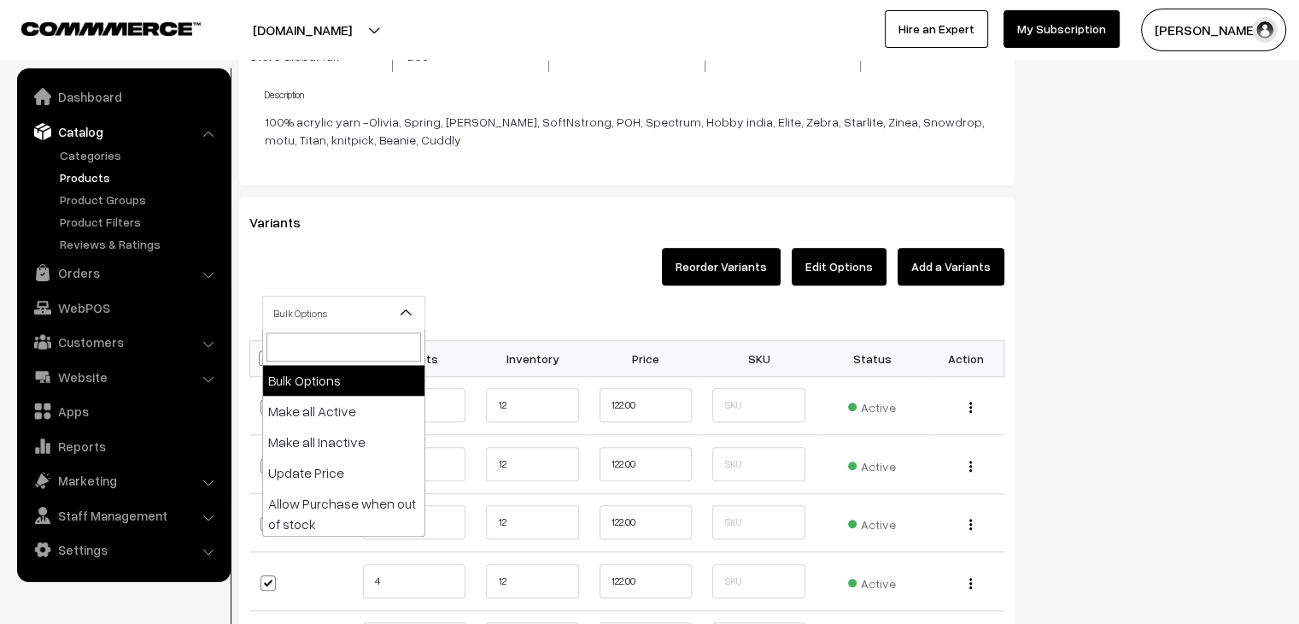
click at [366, 307] on span "Bulk Options" at bounding box center [343, 313] width 161 height 30
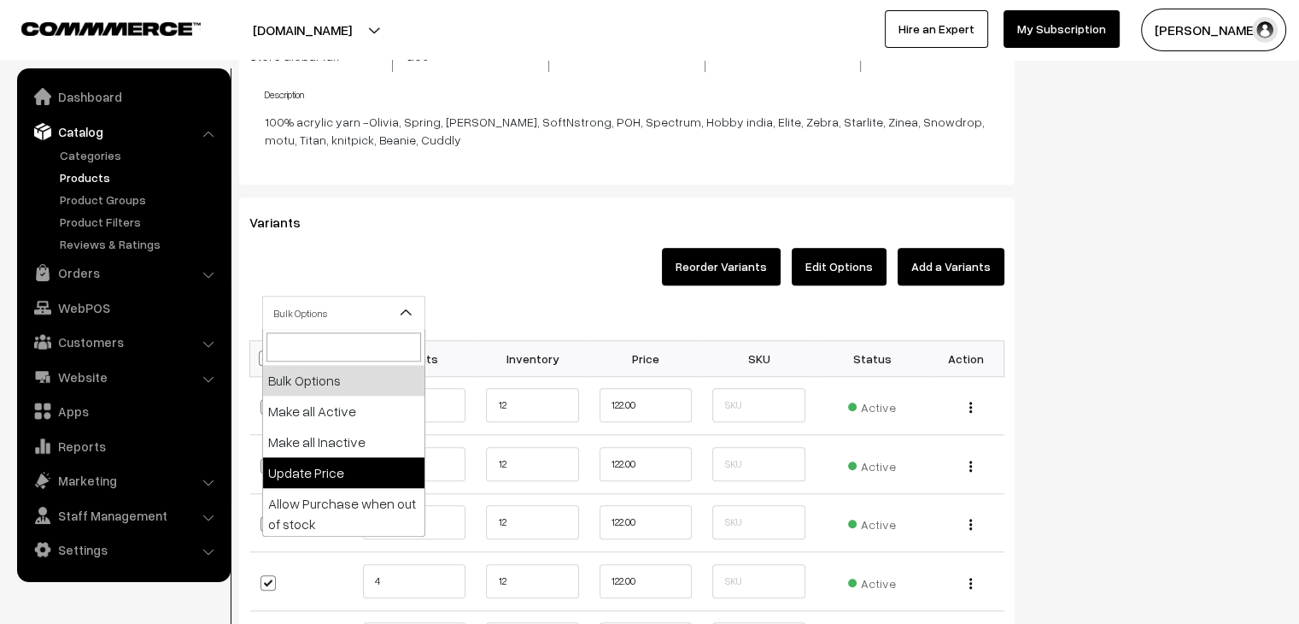
select select "0"
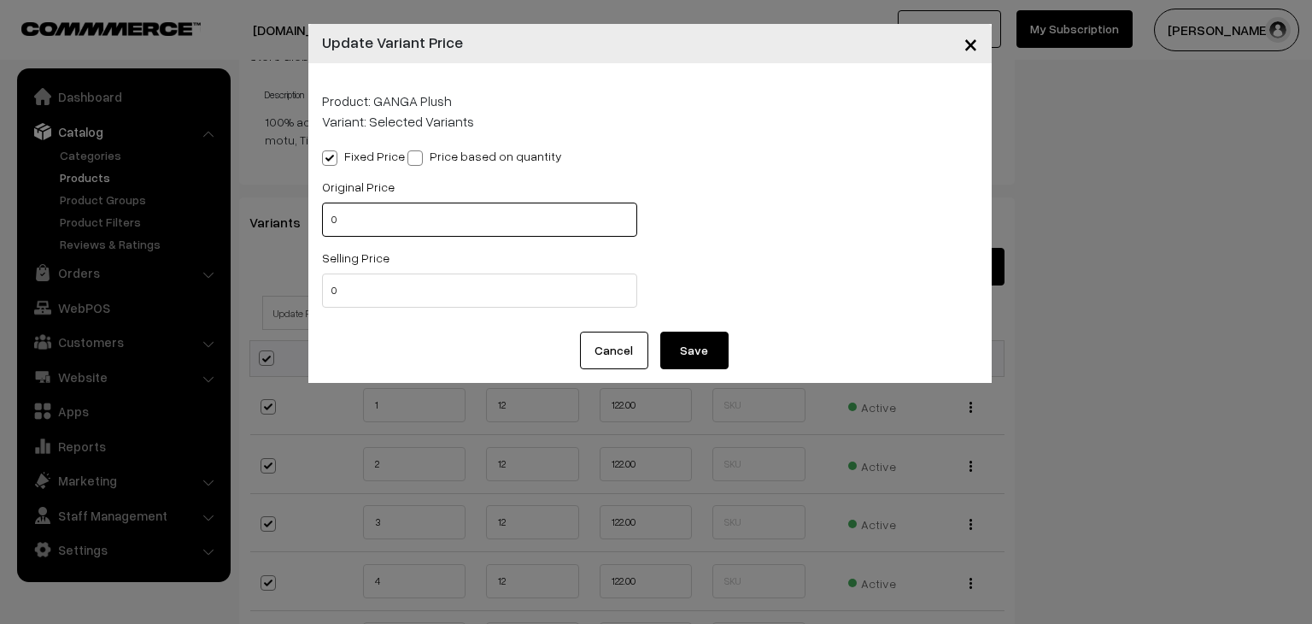
click at [330, 230] on input "0" at bounding box center [479, 219] width 315 height 34
type input "135"
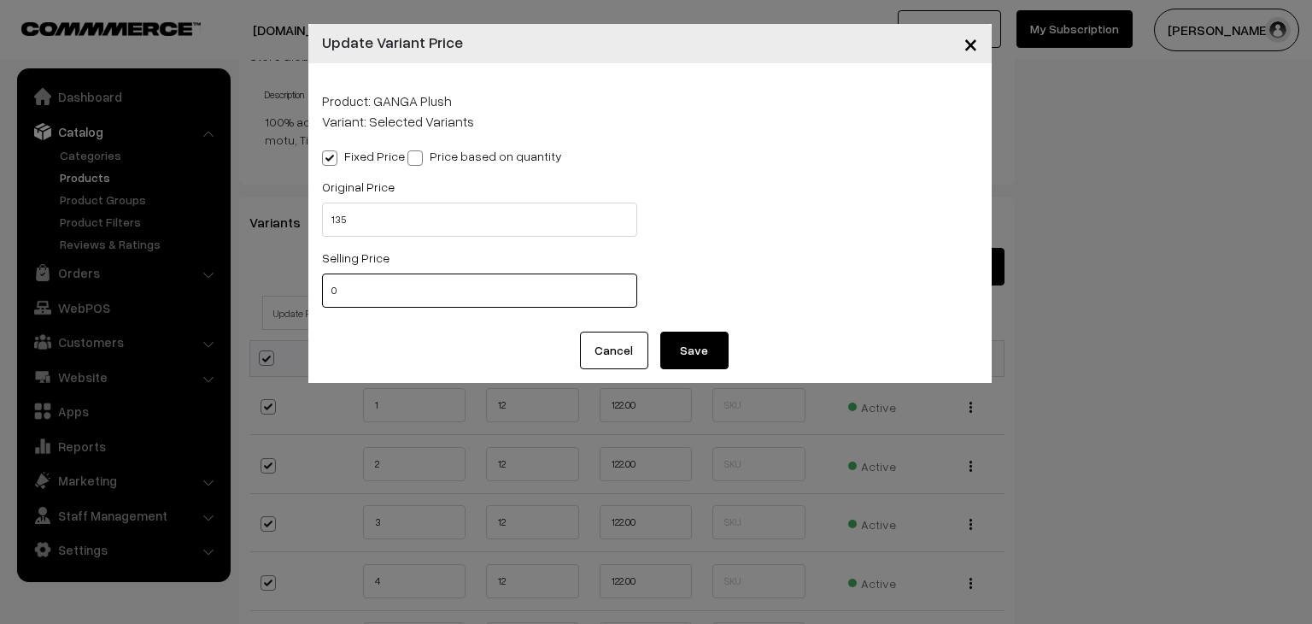
click at [331, 290] on input "0" at bounding box center [479, 290] width 315 height 34
type input "120"
drag, startPoint x: 682, startPoint y: 348, endPoint x: 698, endPoint y: 340, distance: 18.3
click at [681, 349] on button "Save" at bounding box center [694, 350] width 68 height 38
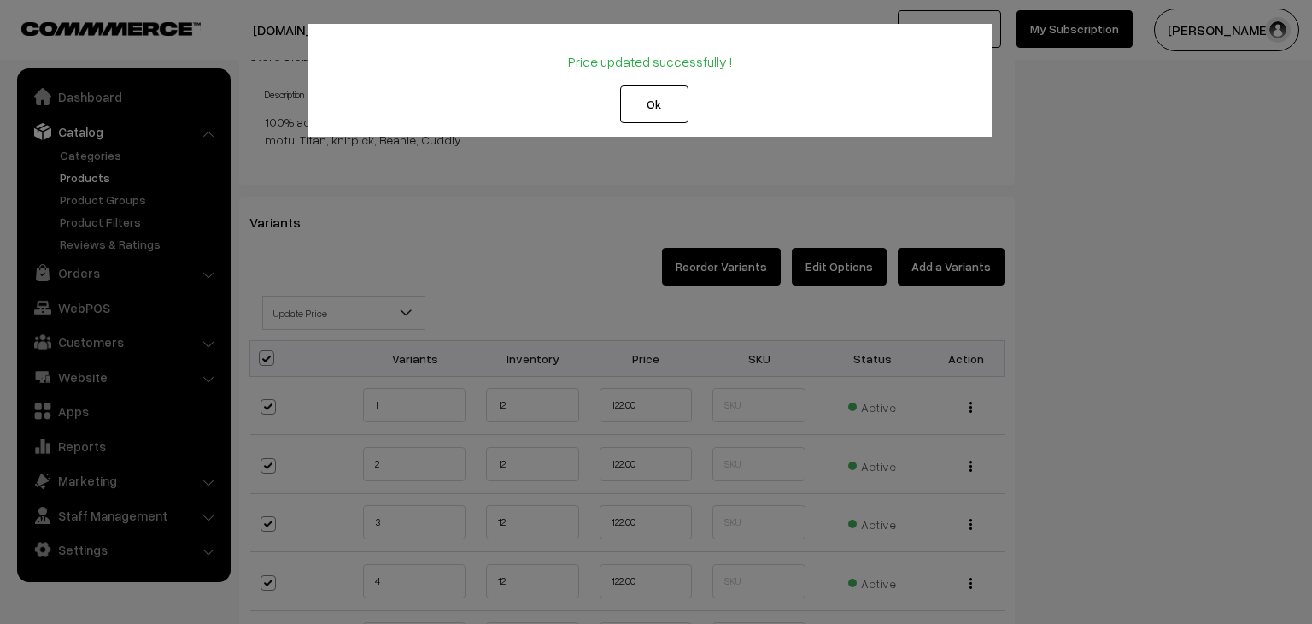
click at [662, 112] on button "Ok" at bounding box center [654, 104] width 68 height 38
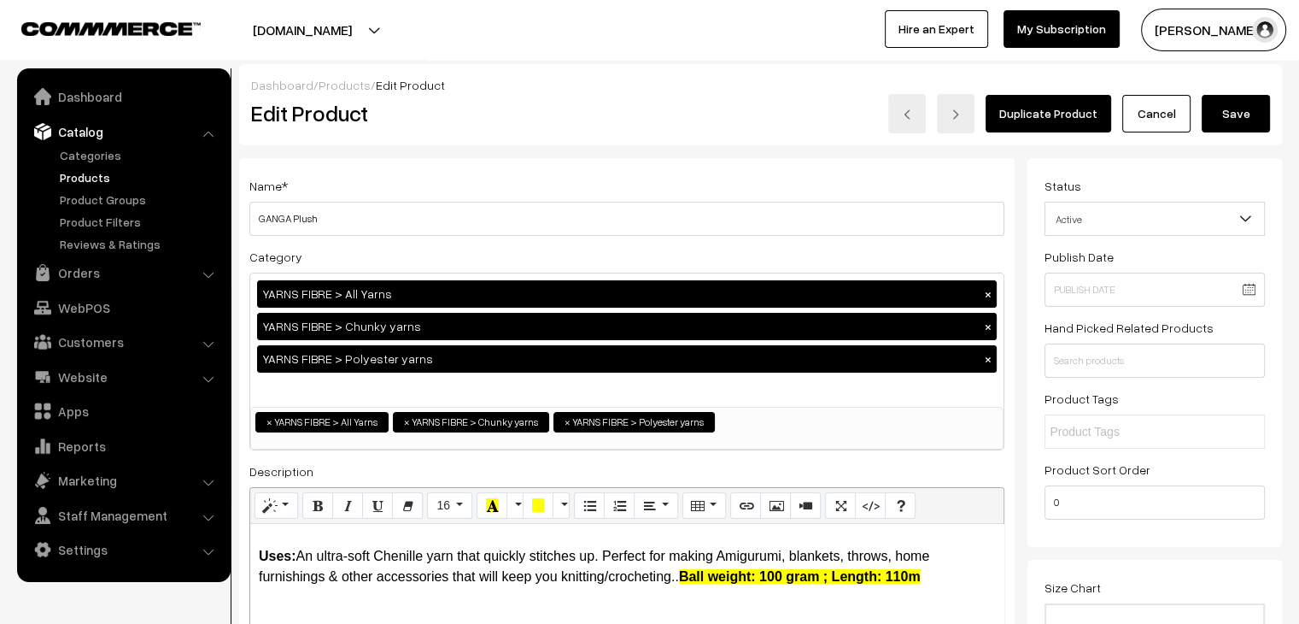
drag, startPoint x: 1236, startPoint y: 120, endPoint x: 735, endPoint y: 119, distance: 500.5
click at [1236, 120] on button "Save" at bounding box center [1236, 114] width 68 height 38
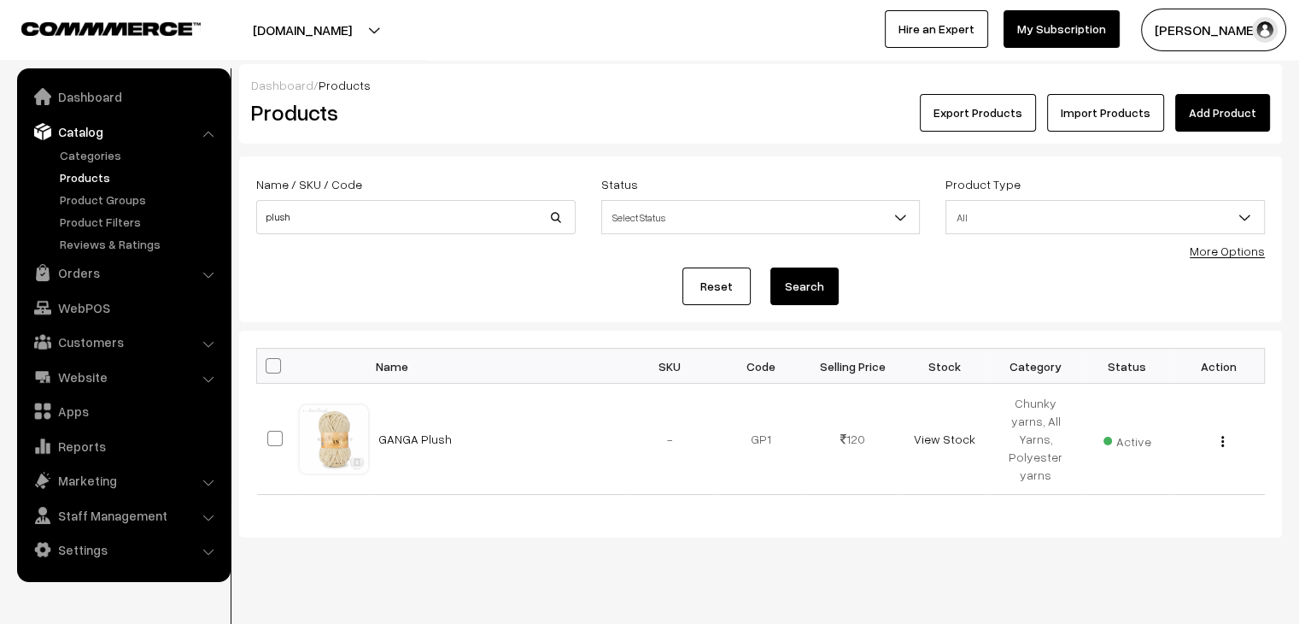
click at [91, 165] on ul "Categories" at bounding box center [123, 199] width 205 height 107
click at [93, 178] on link "Products" at bounding box center [140, 177] width 169 height 18
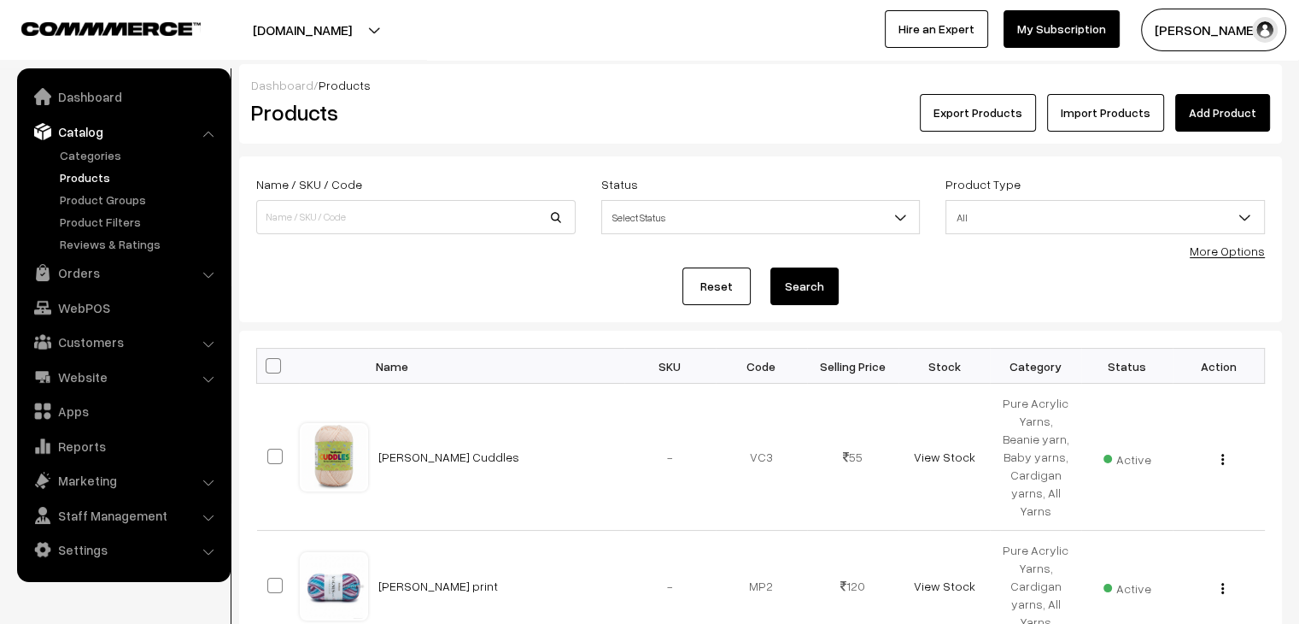
click at [61, 180] on link "Products" at bounding box center [140, 177] width 169 height 18
